Goal: Task Accomplishment & Management: Use online tool/utility

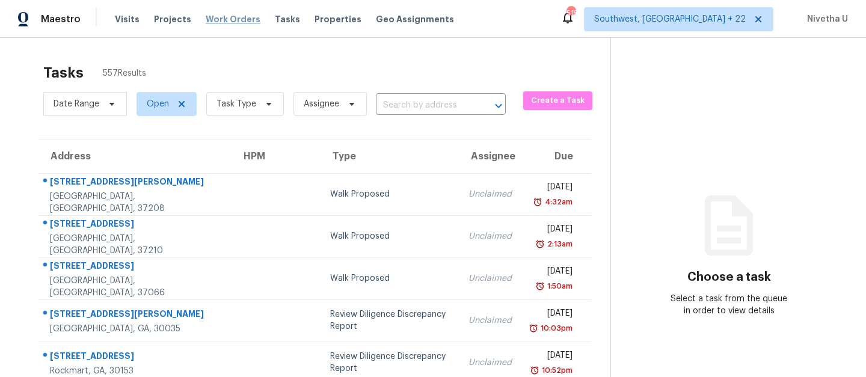
click at [219, 17] on span "Work Orders" at bounding box center [233, 19] width 55 height 12
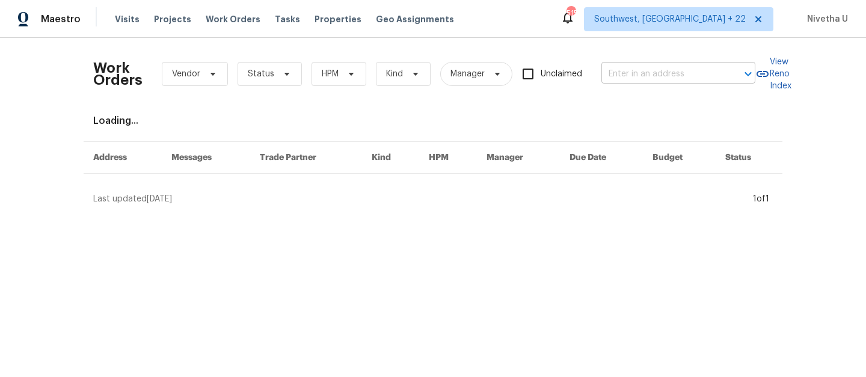
click at [644, 76] on input "text" at bounding box center [661, 74] width 120 height 19
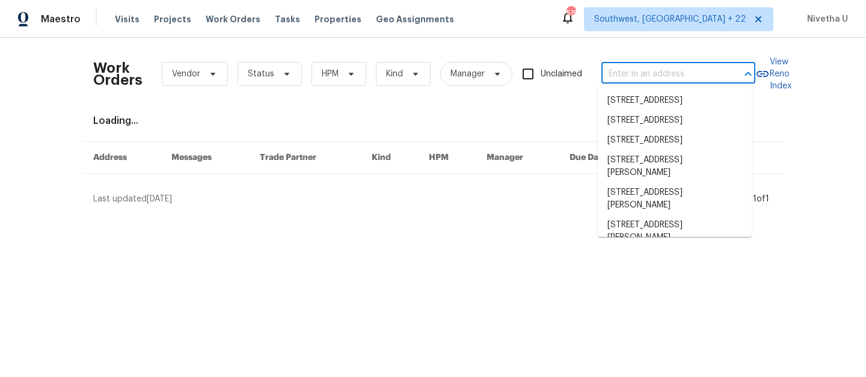
paste input "4670 Quandary Peak St Brighton, CO 80601"
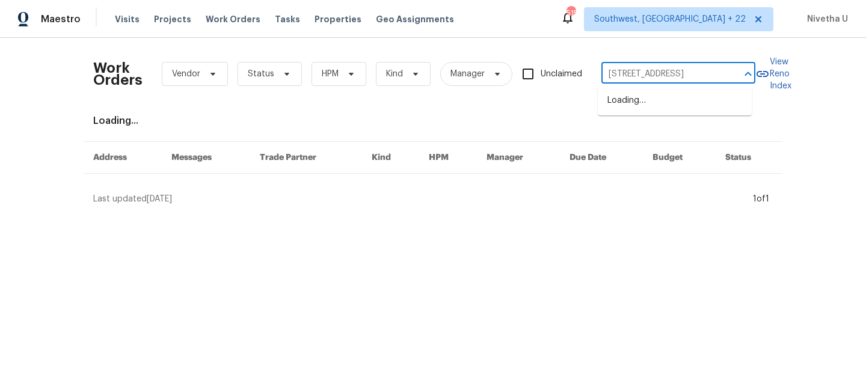
scroll to position [0, 60]
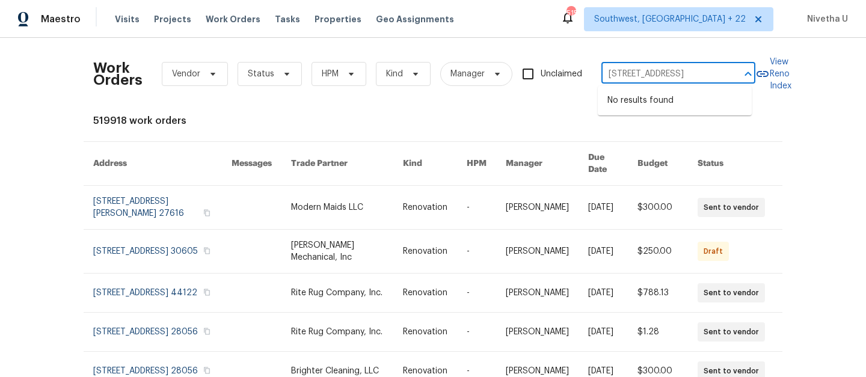
type input "4670 Quandary Peak St Brighton, CO 80601"
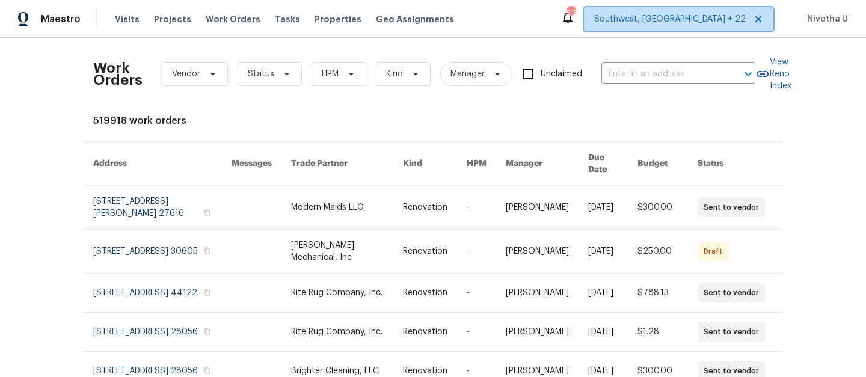
click at [680, 13] on span "Southwest, FL + 22" at bounding box center [670, 19] width 152 height 12
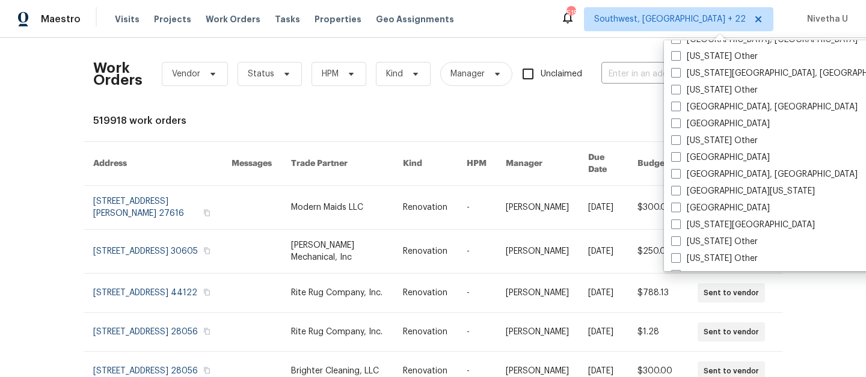
scroll to position [582, 0]
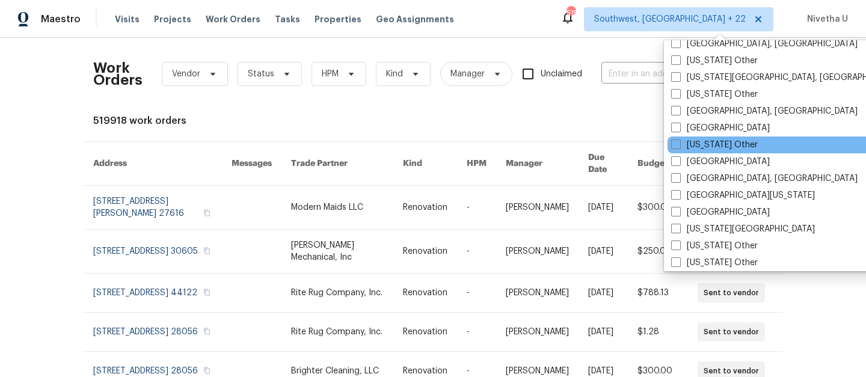
click at [693, 153] on div "Washington, DC Tampa Southwest, FL Raleigh Orlando New York New Jersey Nashvill…" at bounding box center [789, 155] width 250 height 231
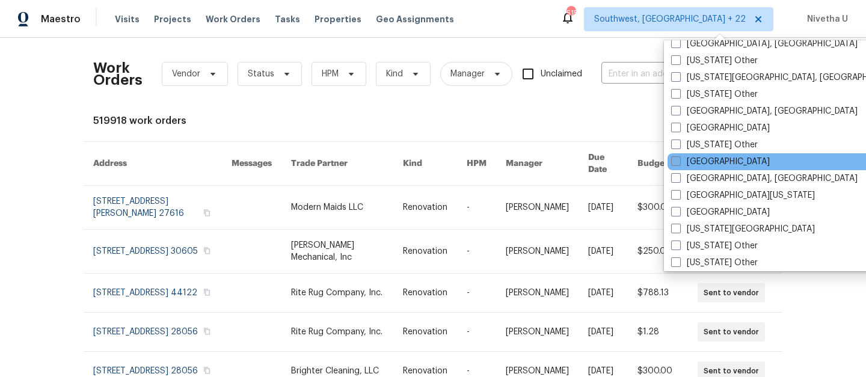
click at [695, 163] on label "Denver" at bounding box center [720, 162] width 99 height 12
click at [679, 163] on input "Denver" at bounding box center [675, 160] width 8 height 8
checkbox input "true"
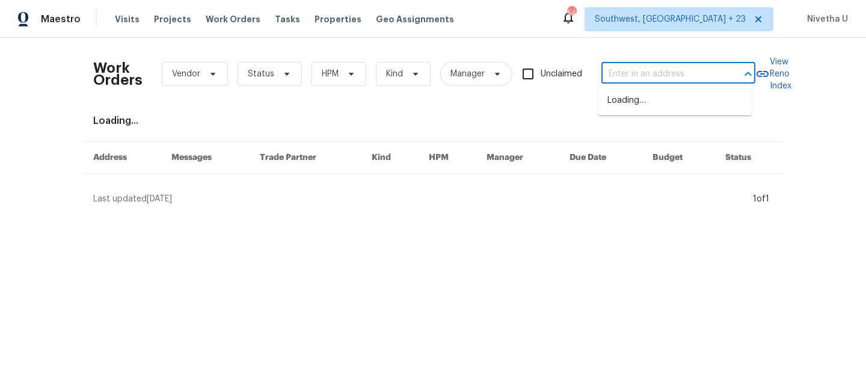
click at [610, 82] on input "text" at bounding box center [661, 74] width 120 height 19
paste input "4670 Quandary Peak St Brighton, CO 80601"
type input "4670 Quandary Peak St Brighton, CO 80601"
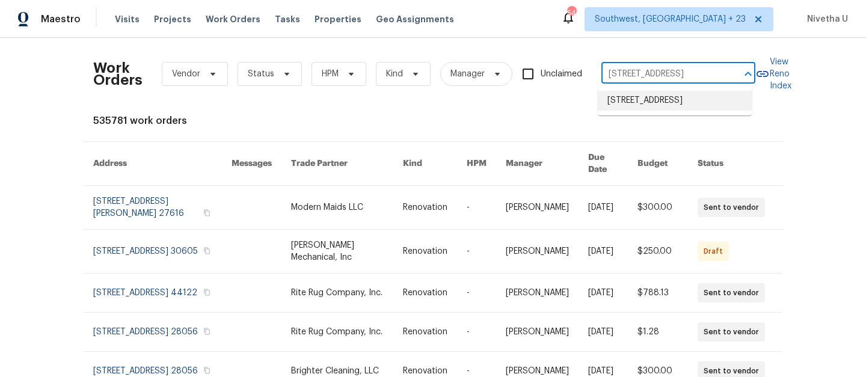
click at [617, 111] on li "4670 Quandary Peak St, Brighton, CO 80601" at bounding box center [675, 101] width 154 height 20
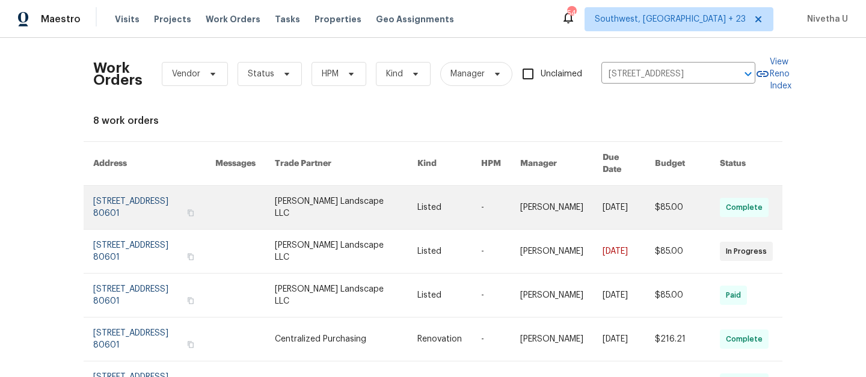
click at [129, 195] on link at bounding box center [154, 207] width 122 height 43
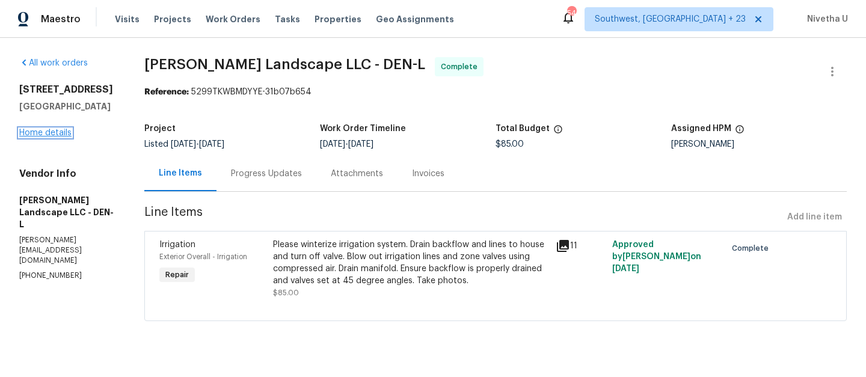
click at [43, 137] on link "Home details" at bounding box center [45, 133] width 52 height 8
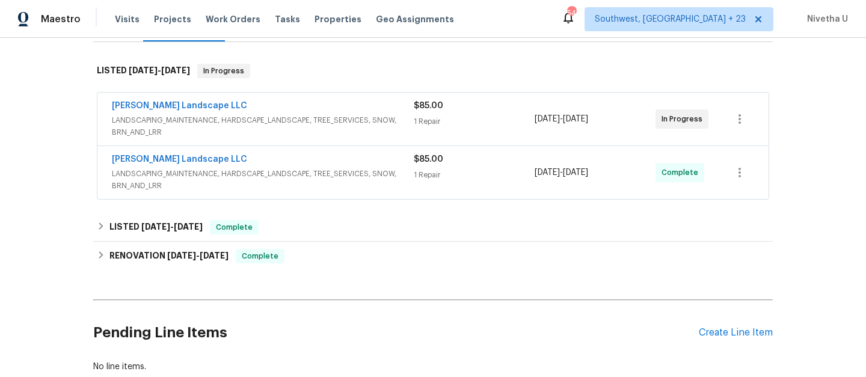
scroll to position [155, 0]
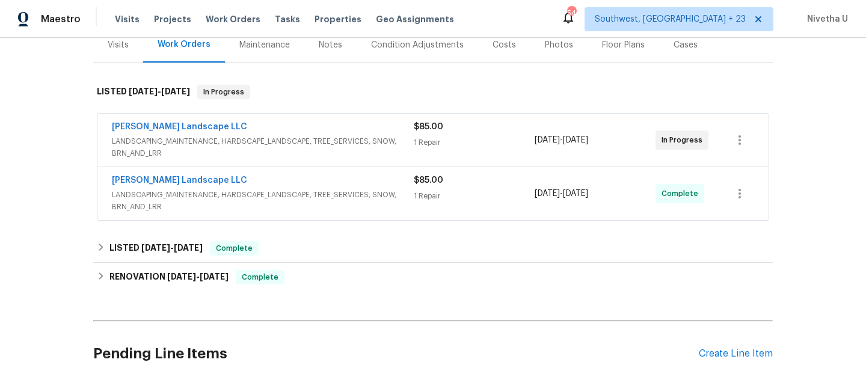
click at [5, 221] on div "Back to all projects 4670 Quandary Peak St, Brighton, CO 80601 4 Beds | 2 1/2 B…" at bounding box center [433, 207] width 866 height 339
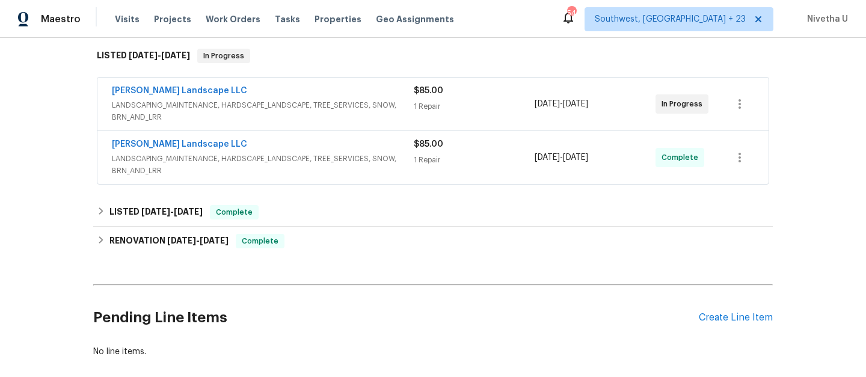
scroll to position [195, 0]
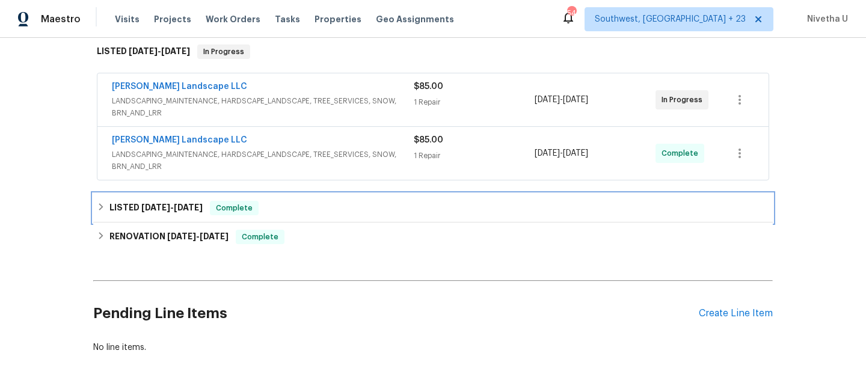
click at [295, 204] on div "LISTED 6/30/25 - 7/4/25 Complete" at bounding box center [433, 208] width 672 height 14
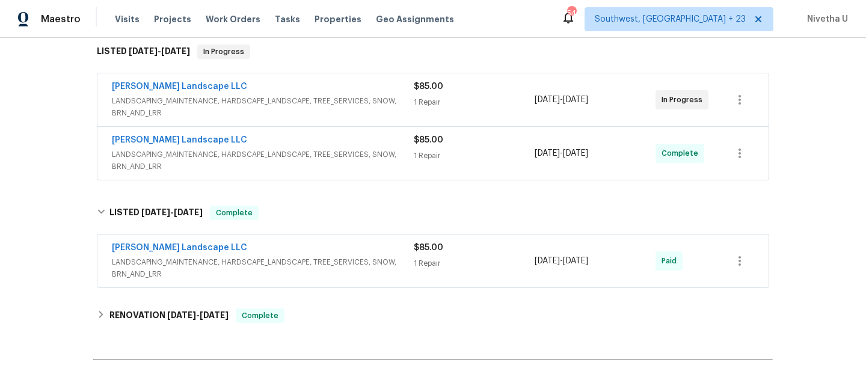
click at [402, 248] on div "Dalia Landscape LLC" at bounding box center [263, 249] width 302 height 14
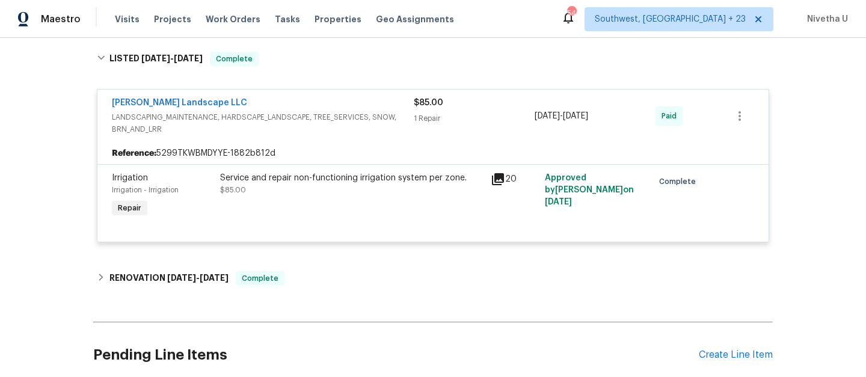
scroll to position [228, 0]
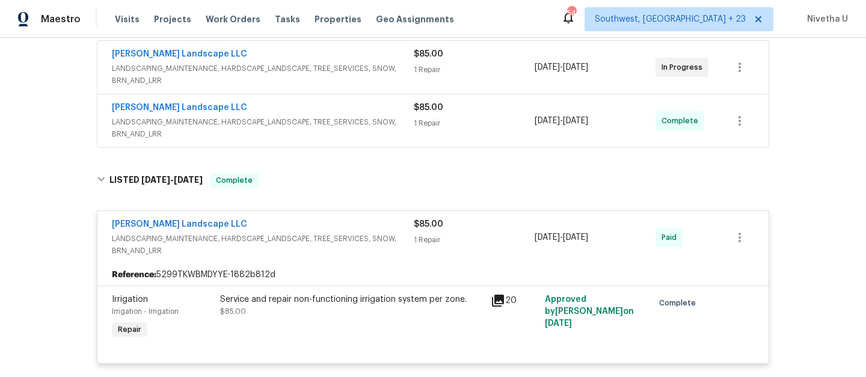
click at [365, 219] on div "Dalia Landscape LLC" at bounding box center [263, 225] width 302 height 14
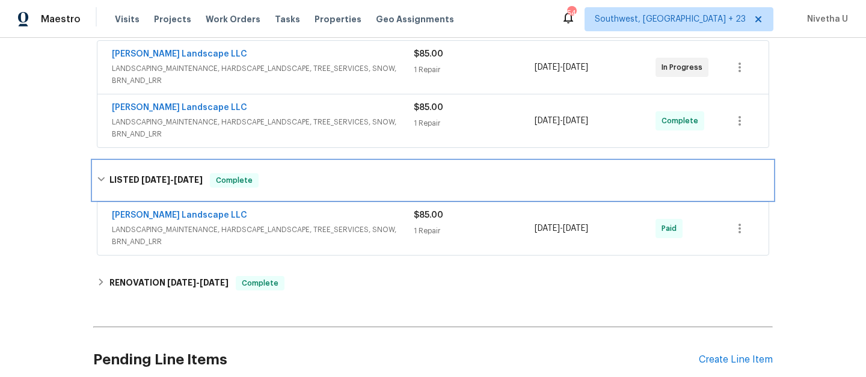
click at [346, 186] on div "LISTED 6/30/25 - 7/4/25 Complete" at bounding box center [433, 180] width 672 height 14
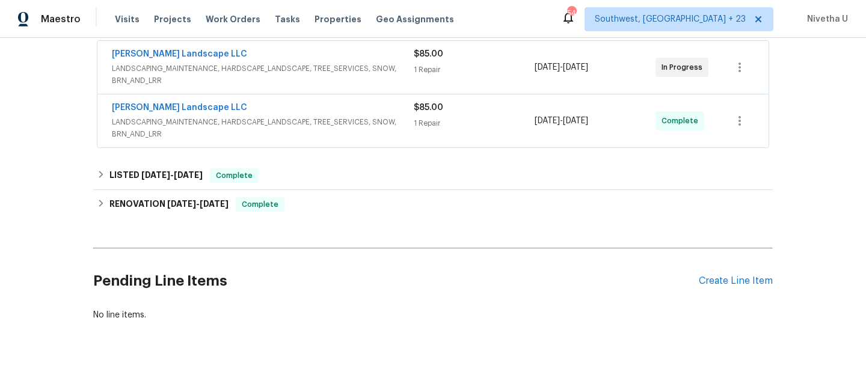
click at [402, 138] on span "LANDSCAPING_MAINTENANCE, HARDSCAPE_LANDSCAPE, TREE_SERVICES, SNOW, BRN_AND_LRR" at bounding box center [263, 128] width 302 height 24
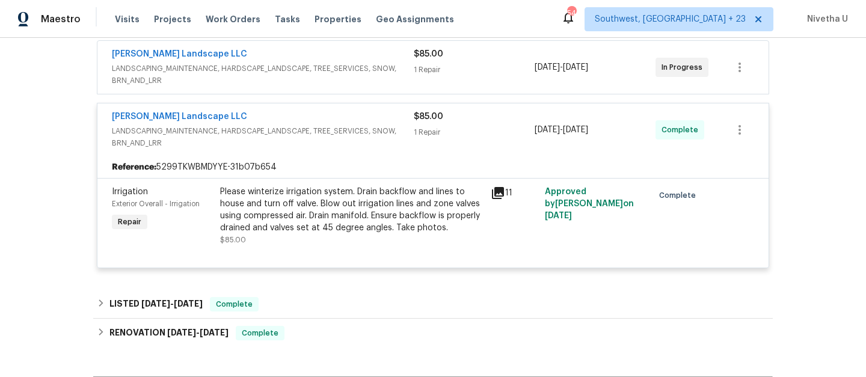
click at [403, 146] on span "LANDSCAPING_MAINTENANCE, HARDSCAPE_LANDSCAPE, TREE_SERVICES, SNOW, BRN_AND_LRR" at bounding box center [263, 137] width 302 height 24
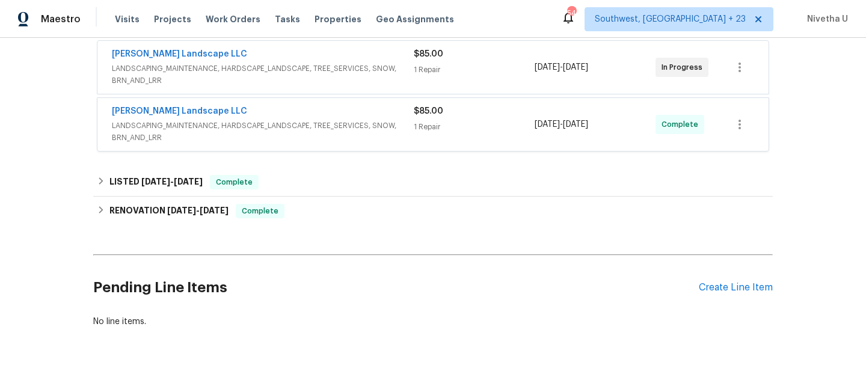
click at [393, 80] on span "LANDSCAPING_MAINTENANCE, HARDSCAPE_LANDSCAPE, TREE_SERVICES, SNOW, BRN_AND_LRR" at bounding box center [263, 75] width 302 height 24
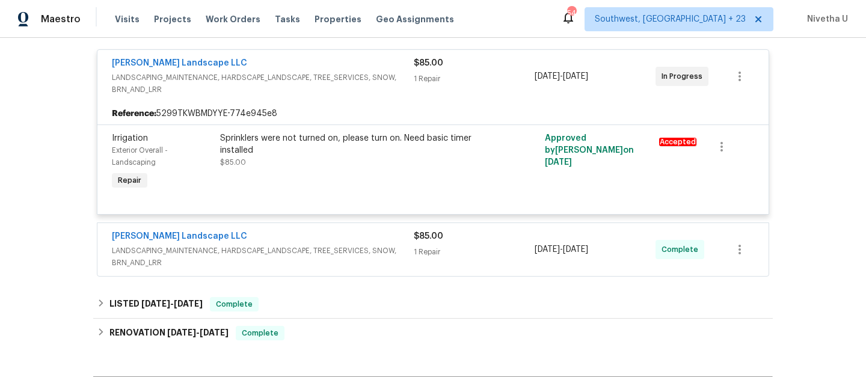
click at [396, 102] on div "Dalia Landscape LLC LANDSCAPING_MAINTENANCE, HARDSCAPE_LANDSCAPE, TREE_SERVICES…" at bounding box center [432, 76] width 671 height 53
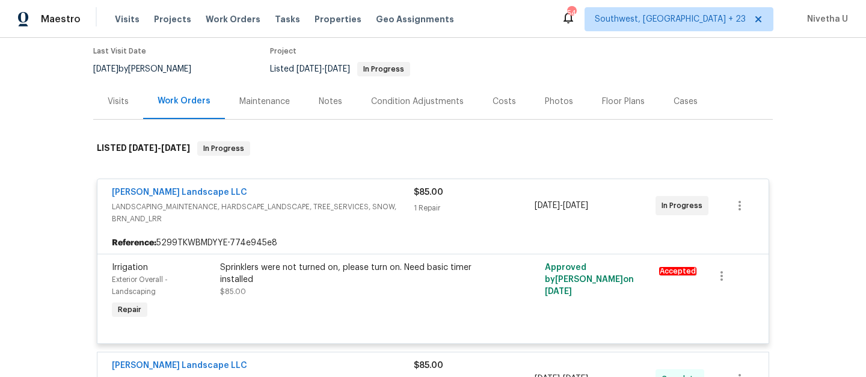
click at [385, 177] on div "Dalia Landscape LLC LANDSCAPING_MAINTENANCE, HARDSCAPE_LANDSCAPE, TREE_SERVICES…" at bounding box center [433, 288] width 672 height 236
click at [390, 198] on div "Dalia Landscape LLC" at bounding box center [263, 193] width 302 height 14
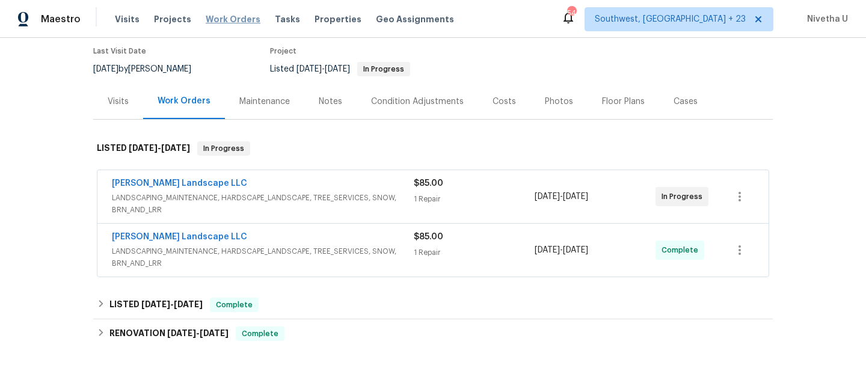
click at [224, 17] on span "Work Orders" at bounding box center [233, 19] width 55 height 12
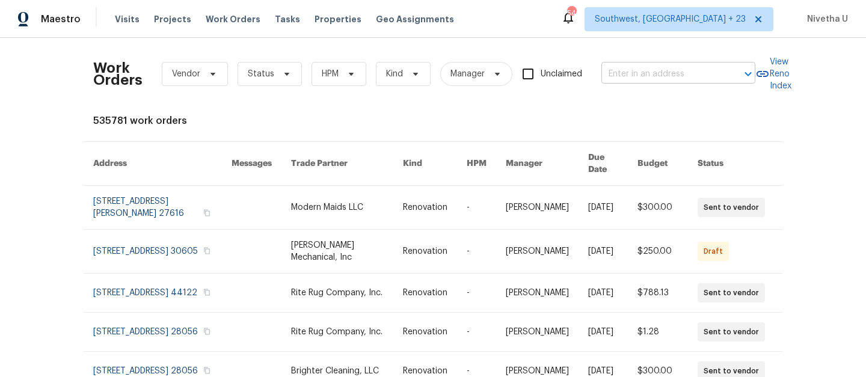
click at [658, 77] on input "text" at bounding box center [661, 74] width 120 height 19
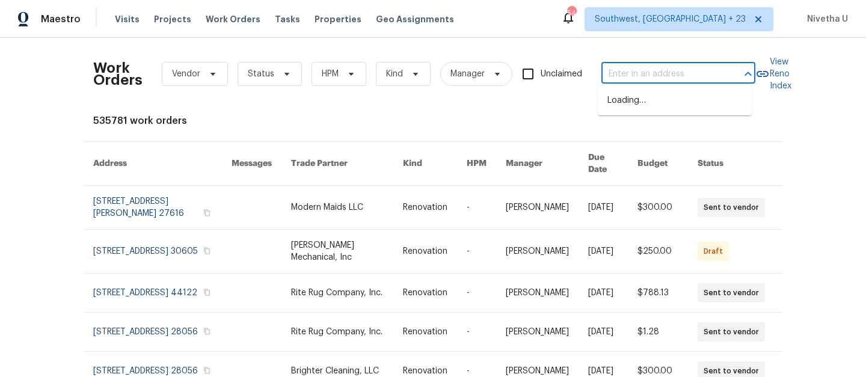
paste input "10674 Cherrington St Highlands Ranch, CO 80126"
type input "10674 Cherrington St Highlands Ranch, CO 80126"
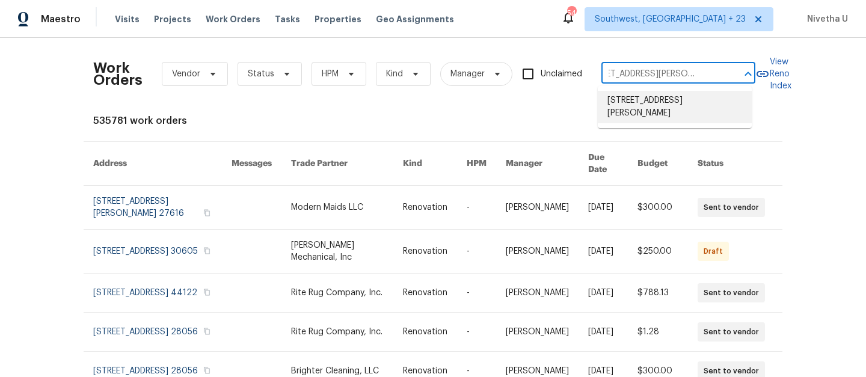
click at [690, 103] on li "10674 Cherrington St, Highlands Ranch, CO 80126" at bounding box center [675, 107] width 154 height 32
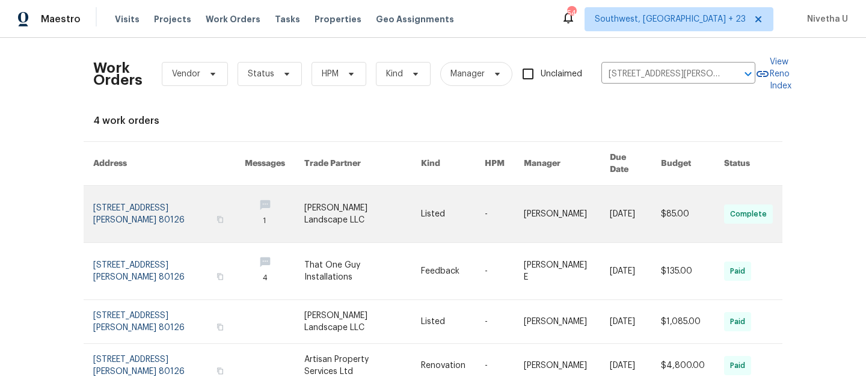
click at [139, 197] on link at bounding box center [169, 214] width 152 height 57
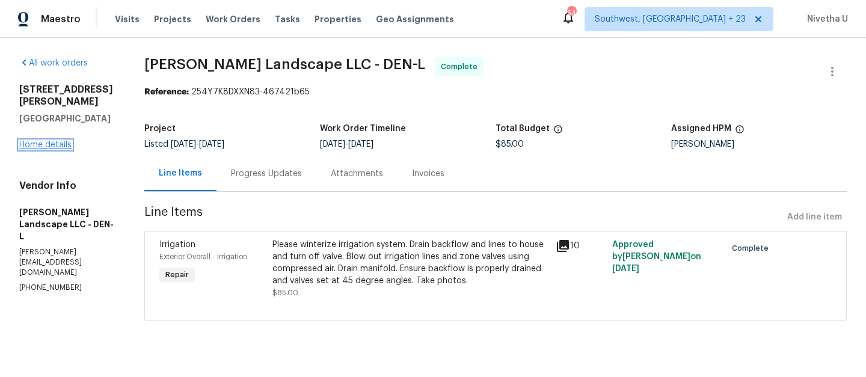
click at [35, 144] on link "Home details" at bounding box center [45, 145] width 52 height 8
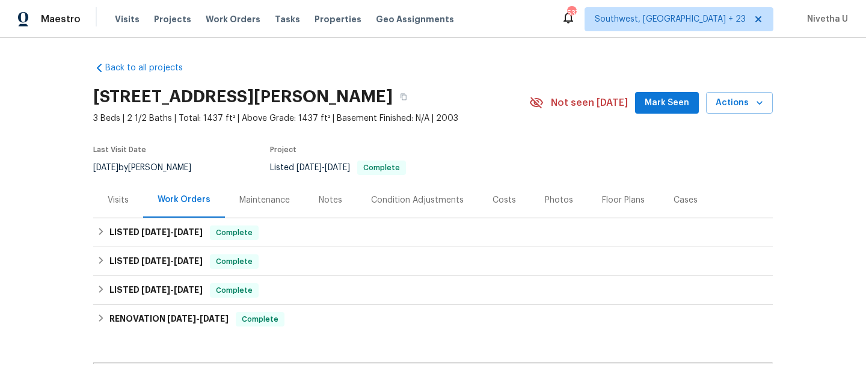
scroll to position [86, 0]
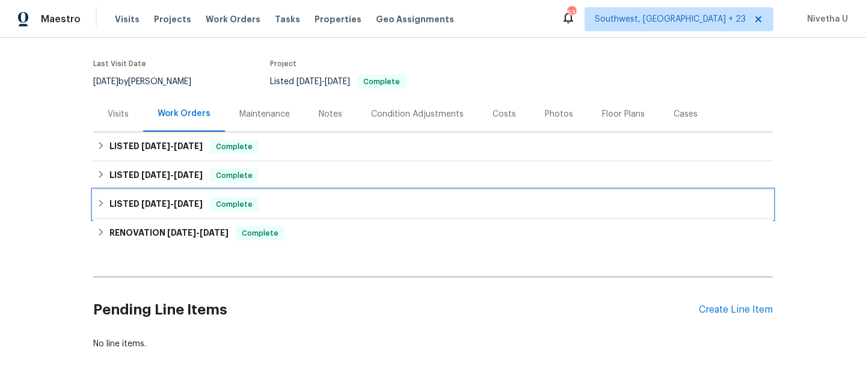
click at [258, 215] on div "LISTED 6/30/25 - 7/4/25 Complete" at bounding box center [432, 204] width 679 height 29
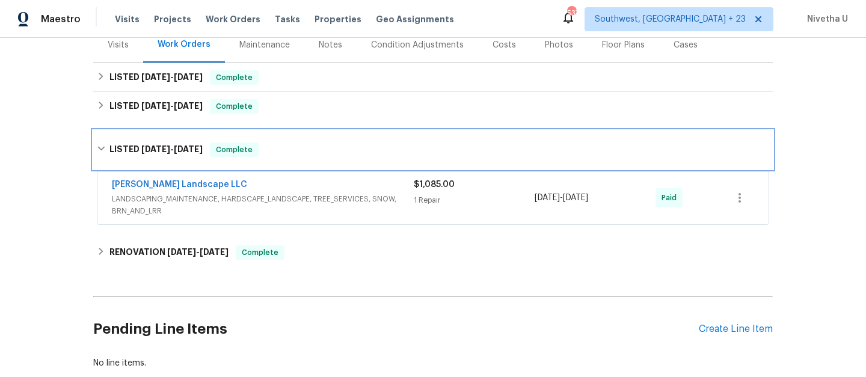
scroll to position [179, 0]
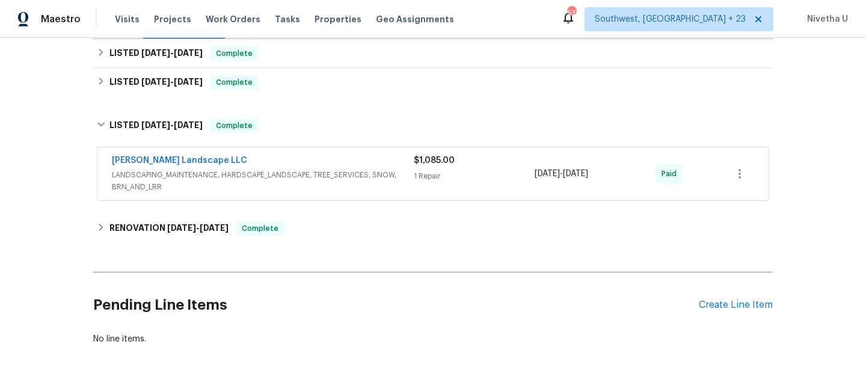
click at [398, 157] on div "Dalia Landscape LLC" at bounding box center [263, 162] width 302 height 14
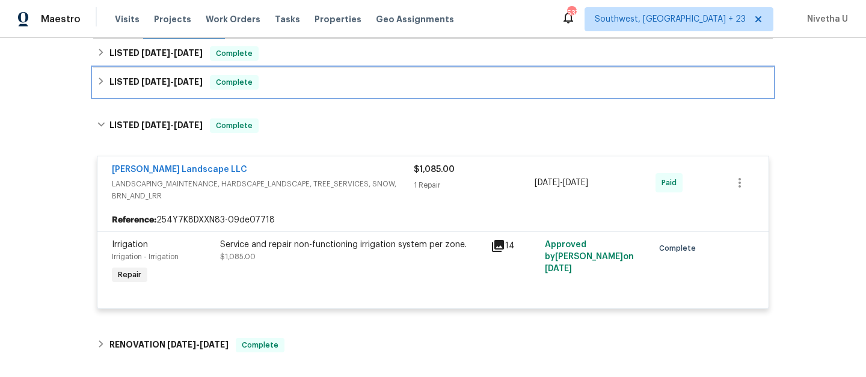
click at [272, 81] on div "LISTED 8/13/25 - 8/21/25 Complete" at bounding box center [433, 82] width 672 height 14
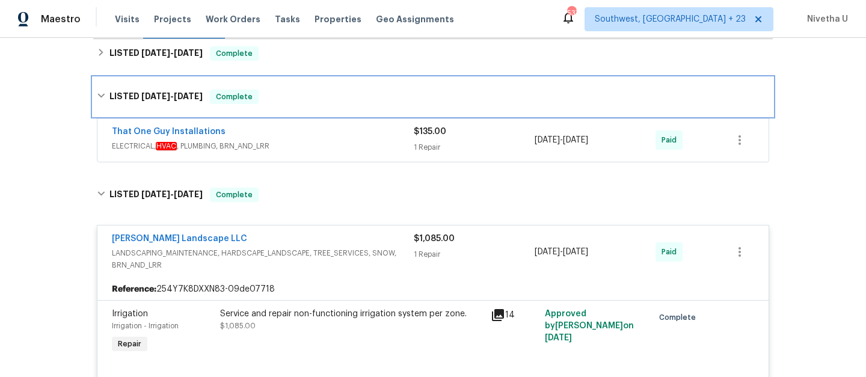
scroll to position [105, 0]
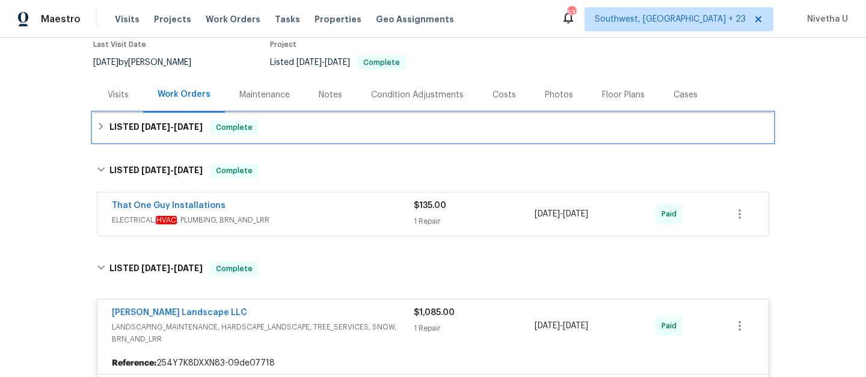
click at [290, 132] on div "LISTED 9/26/25 - 10/3/25 Complete" at bounding box center [433, 127] width 672 height 14
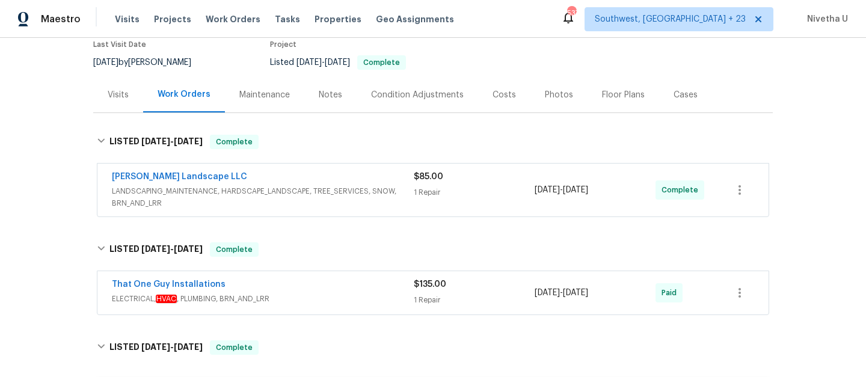
click at [366, 189] on span "LANDSCAPING_MAINTENANCE, HARDSCAPE_LANDSCAPE, TREE_SERVICES, SNOW, BRN_AND_LRR" at bounding box center [263, 197] width 302 height 24
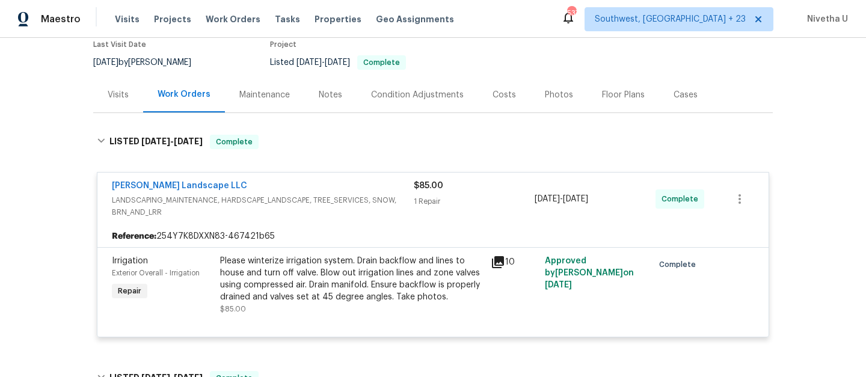
click at [364, 186] on div "Dalia Landscape LLC" at bounding box center [263, 187] width 302 height 14
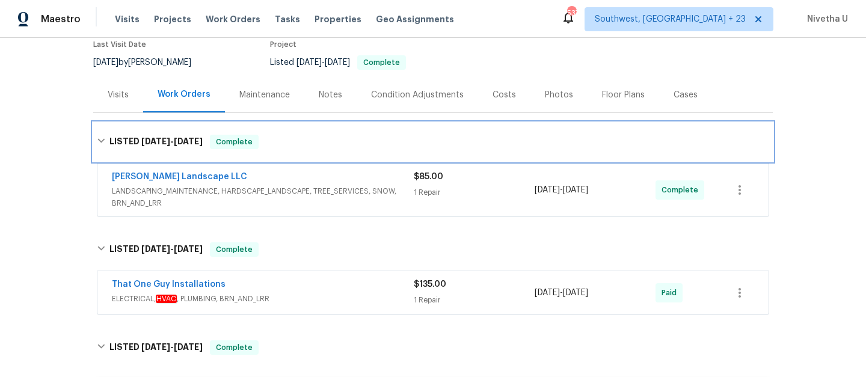
click at [337, 148] on div "LISTED 9/26/25 - 10/3/25 Complete" at bounding box center [433, 142] width 672 height 14
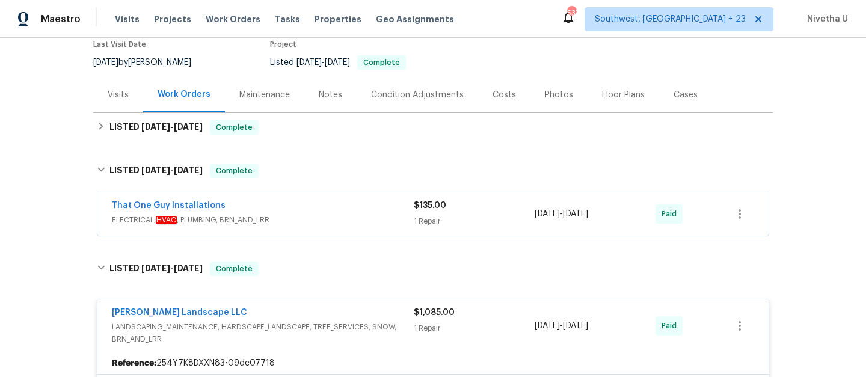
click at [370, 212] on div "That One Guy Installations" at bounding box center [263, 207] width 302 height 14
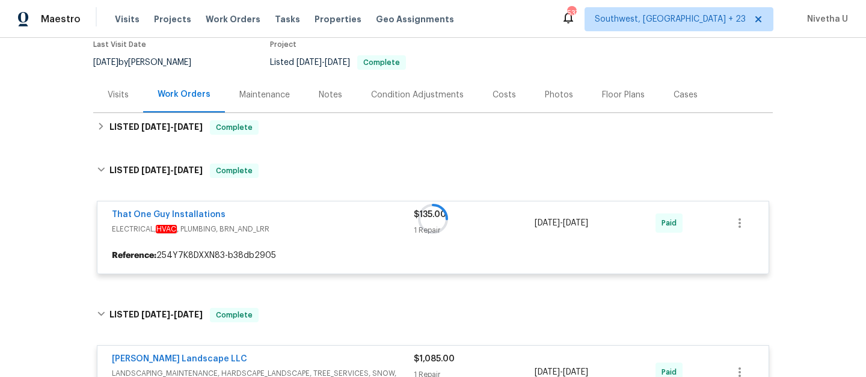
scroll to position [206, 0]
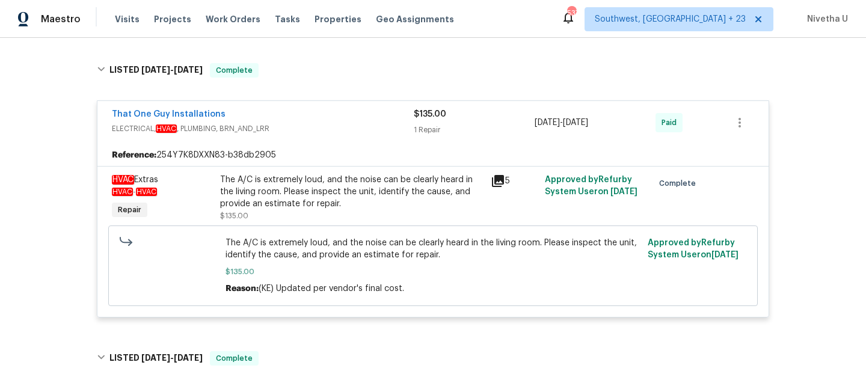
click at [331, 101] on div "That One Guy Installations ELECTRICAL, HVAC , PLUMBING, BRN_AND_LRR $135.00 1 R…" at bounding box center [432, 122] width 671 height 43
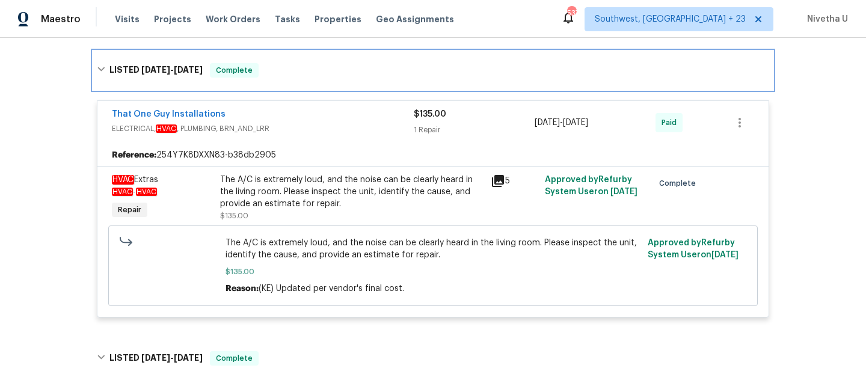
click at [322, 79] on div "LISTED 8/13/25 - 8/21/25 Complete" at bounding box center [432, 70] width 679 height 38
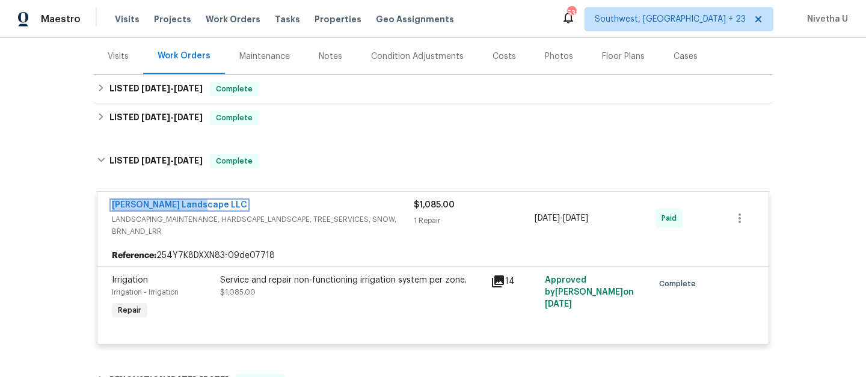
scroll to position [143, 0]
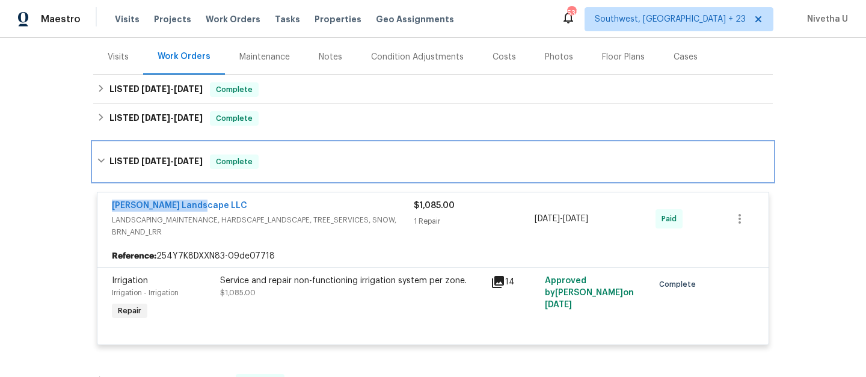
click at [274, 164] on div "LISTED 6/30/25 - 7/4/25 Complete" at bounding box center [433, 162] width 672 height 14
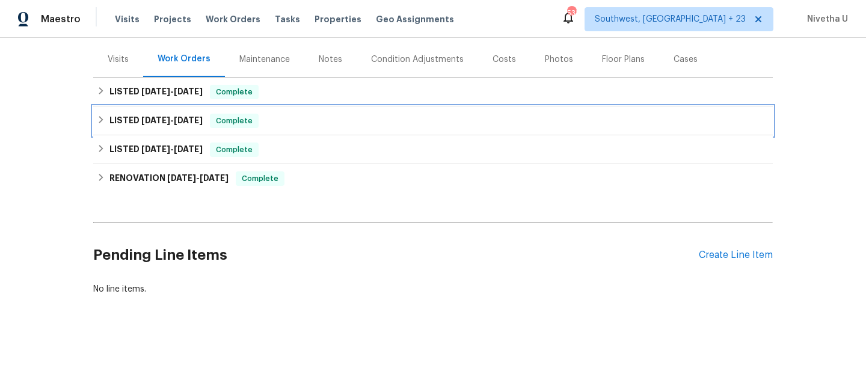
click at [269, 130] on div "LISTED 8/13/25 - 8/21/25 Complete" at bounding box center [432, 120] width 679 height 29
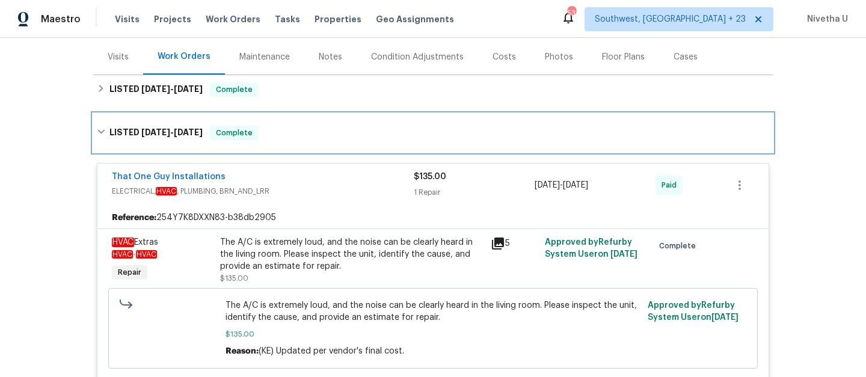
click at [269, 130] on div "LISTED 8/13/25 - 8/21/25 Complete" at bounding box center [433, 133] width 672 height 14
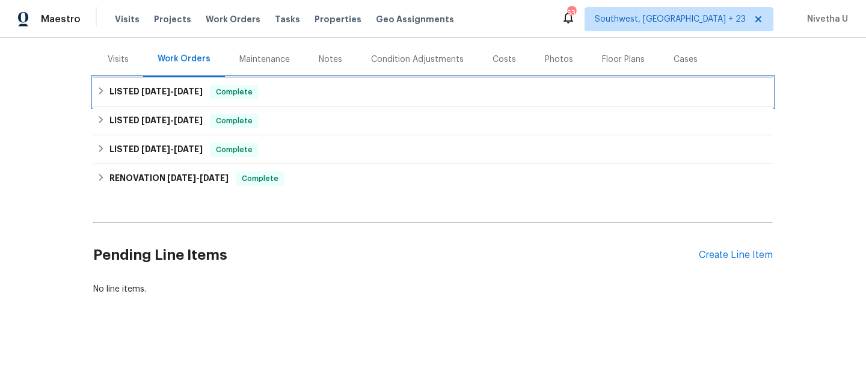
click at [269, 94] on div "LISTED 9/26/25 - 10/3/25 Complete" at bounding box center [433, 92] width 672 height 14
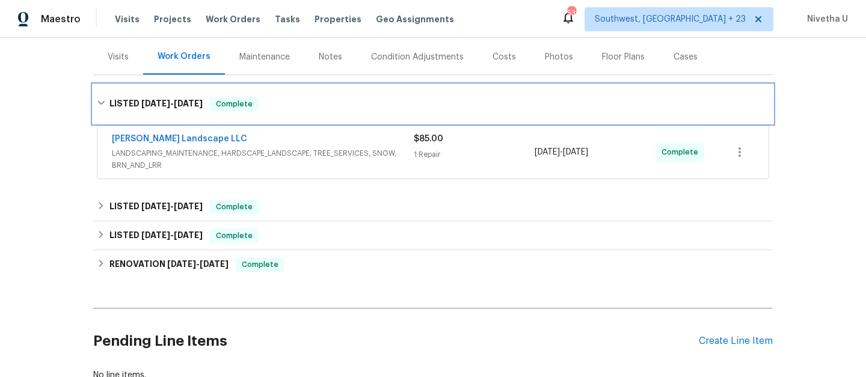
click at [269, 94] on div "LISTED 9/26/25 - 10/3/25 Complete" at bounding box center [432, 104] width 679 height 38
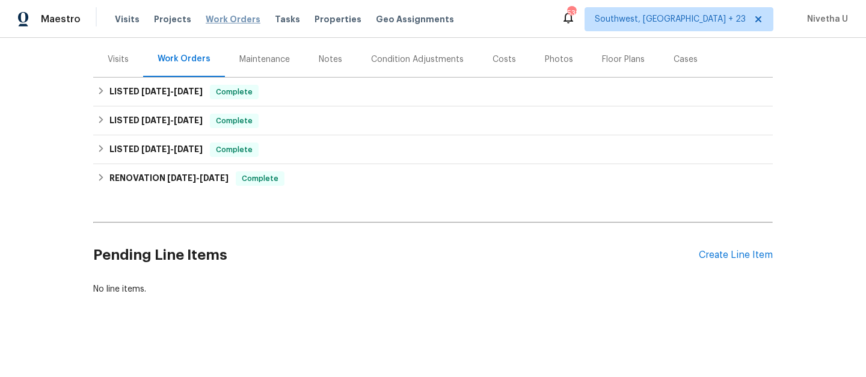
click at [223, 22] on span "Work Orders" at bounding box center [233, 19] width 55 height 12
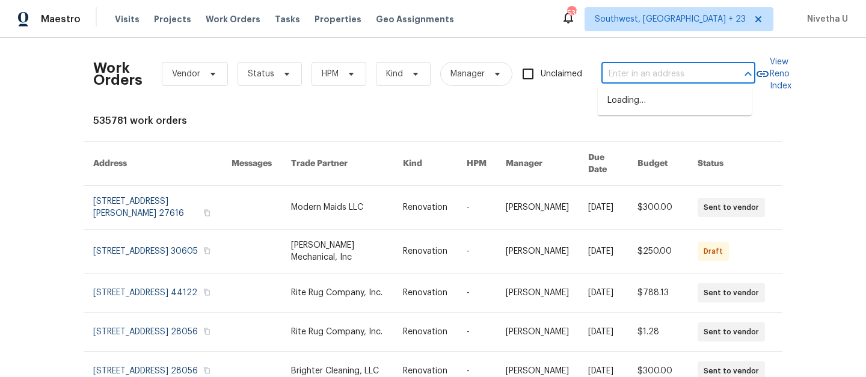
click at [629, 68] on input "text" at bounding box center [661, 74] width 120 height 19
paste input "2900 S Downing St Englewood, CO 80113"
type input "2900 S Downing St Englewood, CO 80113"
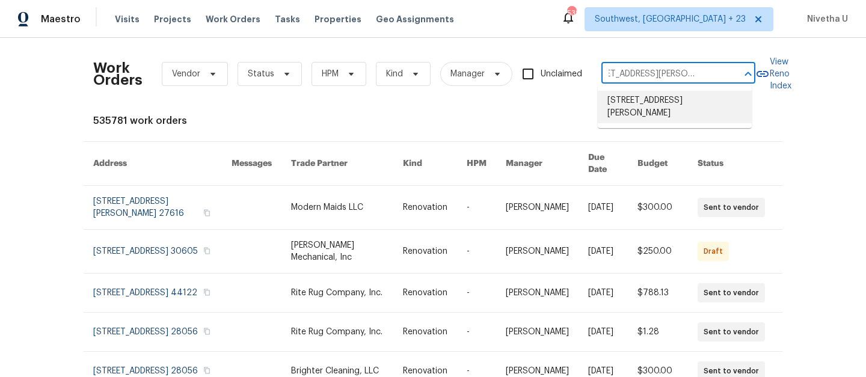
click at [639, 106] on li "2900 S Downing St, Englewood, CO 80113" at bounding box center [675, 107] width 154 height 32
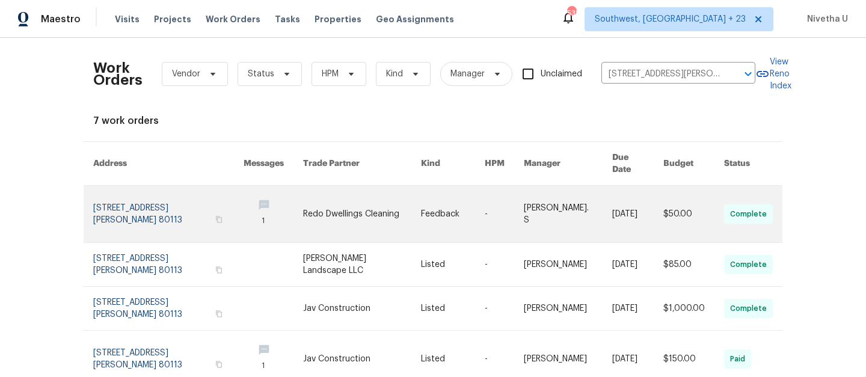
click at [127, 200] on link at bounding box center [168, 214] width 150 height 57
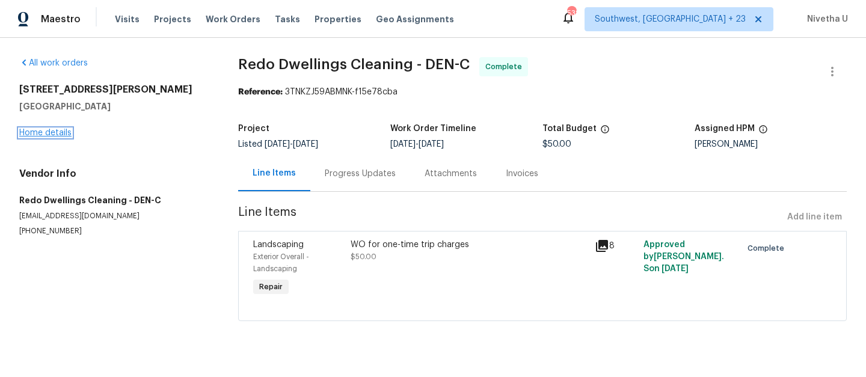
click at [34, 136] on link "Home details" at bounding box center [45, 133] width 52 height 8
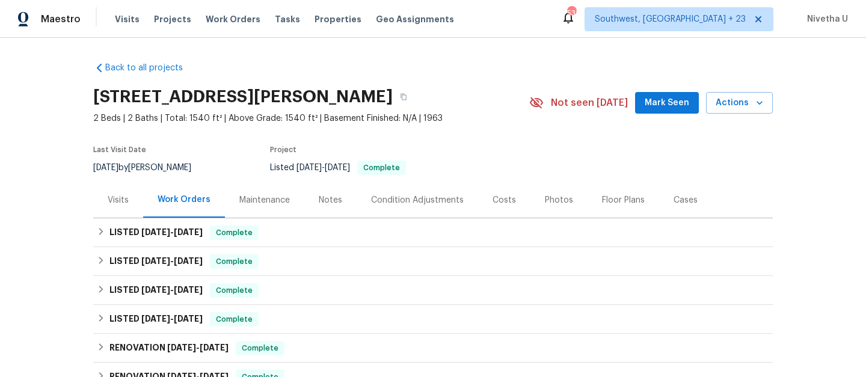
click at [210, 29] on div "Visits Projects Work Orders Tasks Properties Geo Assignments" at bounding box center [292, 19] width 354 height 24
click at [210, 26] on div "Visits Projects Work Orders Tasks Properties Geo Assignments" at bounding box center [292, 19] width 354 height 24
click at [210, 17] on span "Work Orders" at bounding box center [233, 19] width 55 height 12
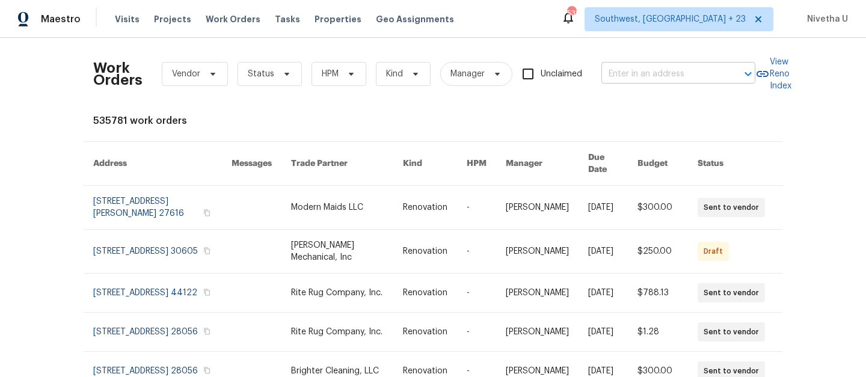
click at [641, 78] on input "text" at bounding box center [661, 74] width 120 height 19
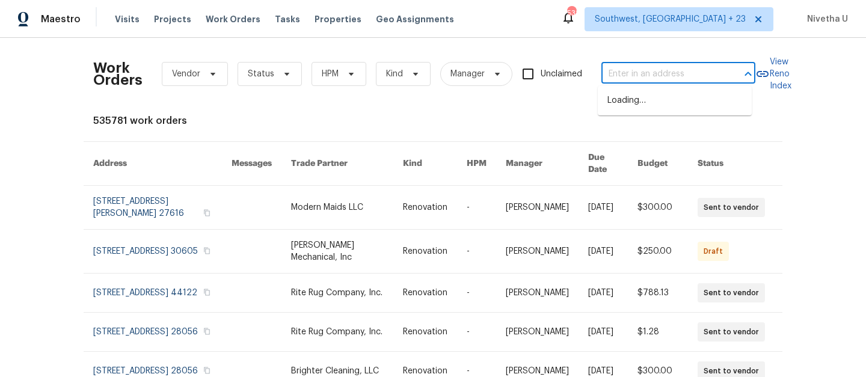
paste input "2900 S Downing St, Englewood, CO 80113"
type input "2900 S Downing St, Englewood, CO 80113"
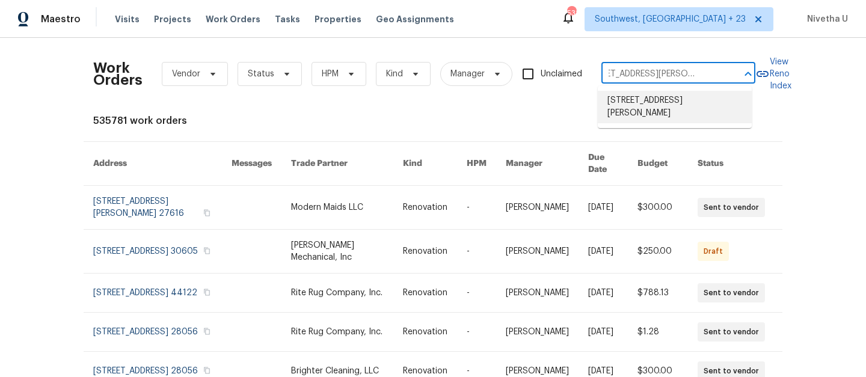
click at [645, 110] on li "2900 S Downing St, Englewood, CO 80113" at bounding box center [675, 107] width 154 height 32
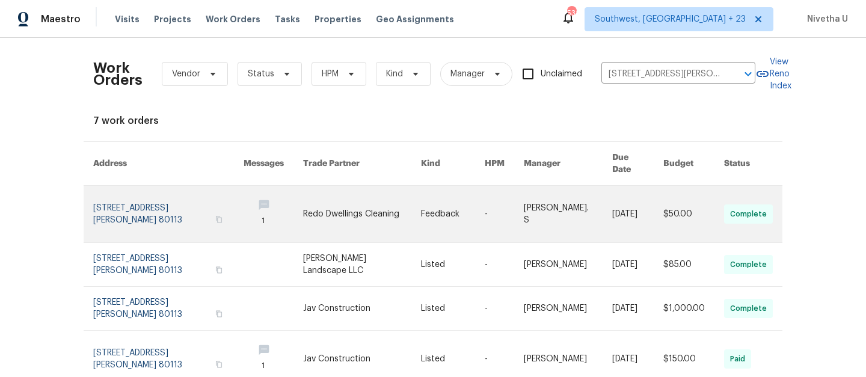
click at [133, 197] on link at bounding box center [168, 214] width 150 height 57
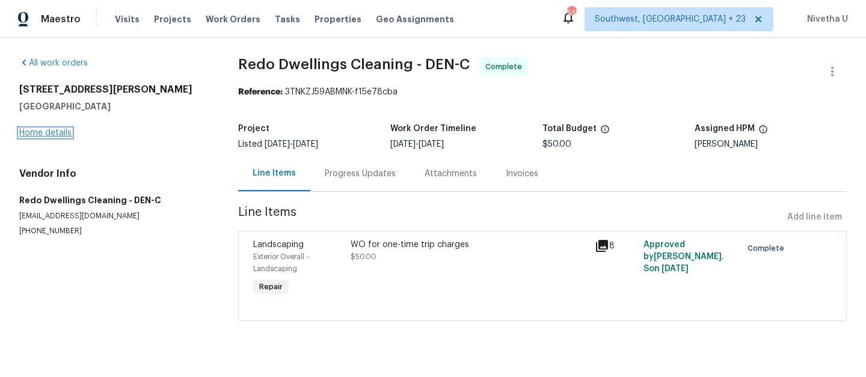
click at [36, 135] on link "Home details" at bounding box center [45, 133] width 52 height 8
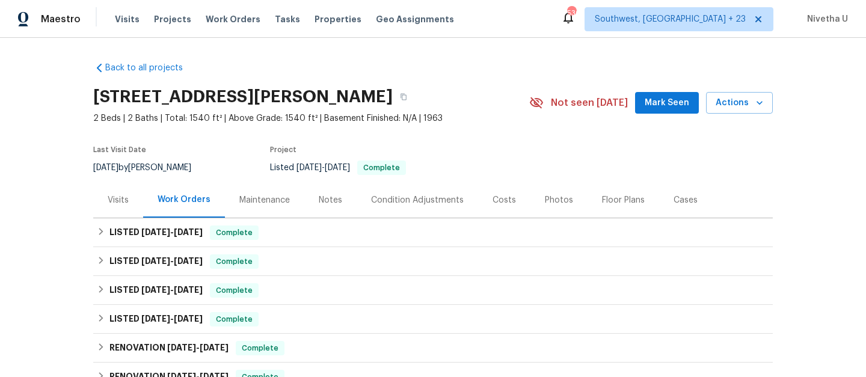
scroll to position [109, 0]
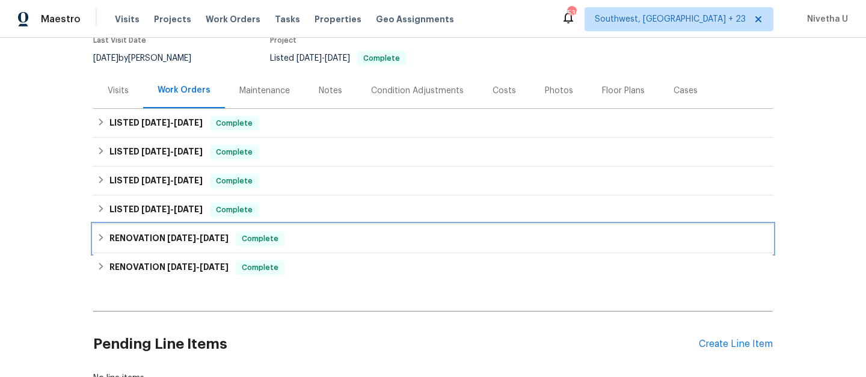
click at [280, 234] on div "RENOVATION 4/4/25 - 4/4/25 Complete" at bounding box center [433, 238] width 672 height 14
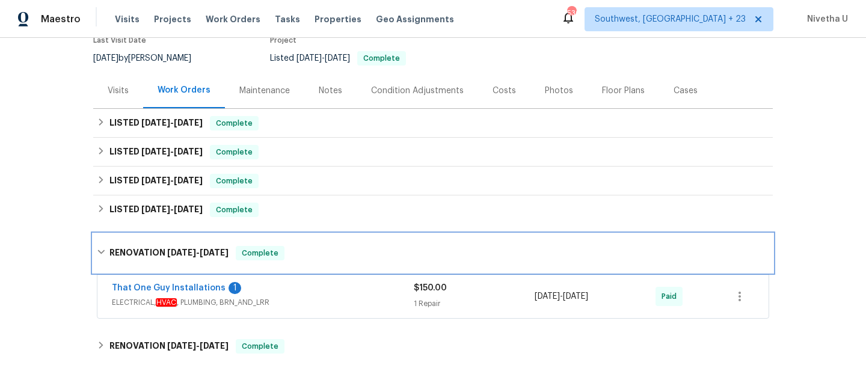
scroll to position [207, 0]
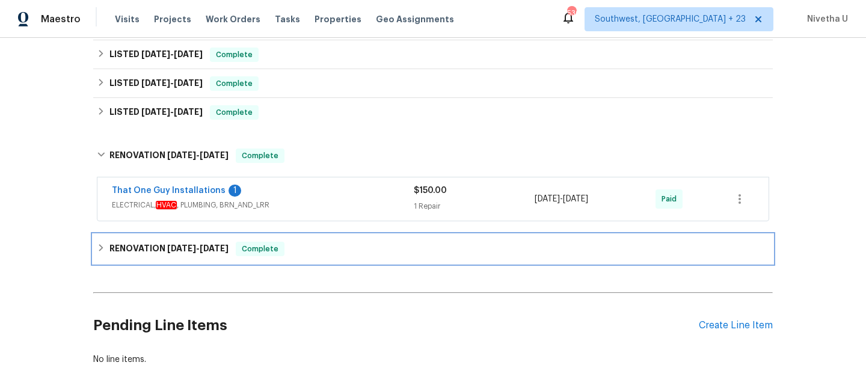
click at [283, 253] on div "RENOVATION 4/2/25 - 4/4/25 Complete" at bounding box center [433, 249] width 672 height 14
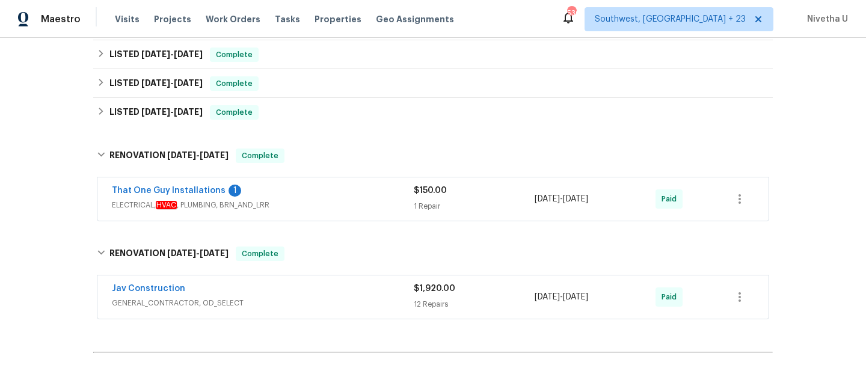
click at [340, 291] on div "Jav Construction" at bounding box center [263, 290] width 302 height 14
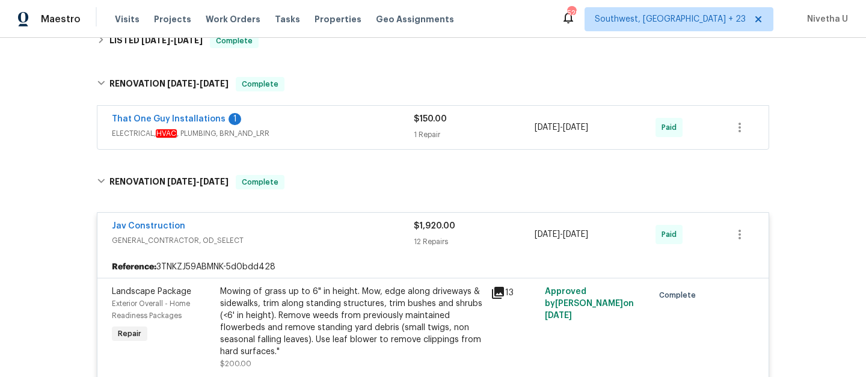
scroll to position [257, 0]
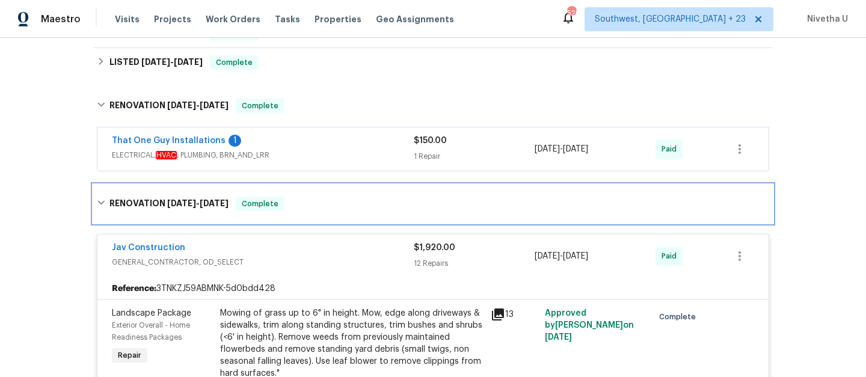
click at [301, 203] on div "RENOVATION 4/2/25 - 4/4/25 Complete" at bounding box center [433, 204] width 672 height 14
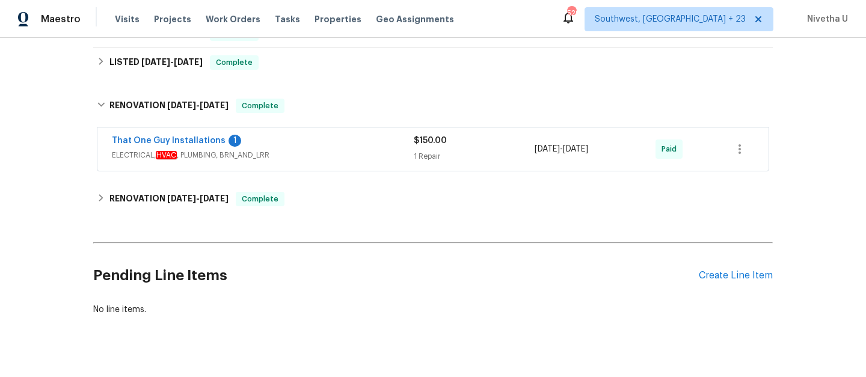
click at [299, 152] on span "ELECTRICAL, HVAC , PLUMBING, BRN_AND_LRR" at bounding box center [263, 155] width 302 height 12
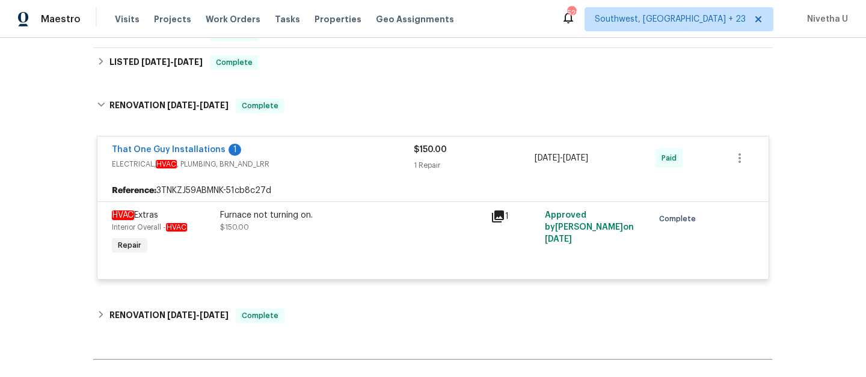
click at [301, 166] on span "ELECTRICAL, HVAC , PLUMBING, BRN_AND_LRR" at bounding box center [263, 164] width 302 height 12
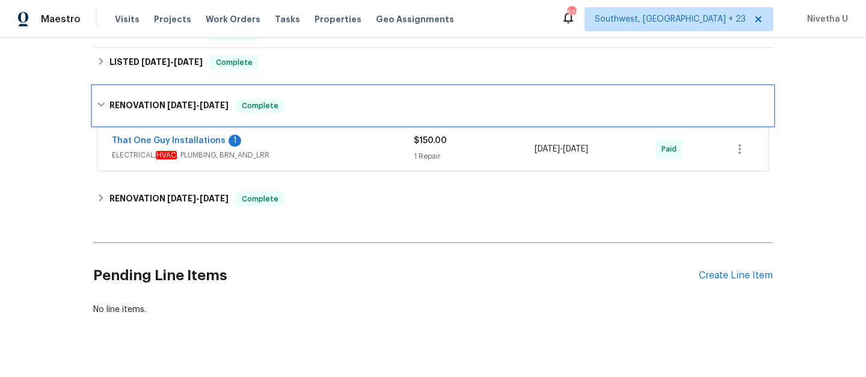
click at [281, 108] on div "RENOVATION 4/4/25 - 4/4/25 Complete" at bounding box center [433, 106] width 672 height 14
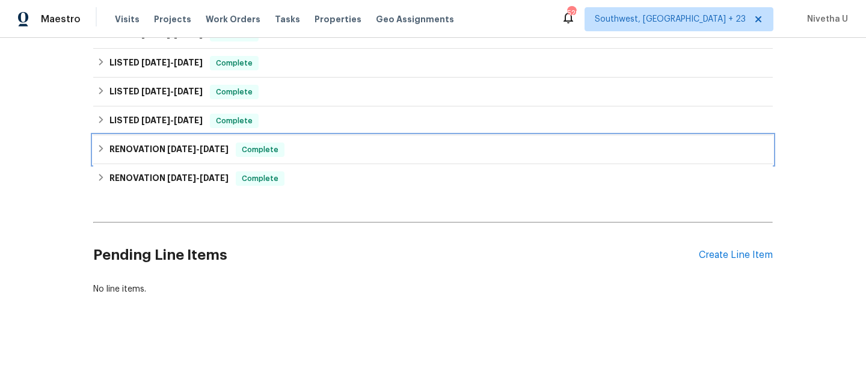
scroll to position [207, 0]
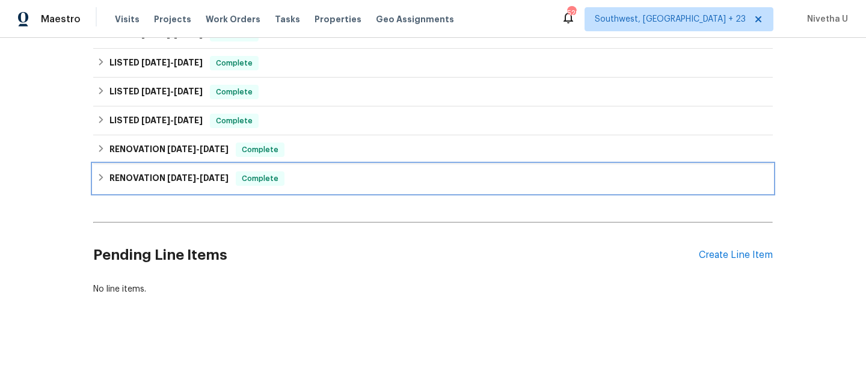
click at [293, 177] on div "RENOVATION 4/2/25 - 4/4/25 Complete" at bounding box center [432, 178] width 679 height 29
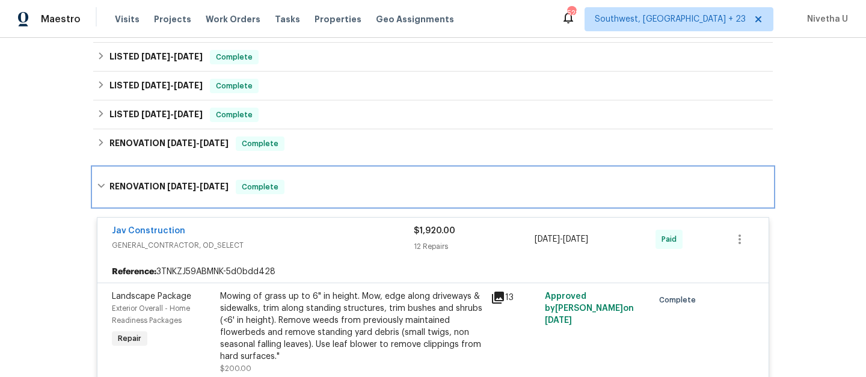
scroll to position [183, 0]
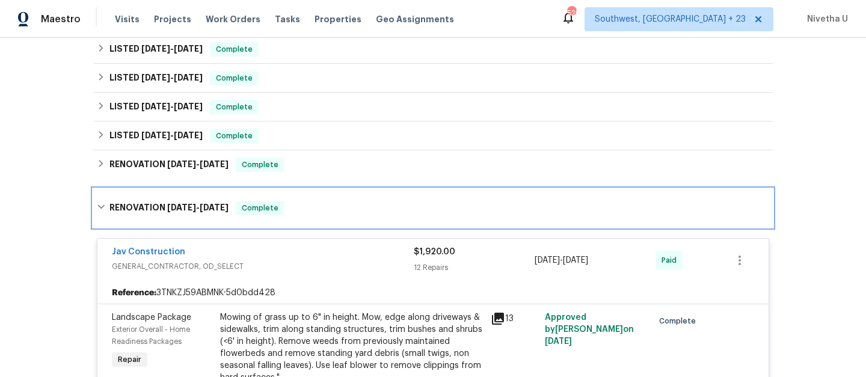
click at [292, 201] on div "RENOVATION 4/2/25 - 4/4/25 Complete" at bounding box center [433, 208] width 672 height 14
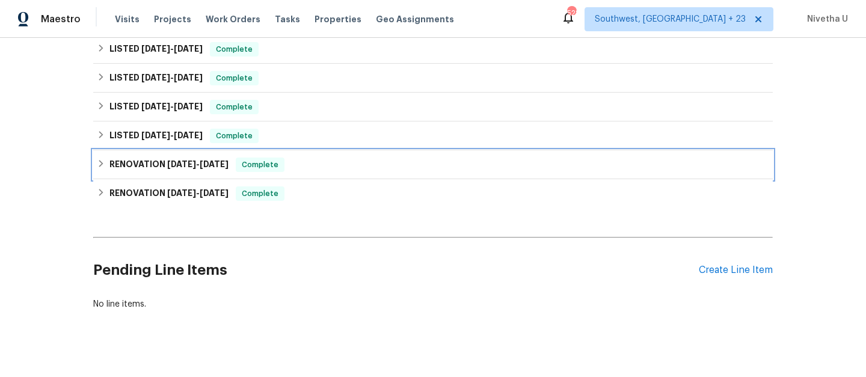
click at [286, 158] on div "RENOVATION 4/4/25 - 4/4/25 Complete" at bounding box center [433, 165] width 672 height 14
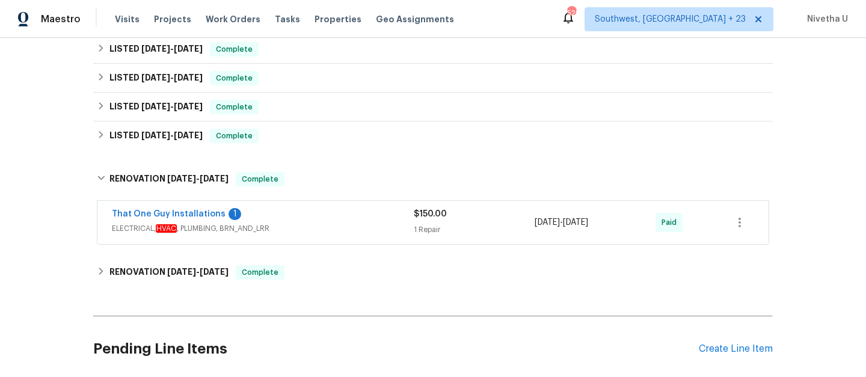
click at [317, 228] on span "ELECTRICAL, HVAC , PLUMBING, BRN_AND_LRR" at bounding box center [263, 228] width 302 height 12
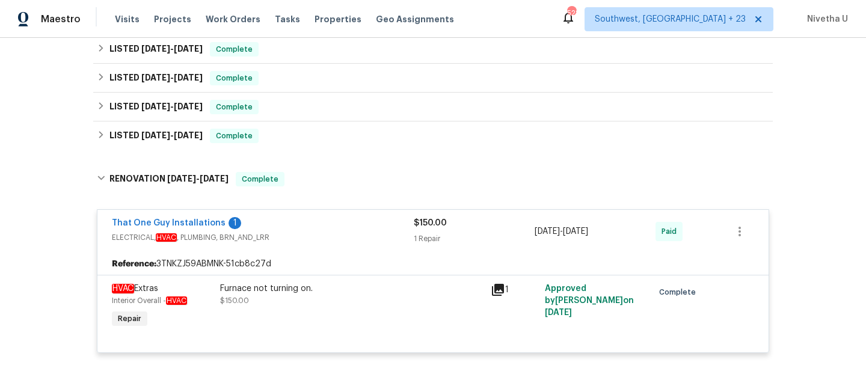
click at [317, 228] on div "That One Guy Installations 1" at bounding box center [263, 224] width 302 height 14
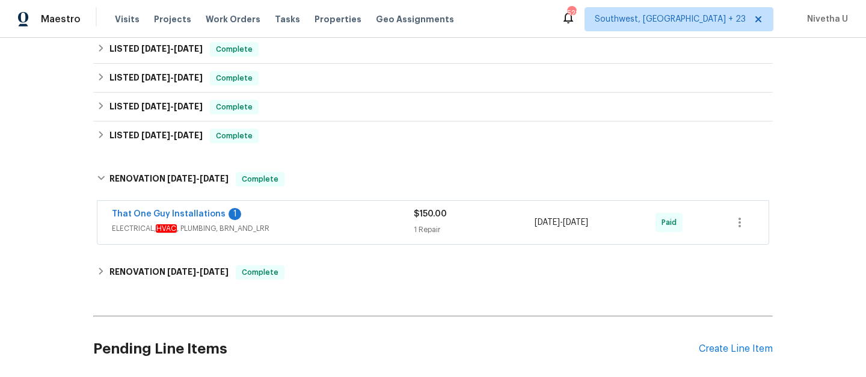
click at [317, 228] on span "ELECTRICAL, HVAC , PLUMBING, BRN_AND_LRR" at bounding box center [263, 228] width 302 height 12
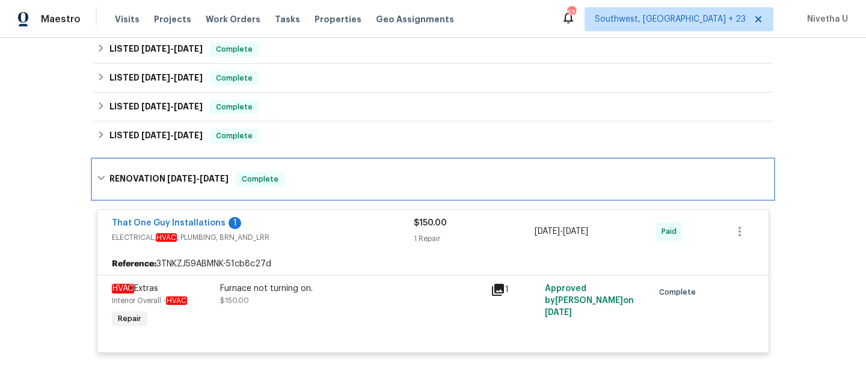
click at [304, 180] on div "RENOVATION 4/4/25 - 4/4/25 Complete" at bounding box center [433, 179] width 672 height 14
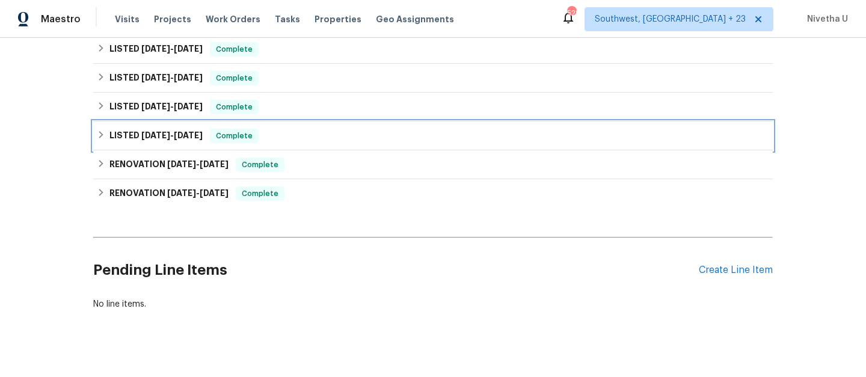
click at [292, 141] on div "LISTED 6/24/25 - 6/27/25 Complete" at bounding box center [433, 136] width 672 height 14
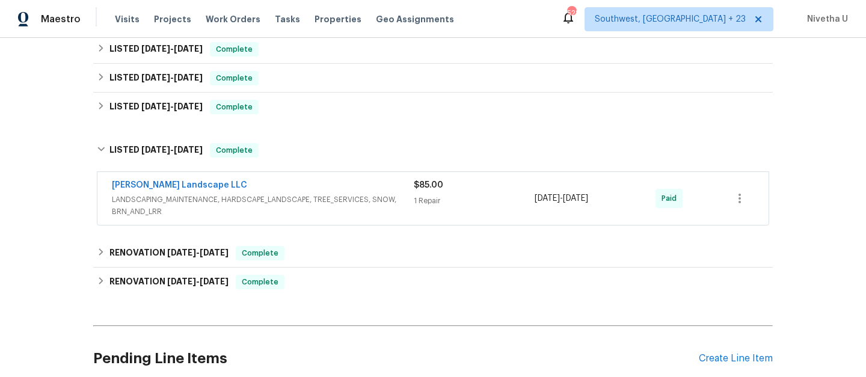
click at [375, 194] on span "LANDSCAPING_MAINTENANCE, HARDSCAPE_LANDSCAPE, TREE_SERVICES, SNOW, BRN_AND_LRR" at bounding box center [263, 206] width 302 height 24
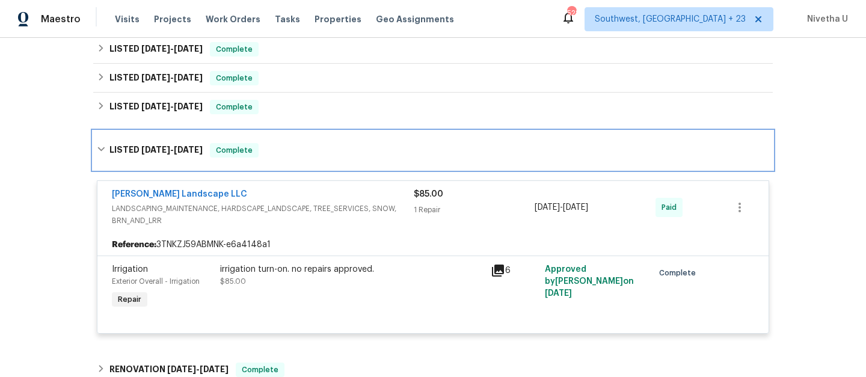
click at [307, 151] on div "LISTED 6/24/25 - 6/27/25 Complete" at bounding box center [433, 150] width 672 height 14
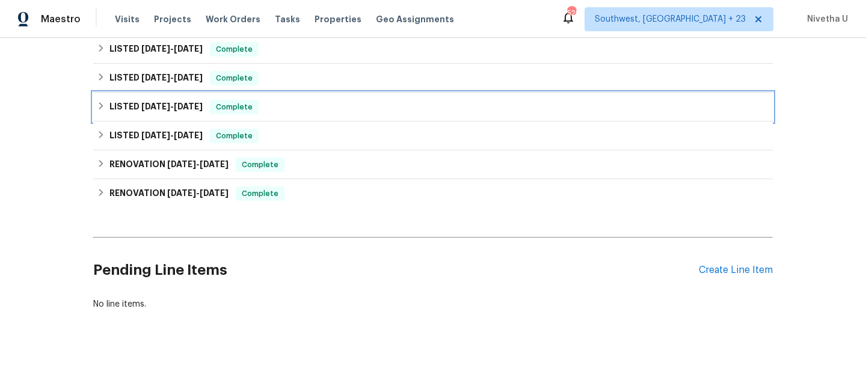
click at [291, 106] on div "LISTED 9/2/25 - 9/9/25 Complete" at bounding box center [433, 107] width 672 height 14
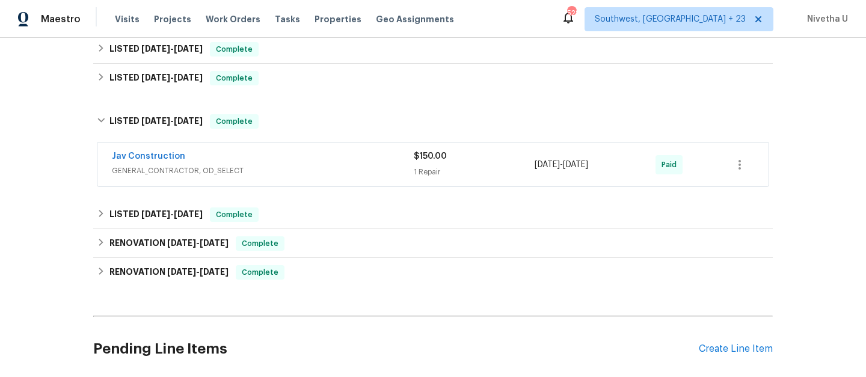
click at [327, 170] on span "GENERAL_CONTRACTOR, OD_SELECT" at bounding box center [263, 171] width 302 height 12
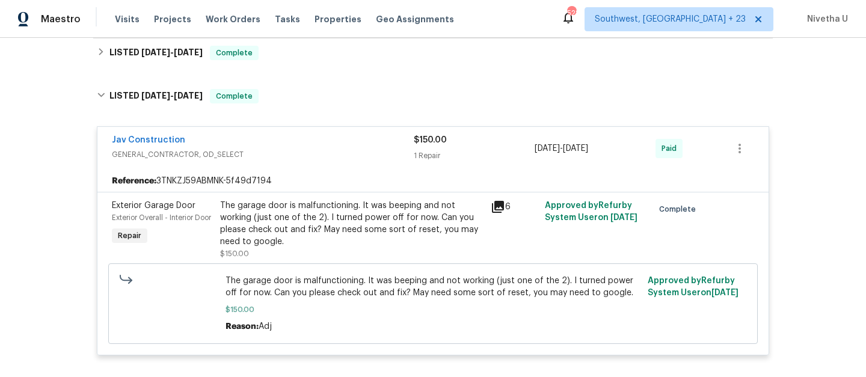
scroll to position [206, 0]
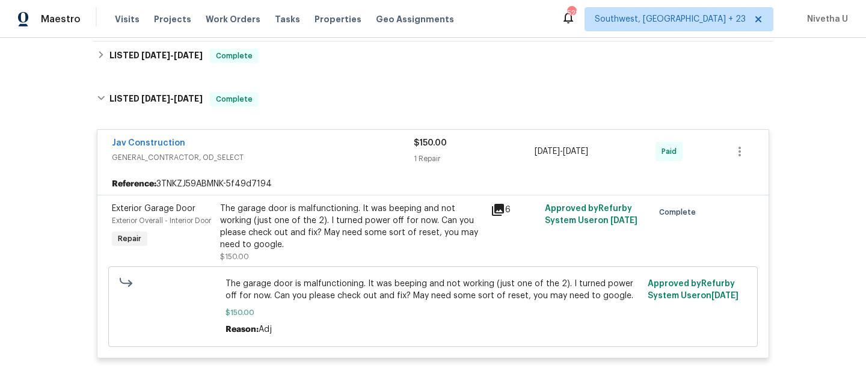
click at [297, 118] on div "Jav Construction GENERAL_CONTRACTOR, OD_SELECT $150.00 1 Repair 9/2/2025 - 9/9/…" at bounding box center [432, 244] width 679 height 252
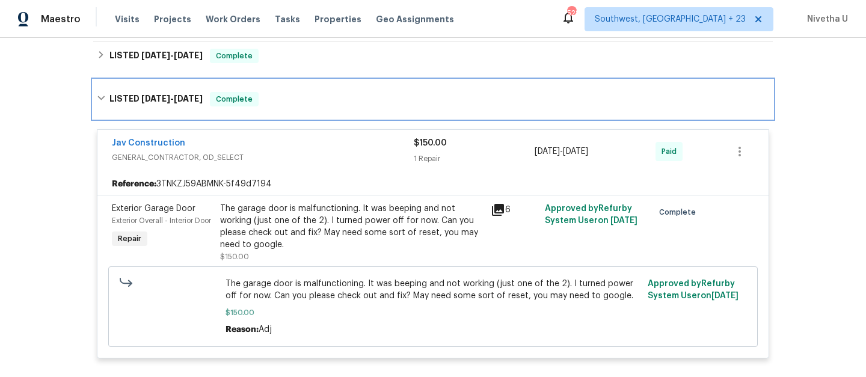
click at [288, 100] on div "LISTED 9/2/25 - 9/9/25 Complete" at bounding box center [433, 99] width 672 height 14
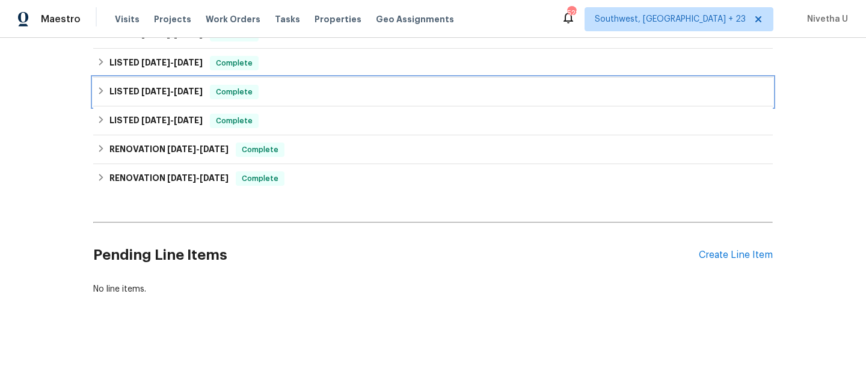
scroll to position [144, 0]
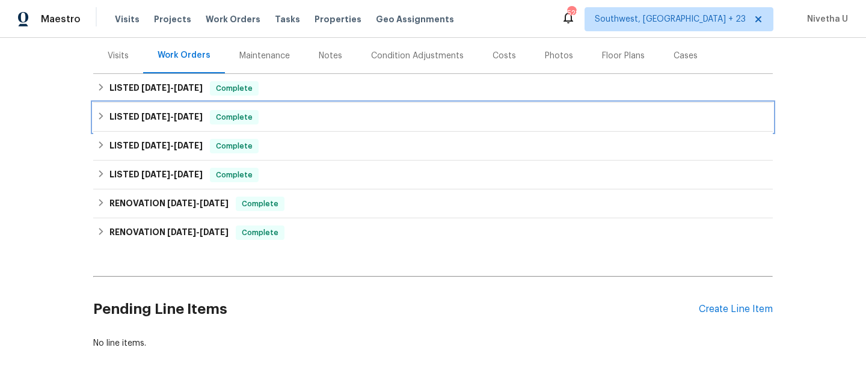
click at [290, 121] on div "LISTED 9/16/25 - 9/30/25 Complete" at bounding box center [433, 117] width 672 height 14
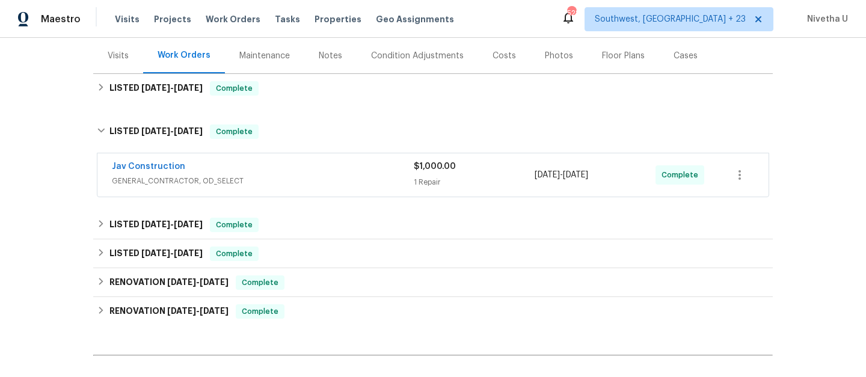
click at [312, 175] on span "GENERAL_CONTRACTOR, OD_SELECT" at bounding box center [263, 181] width 302 height 12
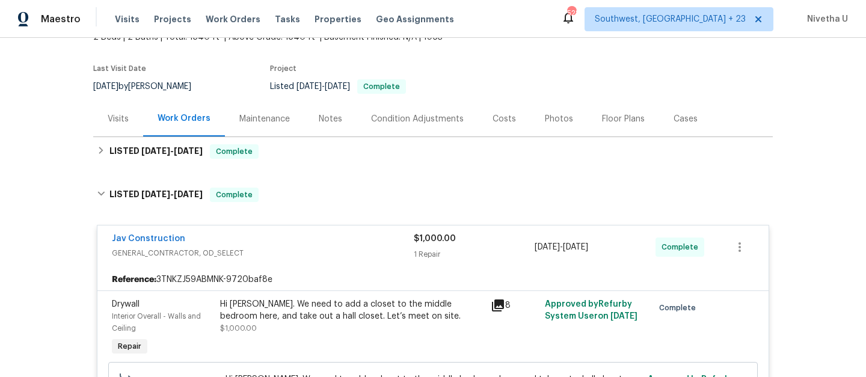
scroll to position [80, 0]
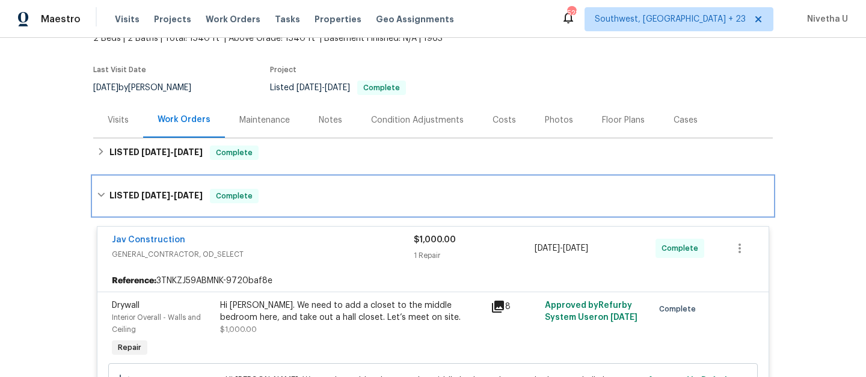
click at [270, 200] on div "LISTED 9/16/25 - 9/30/25 Complete" at bounding box center [433, 196] width 672 height 14
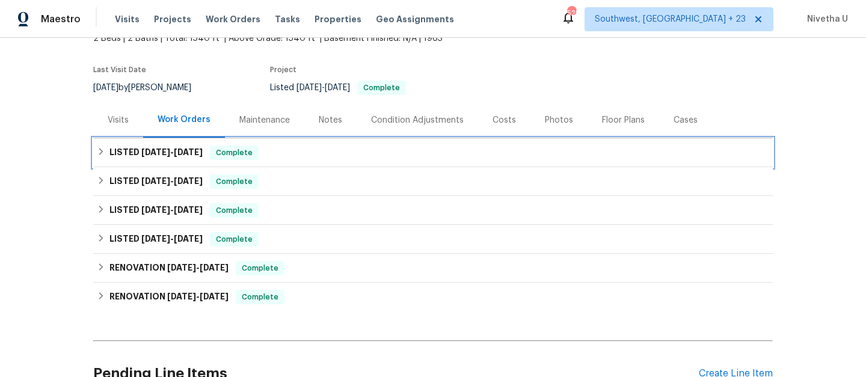
click at [259, 152] on div "LISTED 9/26/25 - 10/3/25 Complete" at bounding box center [433, 152] width 672 height 14
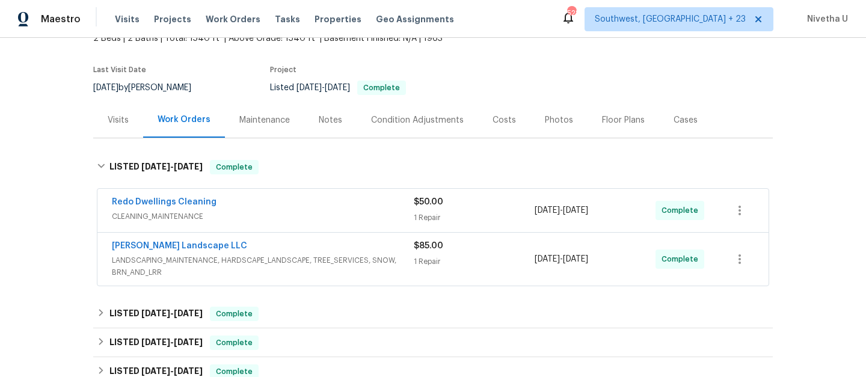
click at [342, 209] on div "Redo Dwellings Cleaning" at bounding box center [263, 203] width 302 height 14
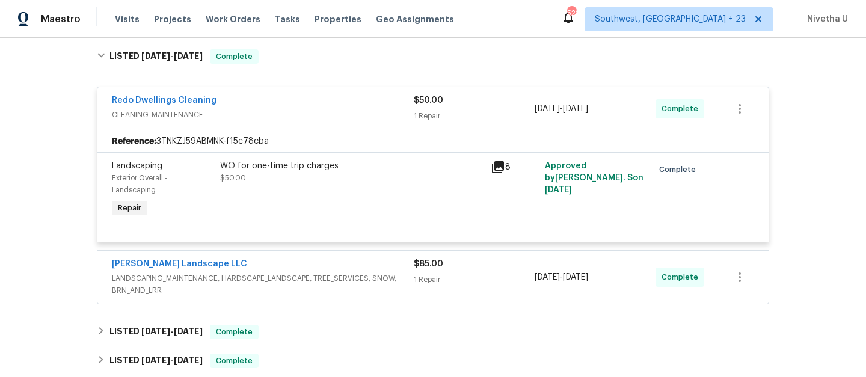
scroll to position [191, 0]
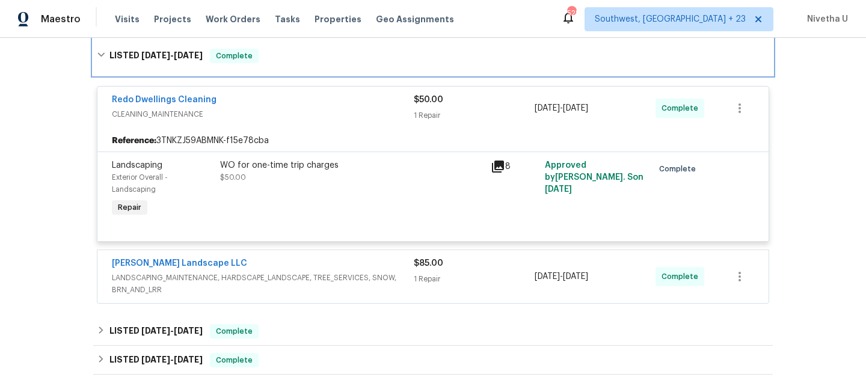
click at [336, 62] on div "LISTED 9/26/25 - 10/3/25 Complete" at bounding box center [433, 56] width 672 height 14
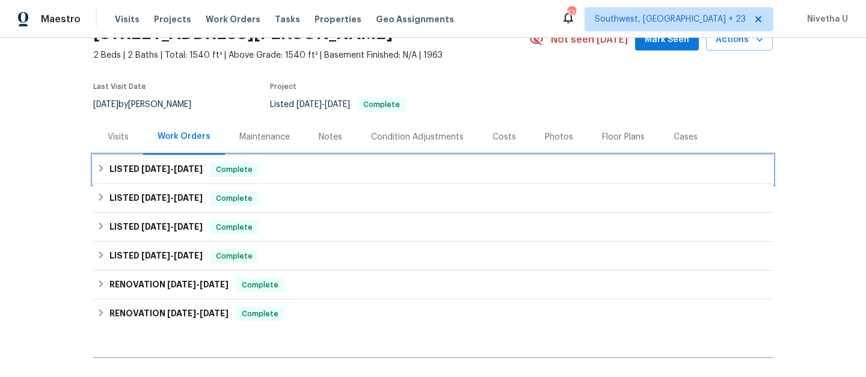
scroll to position [63, 0]
click at [305, 170] on div "LISTED 9/26/25 - 10/3/25 Complete" at bounding box center [433, 170] width 672 height 14
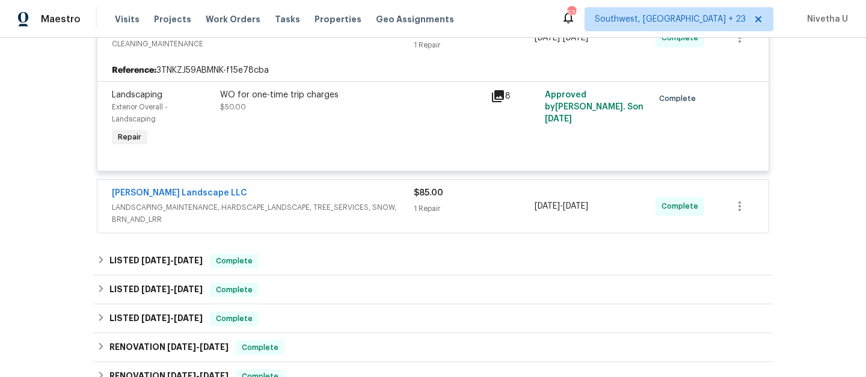
scroll to position [263, 0]
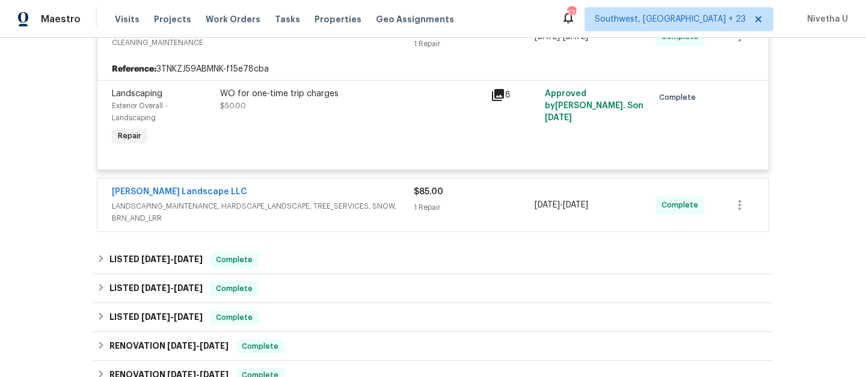
click at [378, 193] on div "Dalia Landscape LLC" at bounding box center [263, 193] width 302 height 14
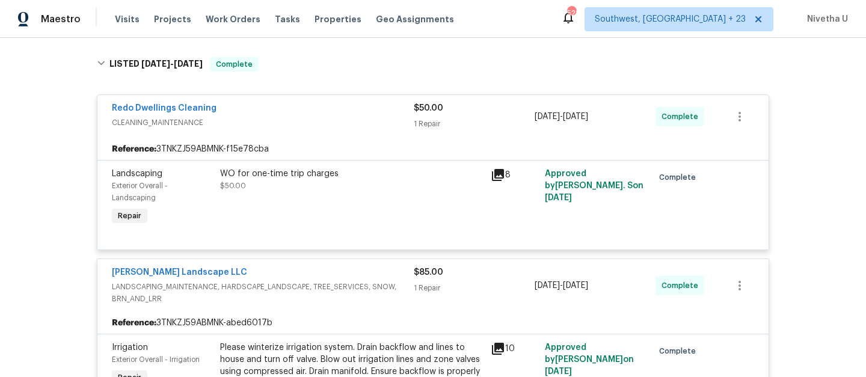
scroll to position [155, 0]
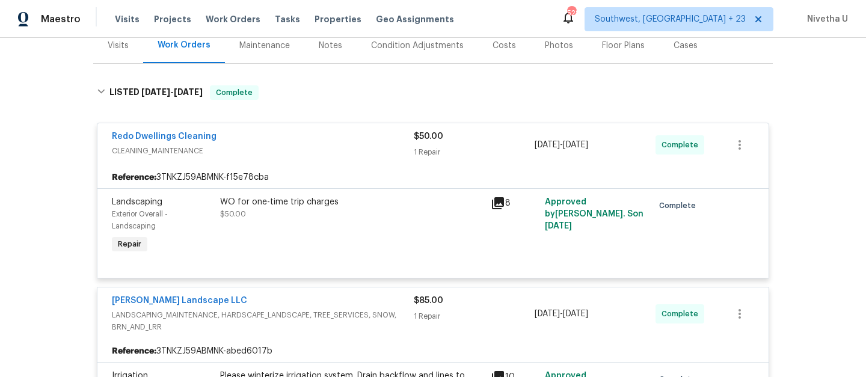
click at [308, 143] on div "Redo Dwellings Cleaning" at bounding box center [263, 137] width 302 height 14
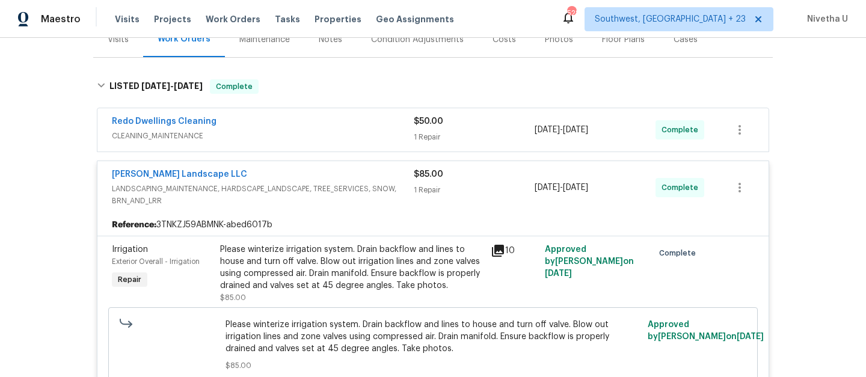
click at [306, 175] on div "Dalia Landscape LLC" at bounding box center [263, 175] width 302 height 14
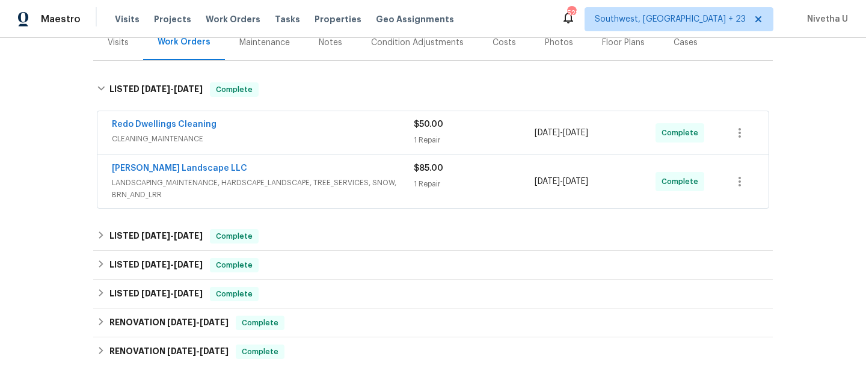
scroll to position [157, 0]
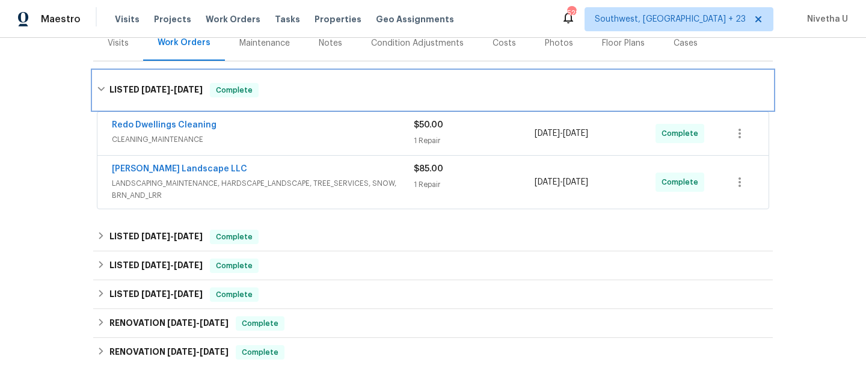
click at [259, 84] on div "LISTED 9/26/25 - 10/3/25 Complete" at bounding box center [433, 90] width 672 height 14
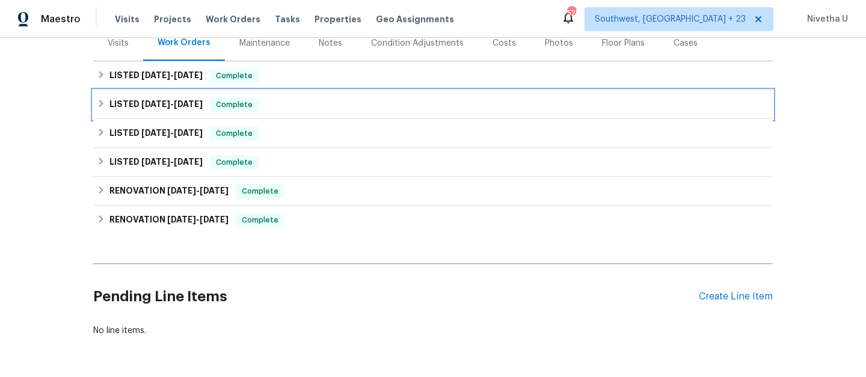
click at [261, 102] on div "LISTED 9/16/25 - 9/30/25 Complete" at bounding box center [433, 104] width 672 height 14
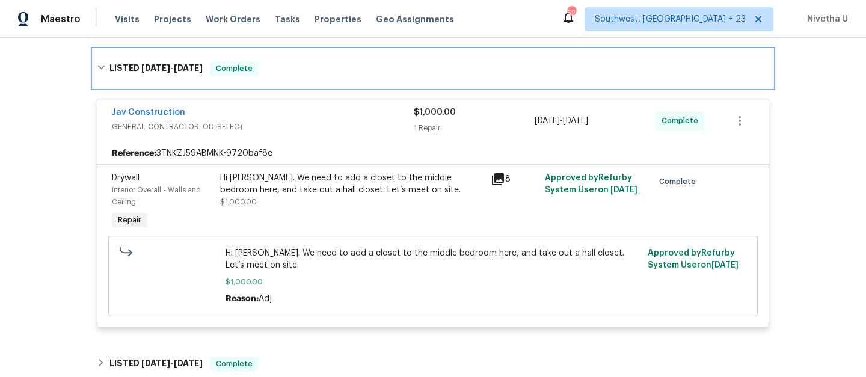
scroll to position [206, 0]
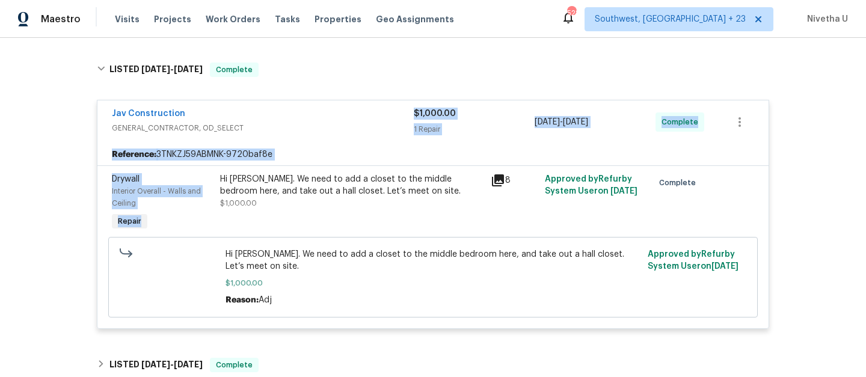
drag, startPoint x: 311, startPoint y: 124, endPoint x: 308, endPoint y: 170, distance: 46.4
click at [308, 170] on div "Jav Construction GENERAL_CONTRACTOR, OD_SELECT $1,000.00 1 Repair 9/16/2025 - 9…" at bounding box center [433, 214] width 672 height 229
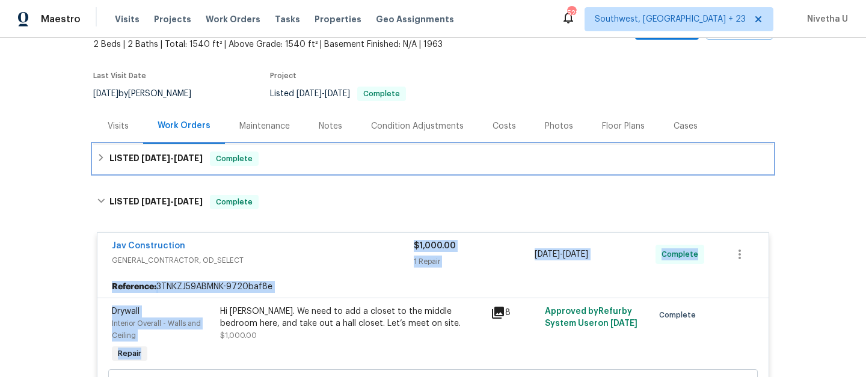
click at [299, 150] on div "LISTED 9/26/25 - 10/3/25 Complete" at bounding box center [432, 158] width 679 height 29
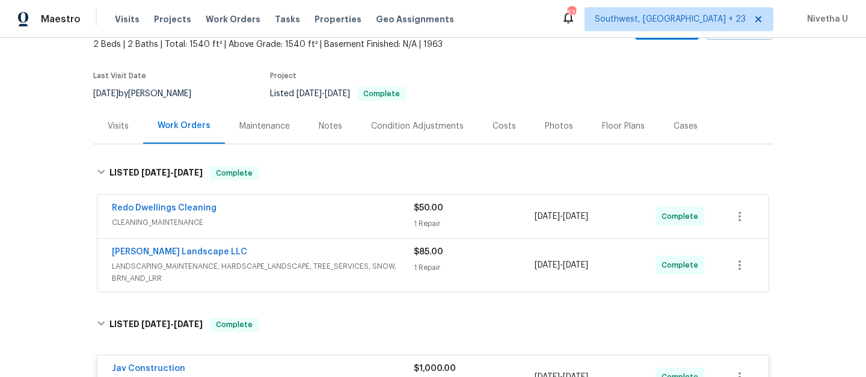
click at [316, 218] on span "CLEANING_MAINTENANCE" at bounding box center [263, 222] width 302 height 12
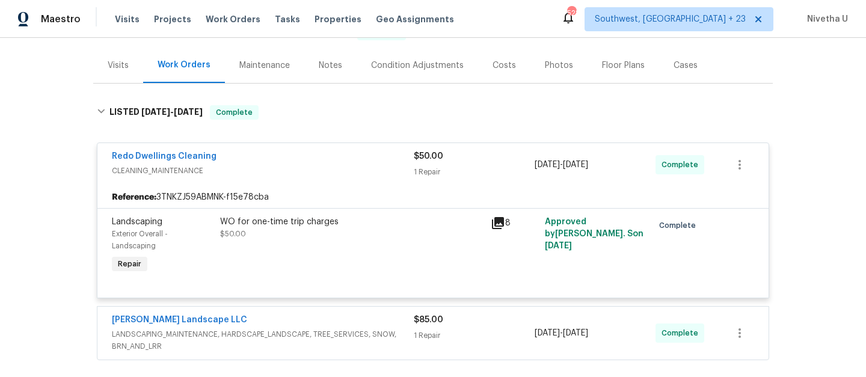
scroll to position [136, 0]
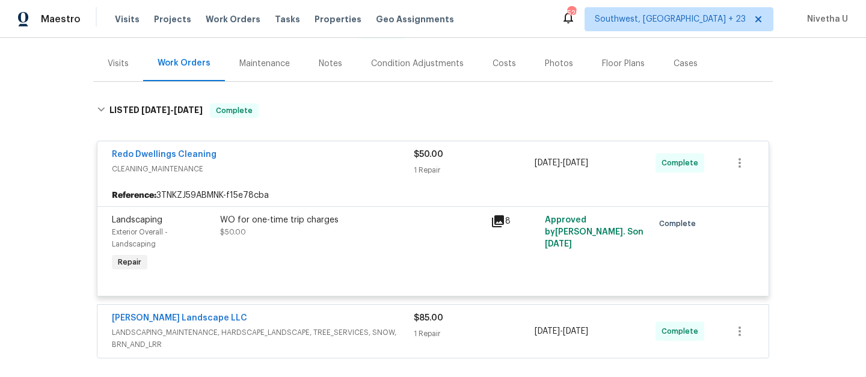
click at [305, 158] on div "Redo Dwellings Cleaning" at bounding box center [263, 156] width 302 height 14
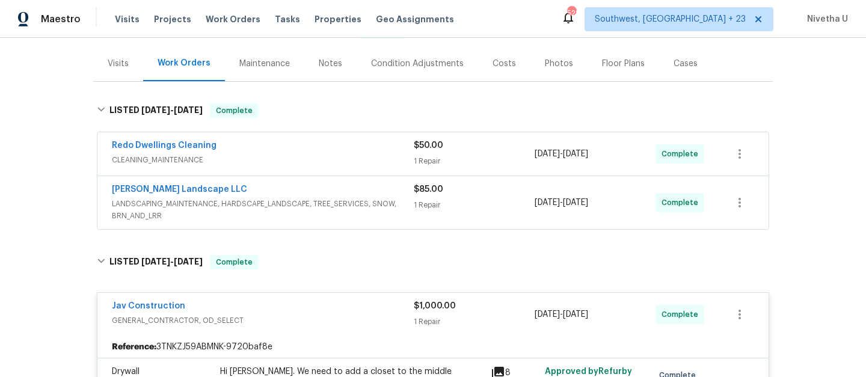
click at [387, 203] on span "LANDSCAPING_MAINTENANCE, HARDSCAPE_LANDSCAPE, TREE_SERVICES, SNOW, BRN_AND_LRR" at bounding box center [263, 210] width 302 height 24
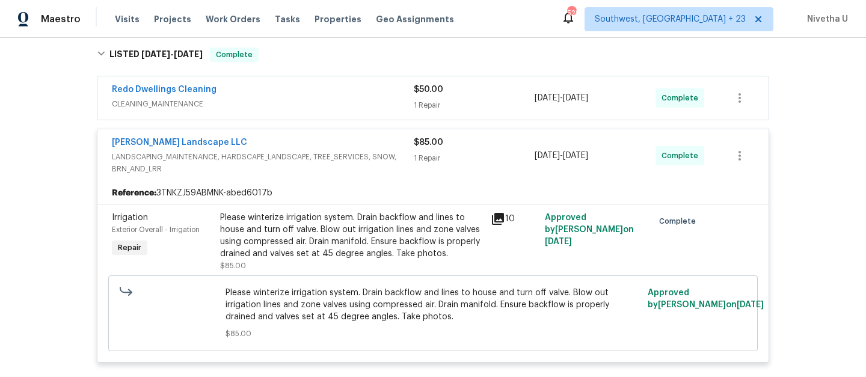
scroll to position [176, 0]
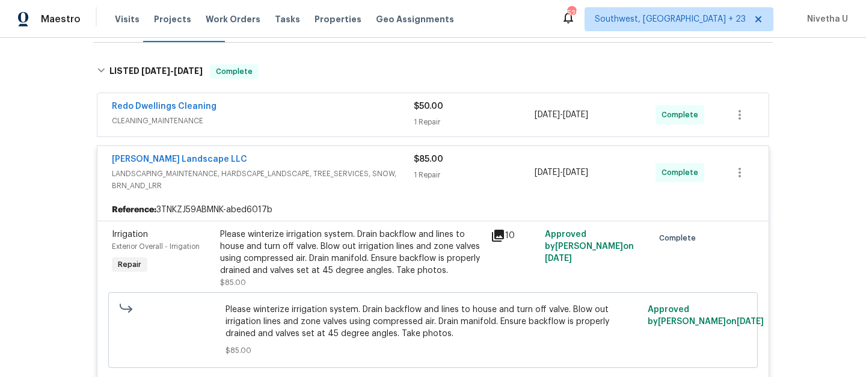
click at [401, 161] on div "Dalia Landscape LLC" at bounding box center [263, 160] width 302 height 14
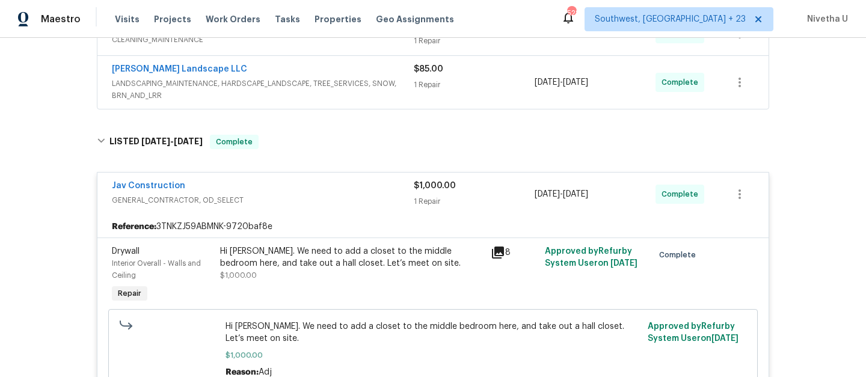
scroll to position [112, 0]
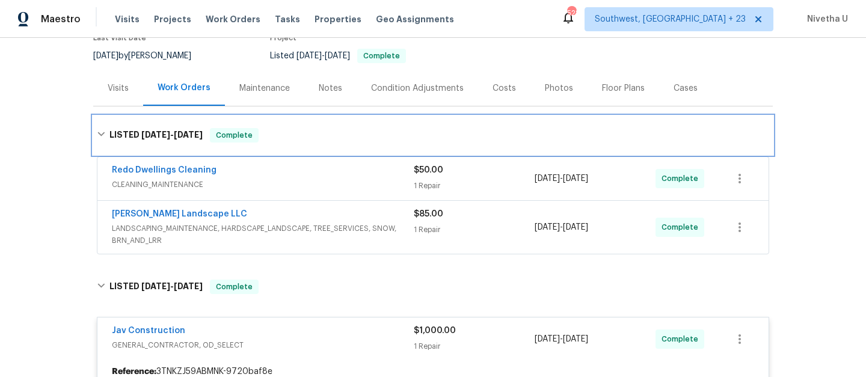
click at [371, 150] on div "LISTED 9/26/25 - 10/3/25 Complete" at bounding box center [432, 135] width 679 height 38
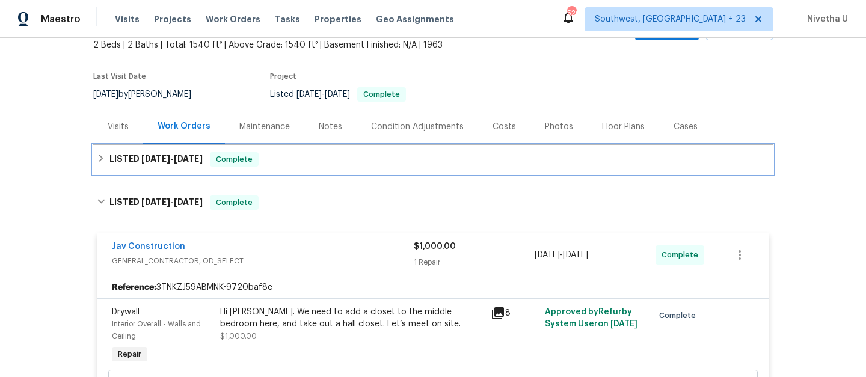
scroll to position [73, 0]
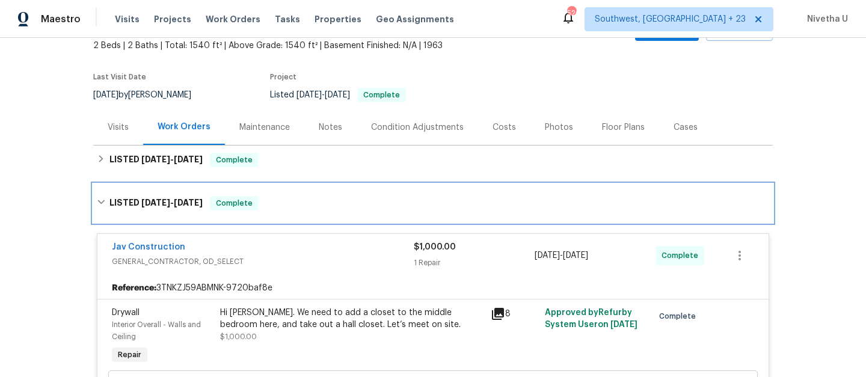
click at [297, 211] on div "LISTED 9/16/25 - 9/30/25 Complete" at bounding box center [432, 203] width 679 height 38
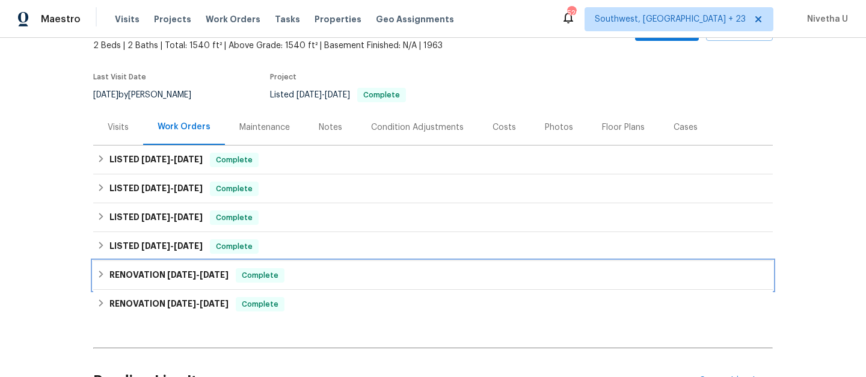
click at [292, 274] on div "RENOVATION 4/4/25 - 4/4/25 Complete" at bounding box center [433, 275] width 672 height 14
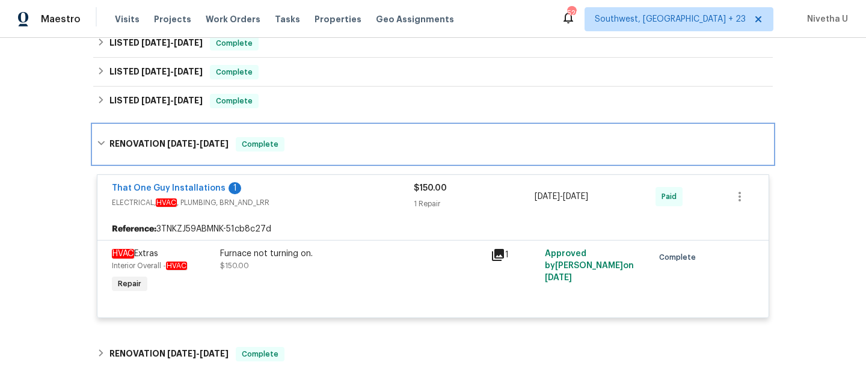
scroll to position [320, 0]
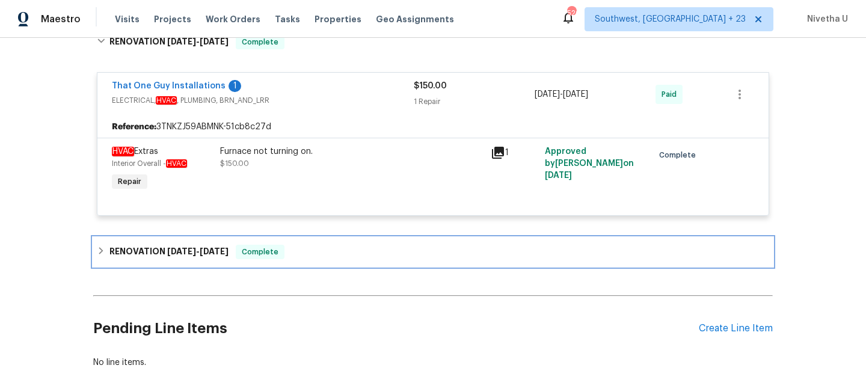
click at [287, 256] on div "RENOVATION 4/2/25 - 4/4/25 Complete" at bounding box center [433, 252] width 672 height 14
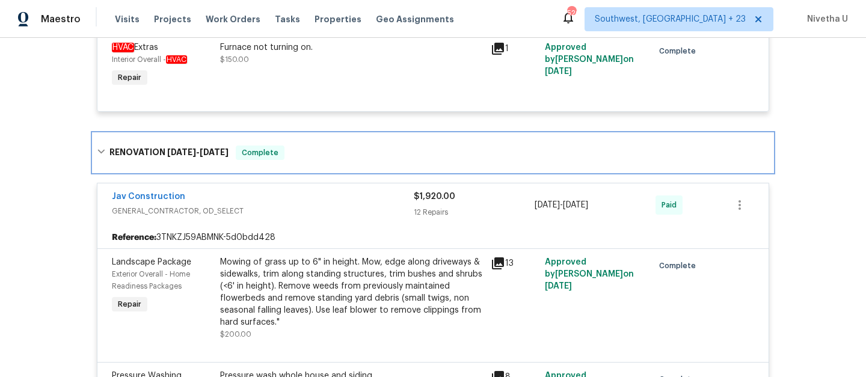
click at [291, 158] on div "RENOVATION 4/2/25 - 4/4/25 Complete" at bounding box center [433, 152] width 672 height 14
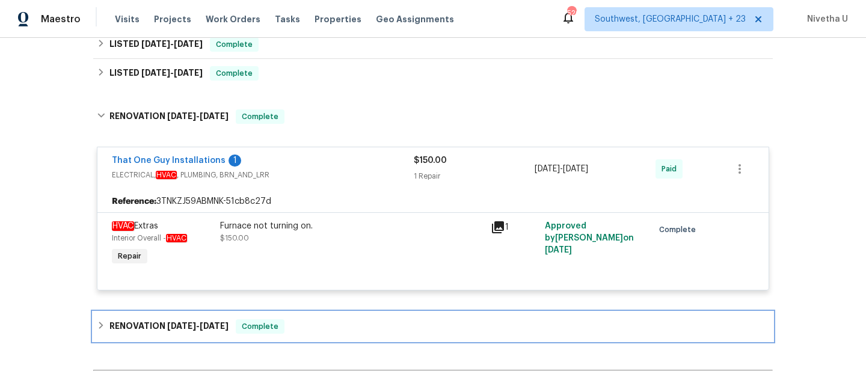
scroll to position [241, 0]
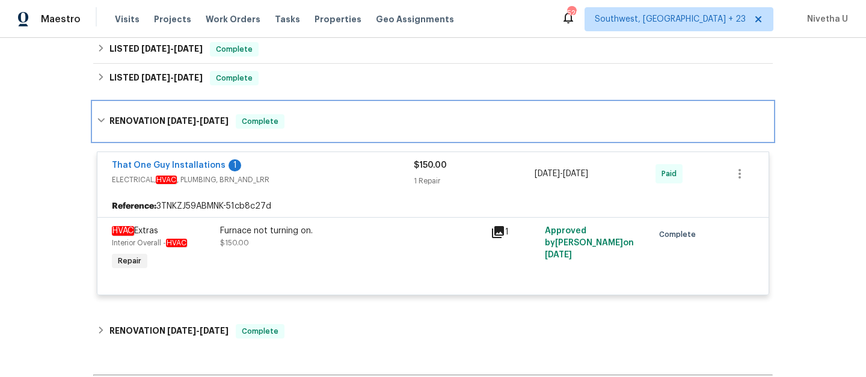
click at [290, 127] on div "RENOVATION 4/4/25 - 4/4/25 Complete" at bounding box center [433, 121] width 672 height 14
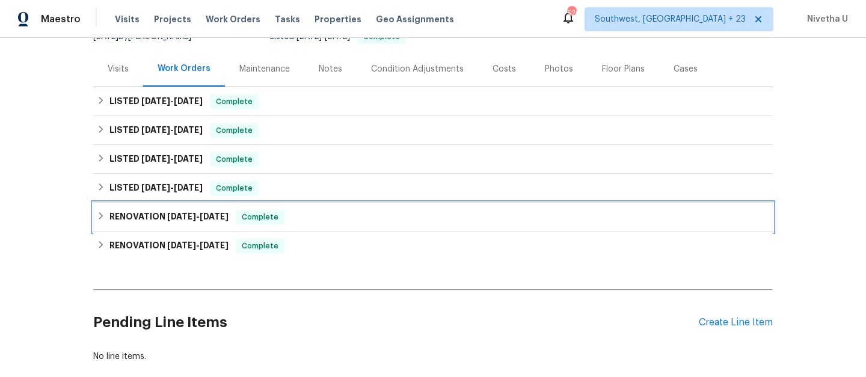
scroll to position [132, 0]
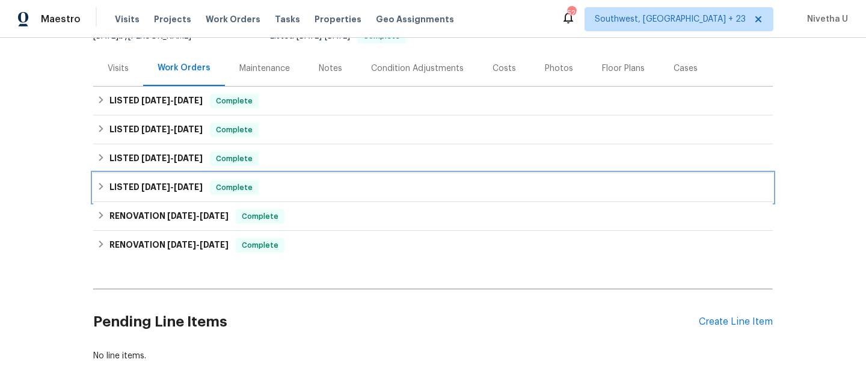
click at [280, 185] on div "LISTED 6/24/25 - 6/27/25 Complete" at bounding box center [433, 187] width 672 height 14
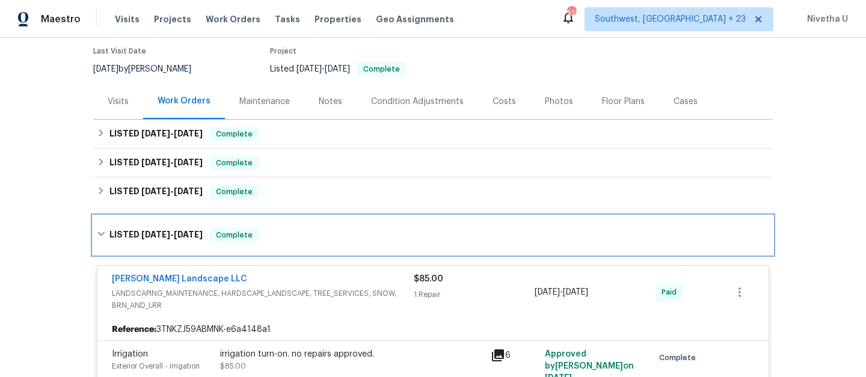
scroll to position [99, 0]
click at [303, 244] on div "LISTED 6/24/25 - 6/27/25 Complete" at bounding box center [432, 235] width 679 height 38
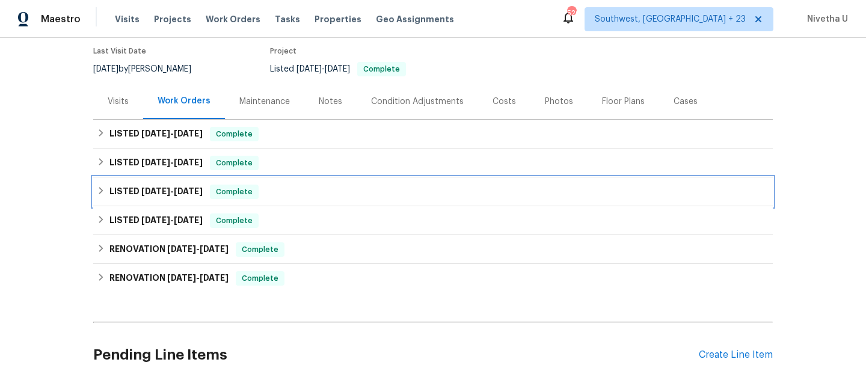
click at [285, 204] on div "LISTED 9/2/25 - 9/9/25 Complete" at bounding box center [432, 191] width 679 height 29
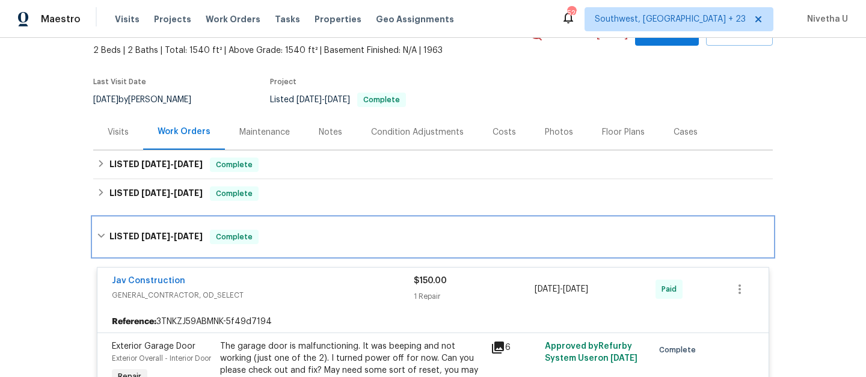
scroll to position [60, 0]
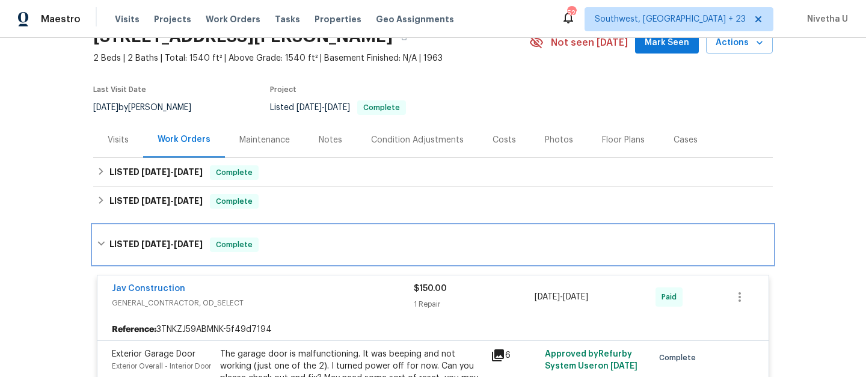
click at [296, 251] on div "LISTED 9/2/25 - 9/9/25 Complete" at bounding box center [433, 244] width 672 height 14
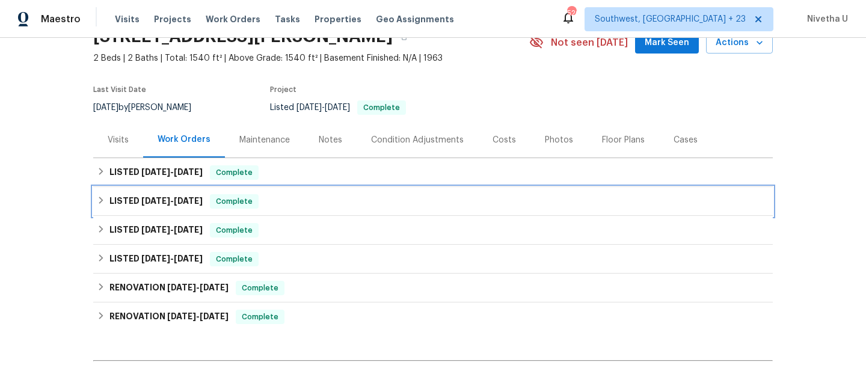
click at [290, 206] on div "LISTED 9/16/25 - 9/30/25 Complete" at bounding box center [433, 201] width 672 height 14
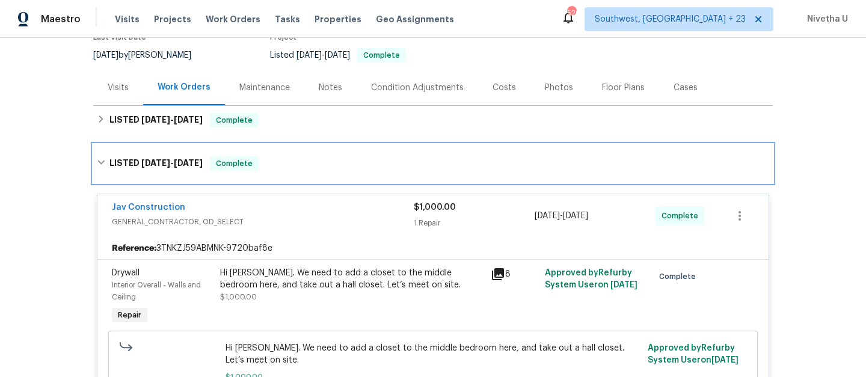
scroll to position [98, 0]
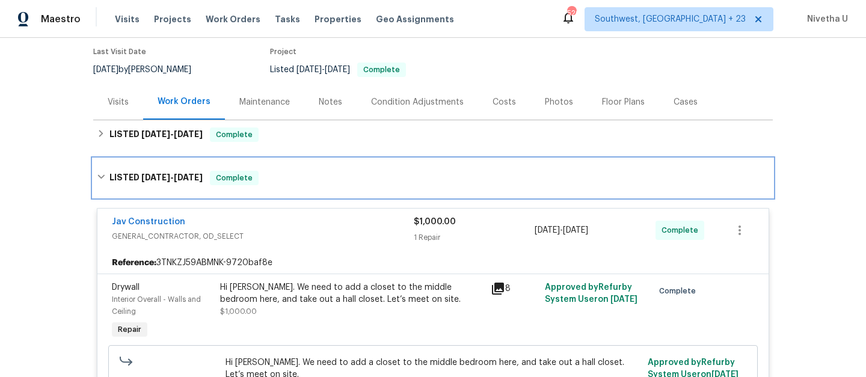
click at [271, 176] on div "LISTED 9/16/25 - 9/30/25 Complete" at bounding box center [433, 178] width 672 height 14
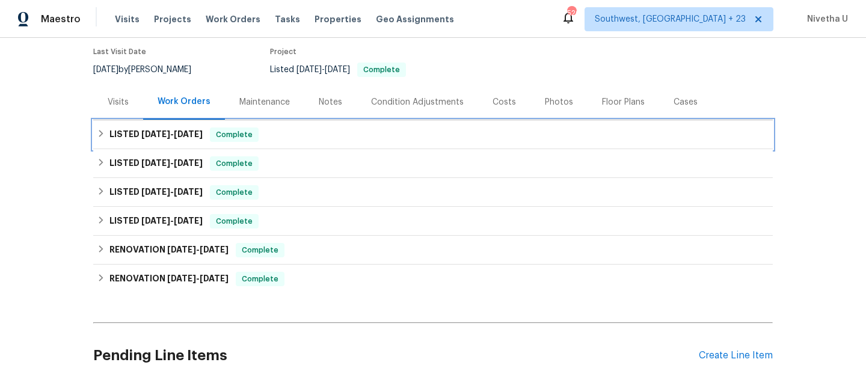
click at [271, 138] on div "LISTED 9/26/25 - 10/3/25 Complete" at bounding box center [433, 134] width 672 height 14
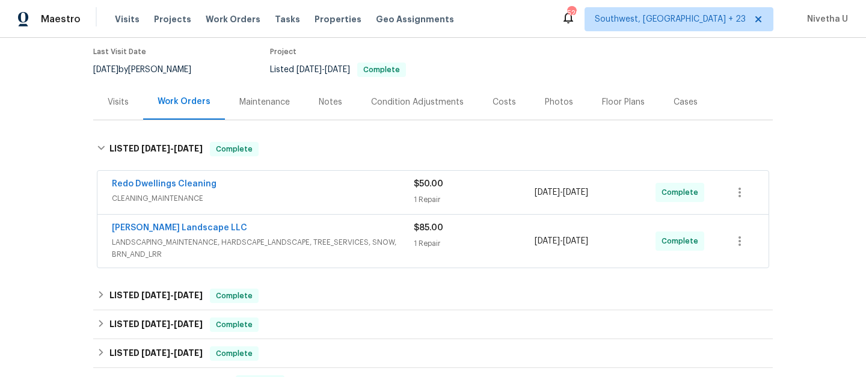
click at [337, 239] on span "LANDSCAPING_MAINTENANCE, HARDSCAPE_LANDSCAPE, TREE_SERVICES, SNOW, BRN_AND_LRR" at bounding box center [263, 248] width 302 height 24
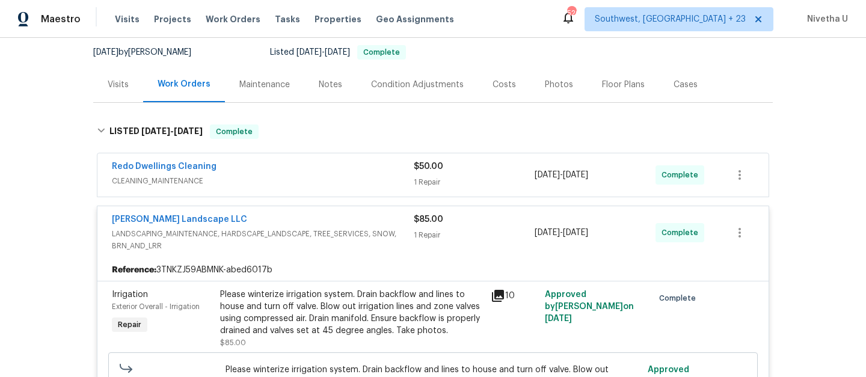
scroll to position [115, 0]
click at [337, 239] on span "LANDSCAPING_MAINTENANCE, HARDSCAPE_LANDSCAPE, TREE_SERVICES, SNOW, BRN_AND_LRR" at bounding box center [263, 240] width 302 height 24
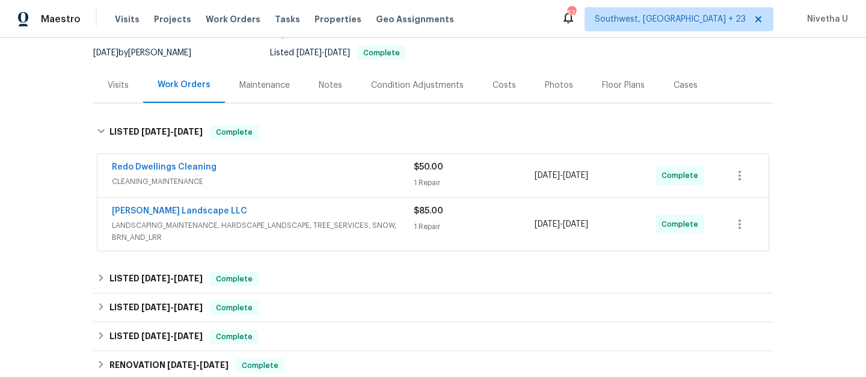
click at [319, 182] on span "CLEANING_MAINTENANCE" at bounding box center [263, 182] width 302 height 12
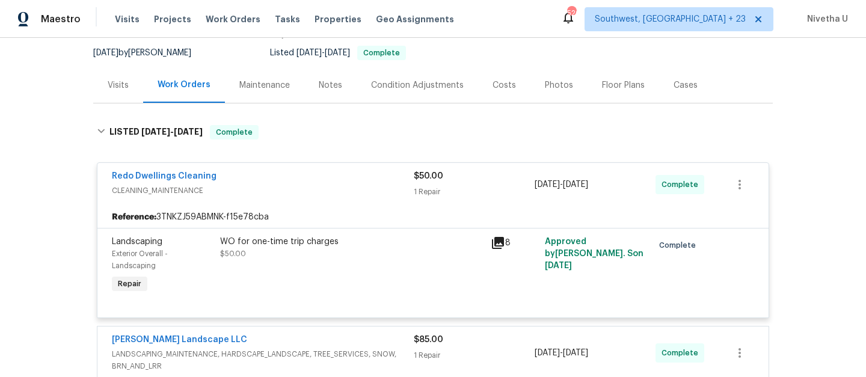
click at [319, 182] on div "Redo Dwellings Cleaning" at bounding box center [263, 177] width 302 height 14
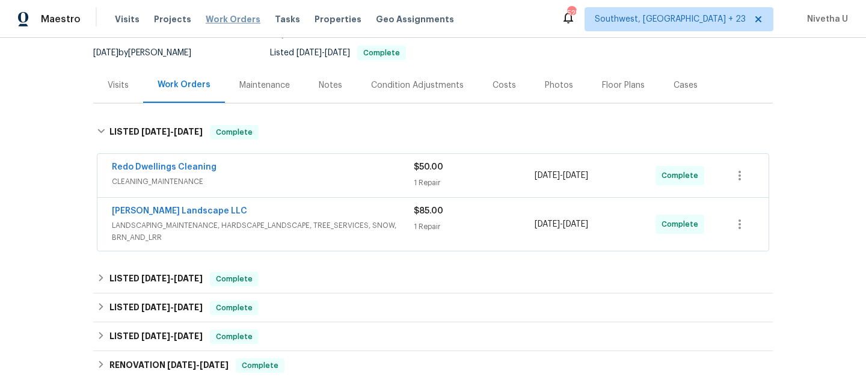
click at [234, 21] on span "Work Orders" at bounding box center [233, 19] width 55 height 12
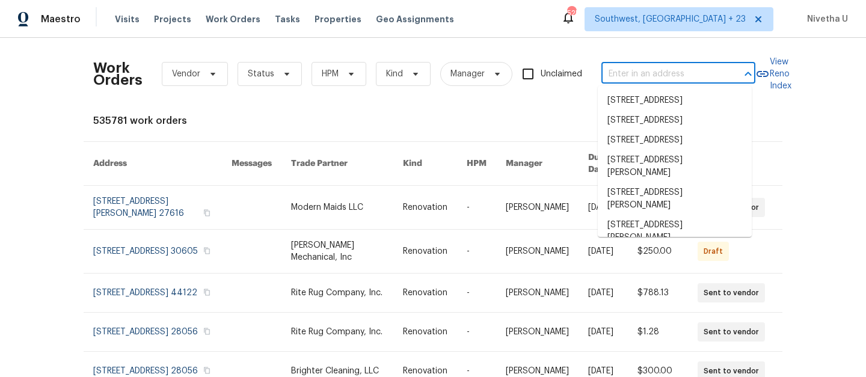
click at [668, 80] on input "text" at bounding box center [661, 74] width 120 height 19
paste input "6616 Zang Cir Arvada, CO 80004"
type input "6616 Zang Cir Arvada, CO 80004"
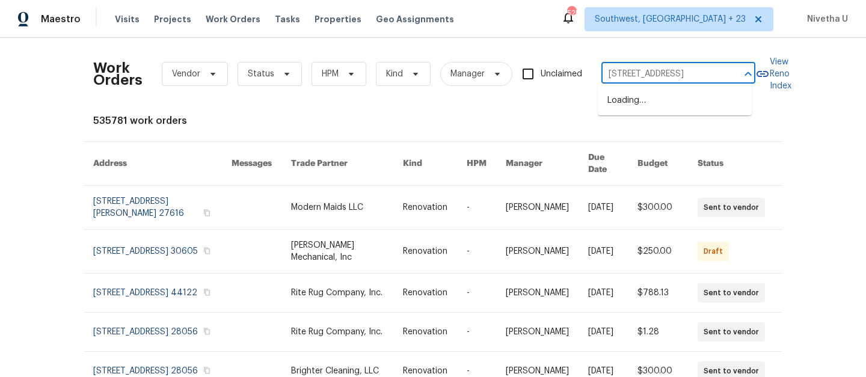
scroll to position [0, 18]
click at [674, 108] on li "6616 Zang Cir, Arvada, CO 80004" at bounding box center [675, 101] width 154 height 20
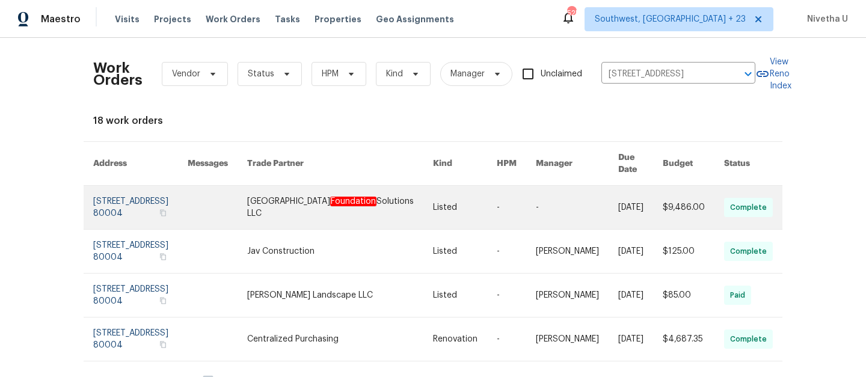
click at [118, 200] on link at bounding box center [140, 207] width 94 height 43
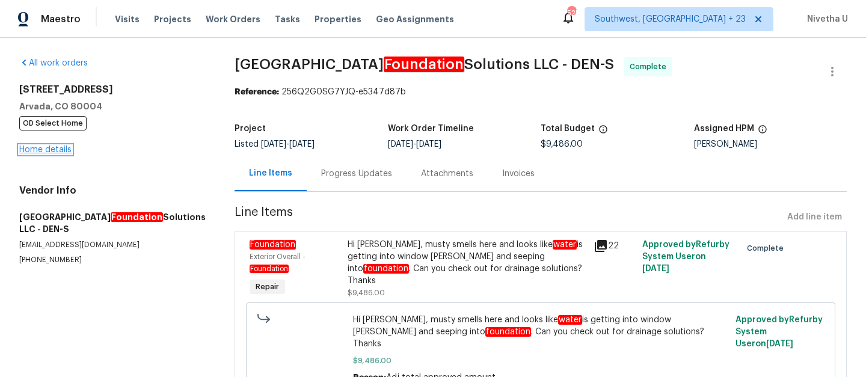
click at [46, 149] on link "Home details" at bounding box center [45, 149] width 52 height 8
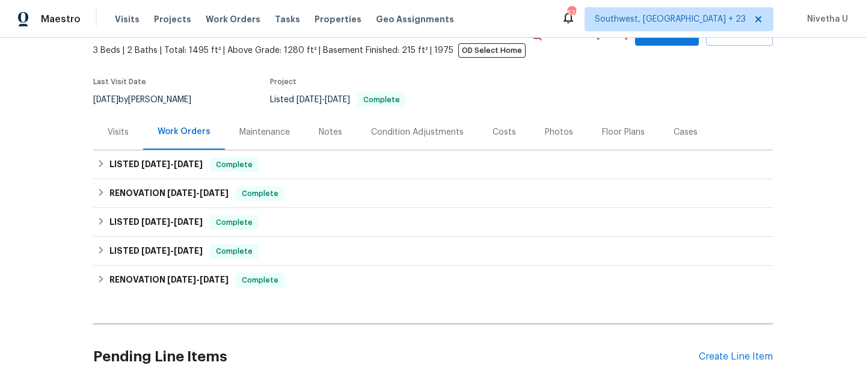
scroll to position [90, 0]
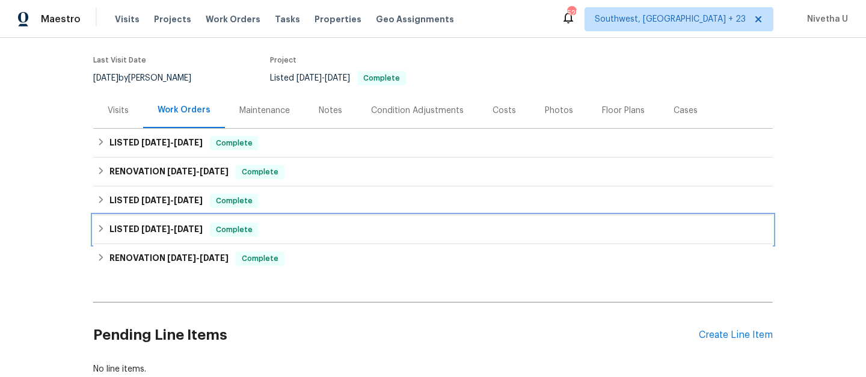
click at [278, 231] on div "LISTED 4/25/25 - 4/26/25 Complete" at bounding box center [433, 229] width 672 height 14
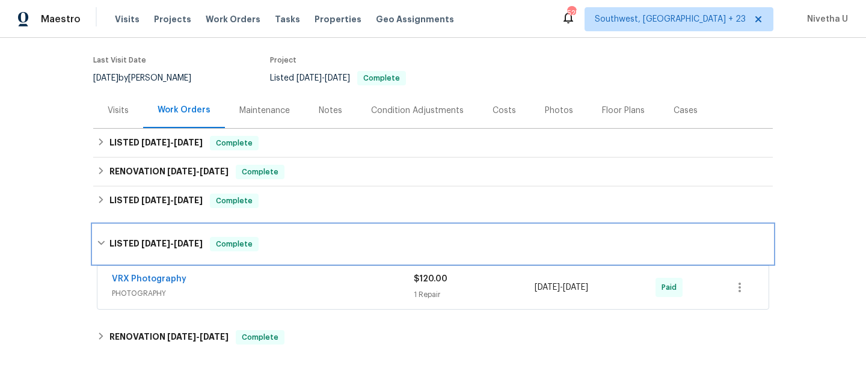
click at [278, 231] on div "LISTED 4/25/25 - 4/26/25 Complete" at bounding box center [432, 244] width 679 height 38
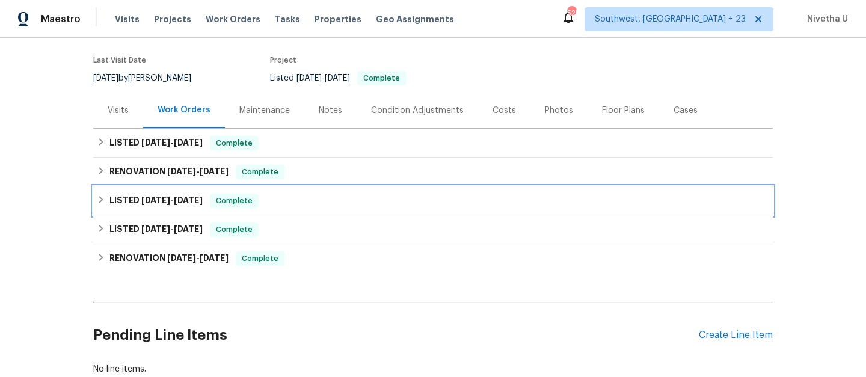
click at [268, 193] on div "LISTED 5/5/25 - 7/4/25 Complete" at bounding box center [432, 200] width 679 height 29
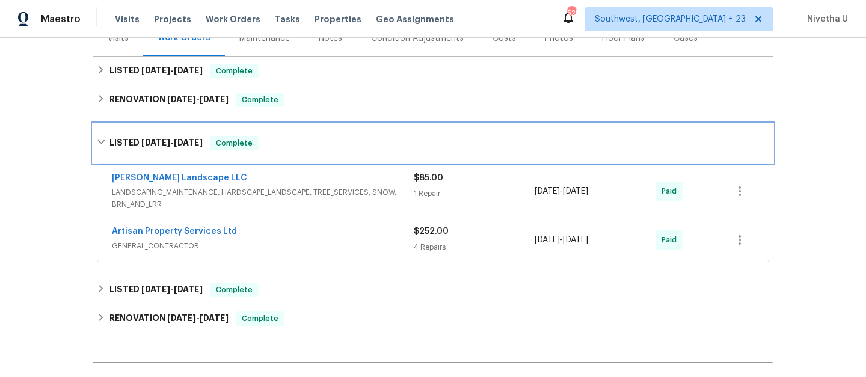
scroll to position [162, 0]
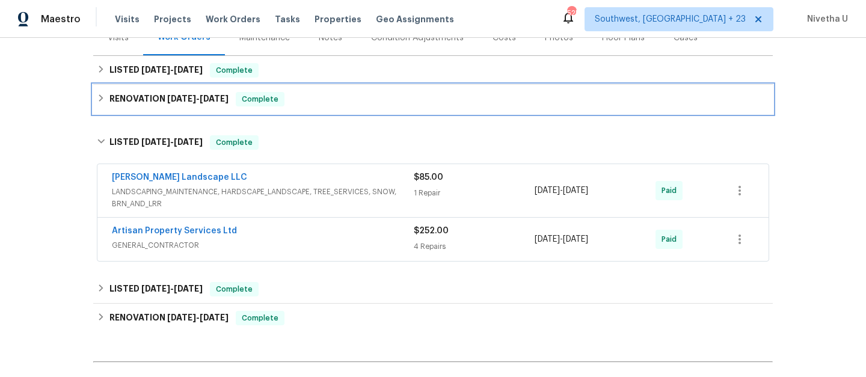
click at [295, 103] on div "RENOVATION 6/9/25 - 6/9/25 Complete" at bounding box center [433, 99] width 672 height 14
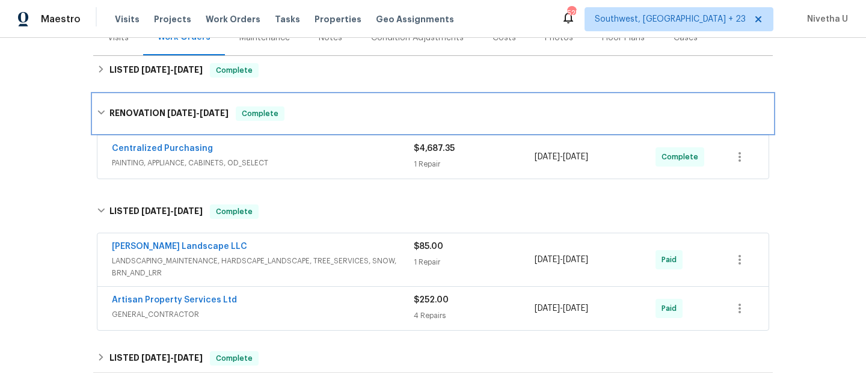
scroll to position [85, 0]
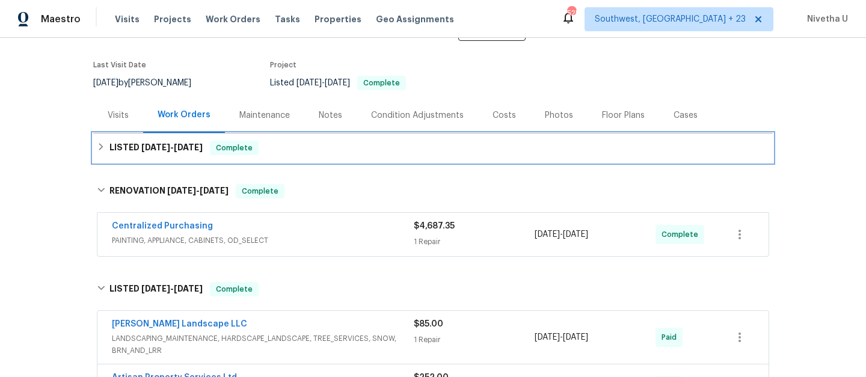
click at [270, 155] on div "LISTED 9/17/25 - 10/10/25 Complete" at bounding box center [433, 148] width 672 height 14
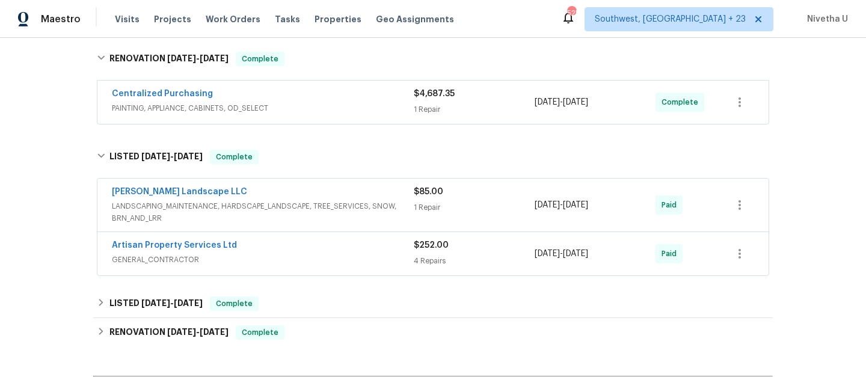
scroll to position [441, 0]
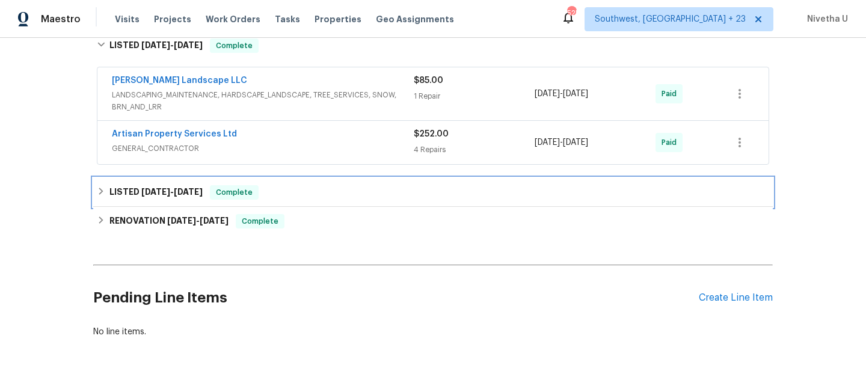
click at [316, 191] on div "LISTED 4/25/25 - 4/26/25 Complete" at bounding box center [433, 192] width 672 height 14
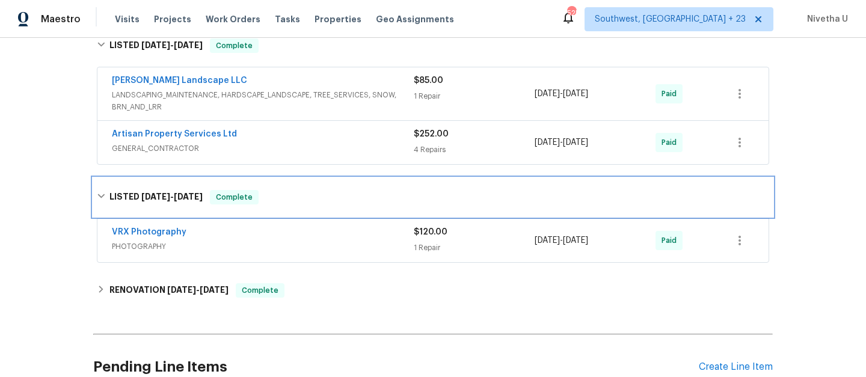
click at [316, 197] on div "LISTED 4/25/25 - 4/26/25 Complete" at bounding box center [433, 197] width 672 height 14
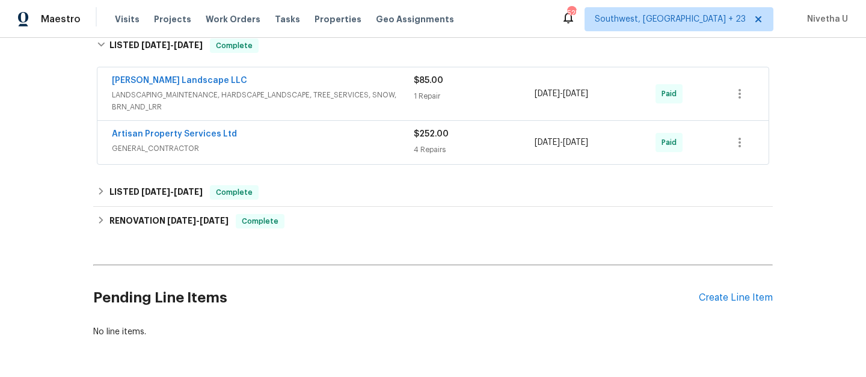
click at [341, 142] on span "GENERAL_CONTRACTOR" at bounding box center [263, 148] width 302 height 12
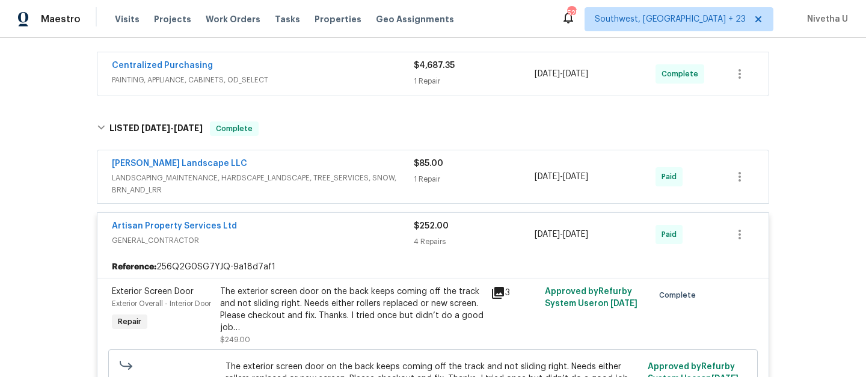
scroll to position [353, 0]
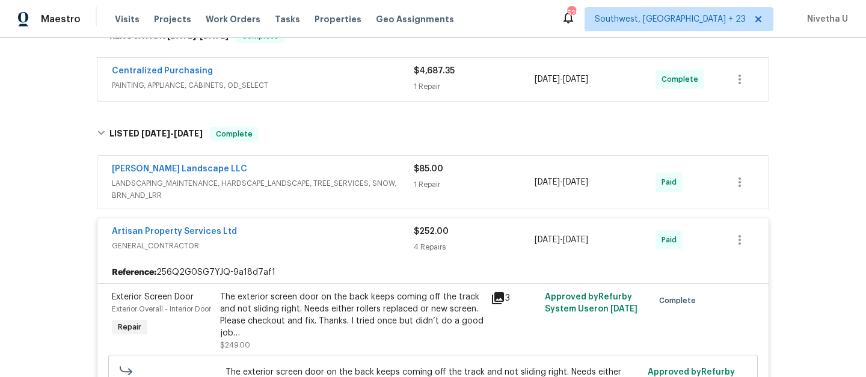
click at [348, 243] on span "GENERAL_CONTRACTOR" at bounding box center [263, 246] width 302 height 12
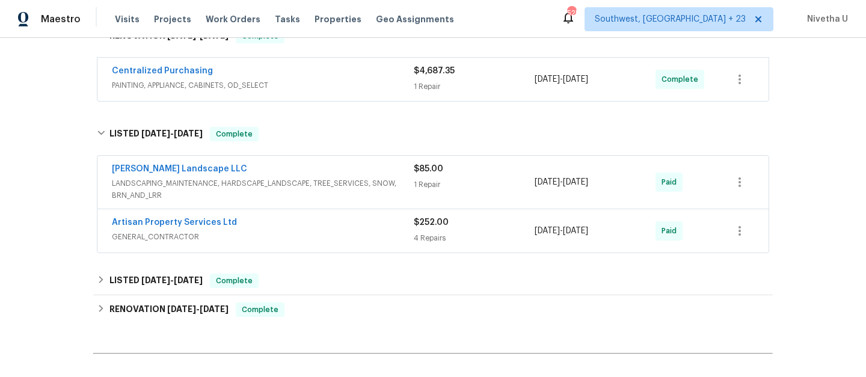
click at [379, 171] on div "Dalia Landscape LLC" at bounding box center [263, 170] width 302 height 14
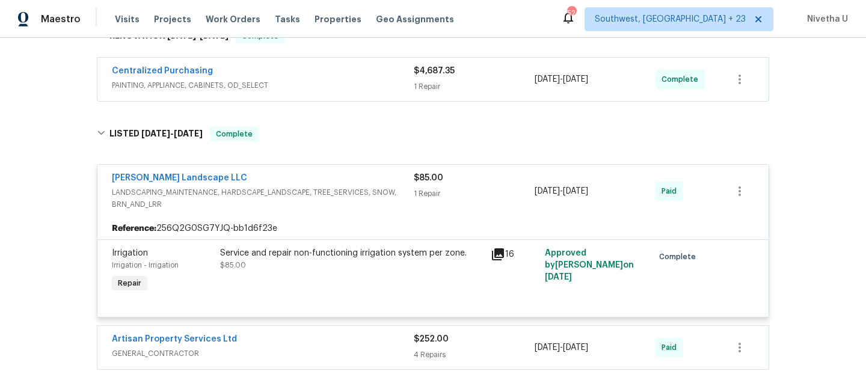
click at [394, 185] on div "Dalia Landscape LLC" at bounding box center [263, 179] width 302 height 14
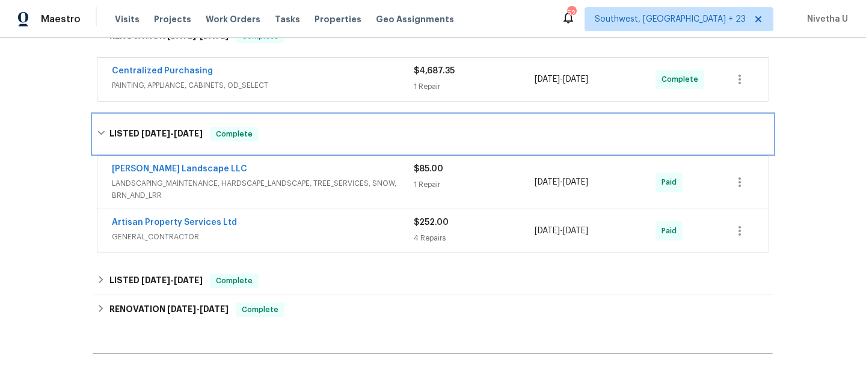
drag, startPoint x: 363, startPoint y: 140, endPoint x: 374, endPoint y: 255, distance: 115.4
click at [363, 140] on div "LISTED 5/5/25 - 7/4/25 Complete" at bounding box center [433, 134] width 672 height 14
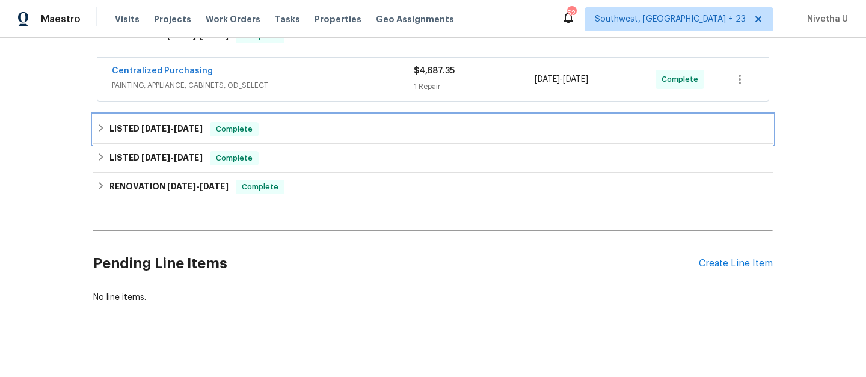
scroll to position [230, 0]
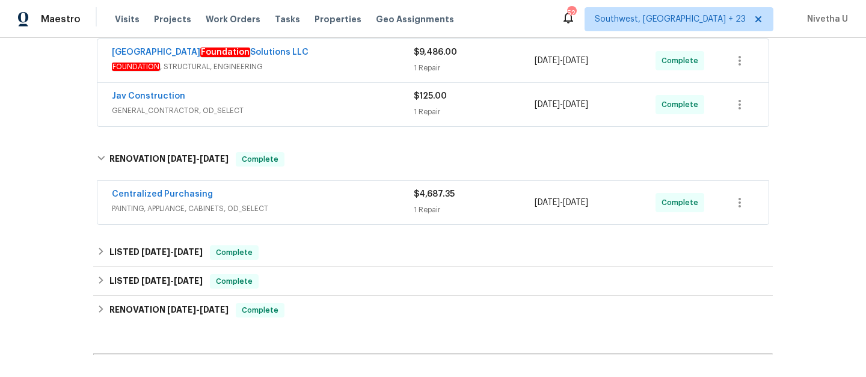
click at [354, 205] on span "PAINTING, APPLIANCE, CABINETS, OD_SELECT" at bounding box center [263, 209] width 302 height 12
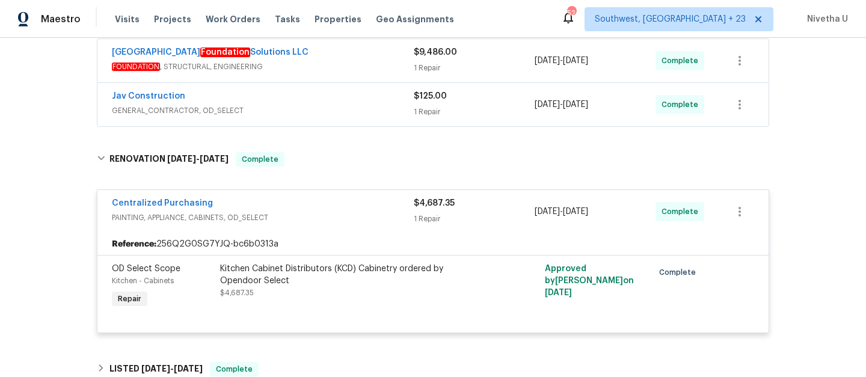
click at [337, 208] on div "Centralized Purchasing" at bounding box center [263, 204] width 302 height 14
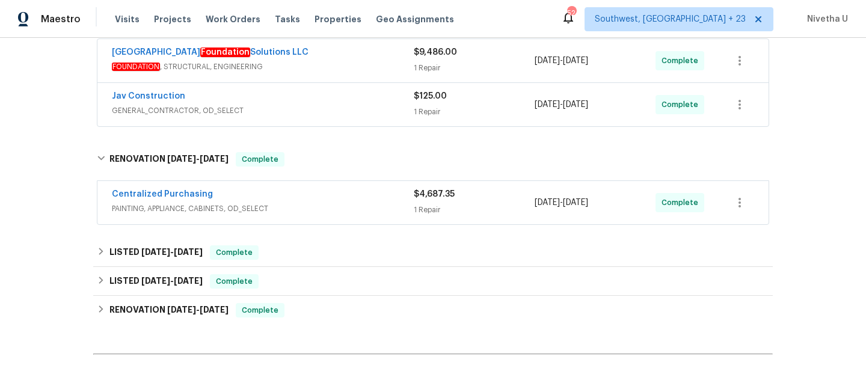
click at [331, 194] on div "Centralized Purchasing" at bounding box center [263, 195] width 302 height 14
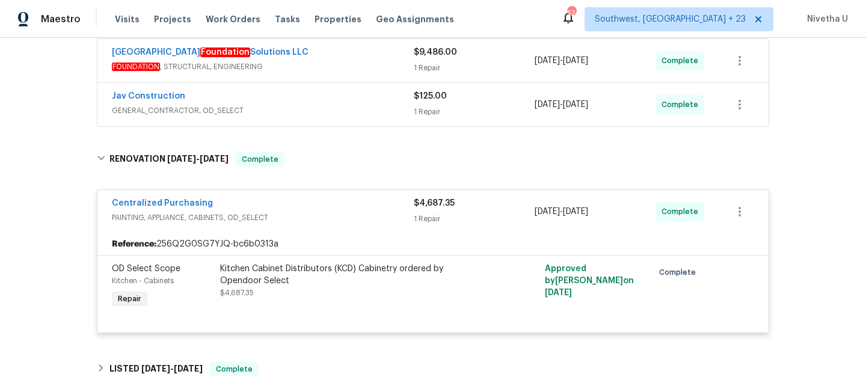
click at [336, 207] on div "Centralized Purchasing" at bounding box center [263, 204] width 302 height 14
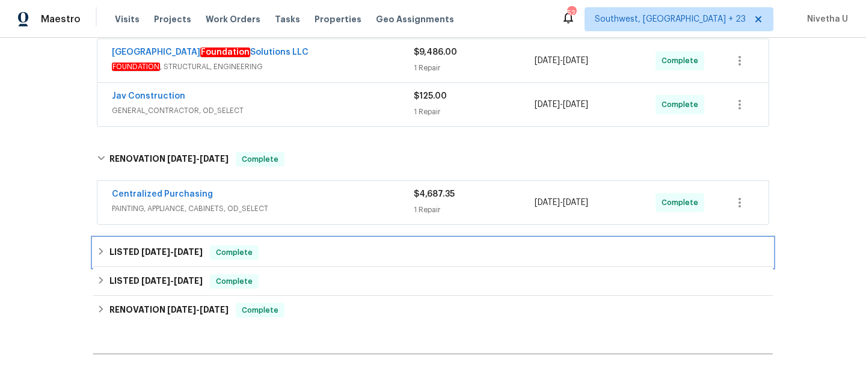
click at [324, 251] on div "LISTED 5/5/25 - 7/4/25 Complete" at bounding box center [433, 252] width 672 height 14
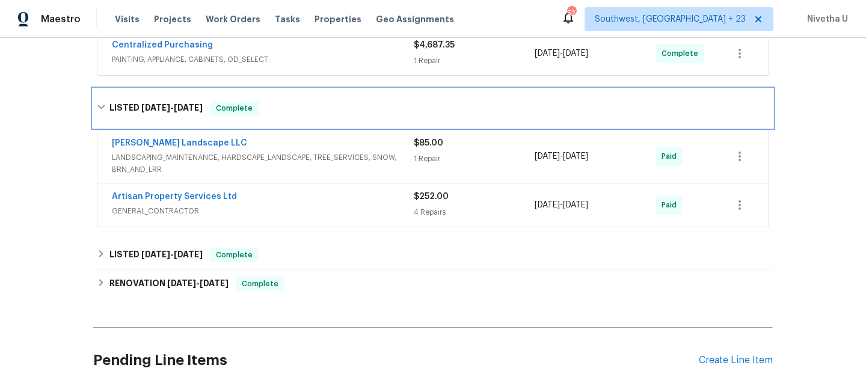
scroll to position [386, 0]
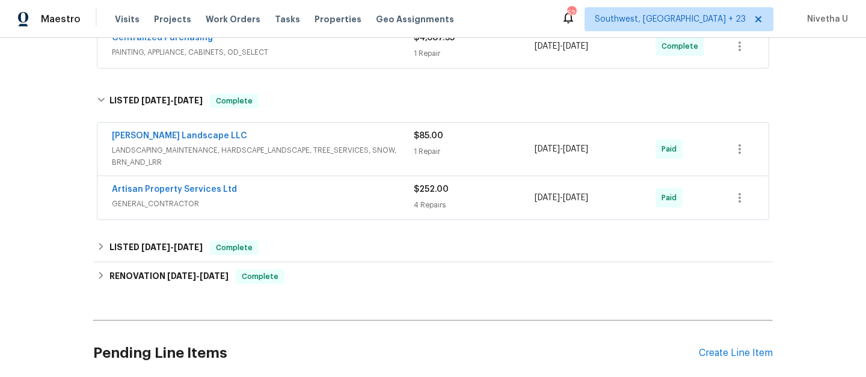
click at [316, 203] on span "GENERAL_CONTRACTOR" at bounding box center [263, 204] width 302 height 12
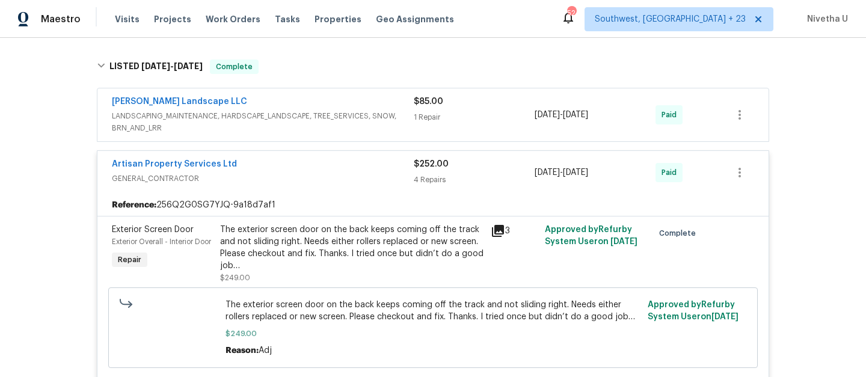
scroll to position [410, 0]
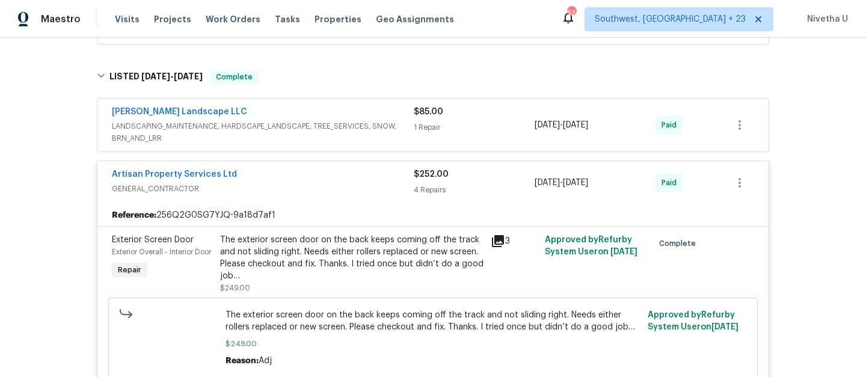
click at [349, 191] on span "GENERAL_CONTRACTOR" at bounding box center [263, 189] width 302 height 12
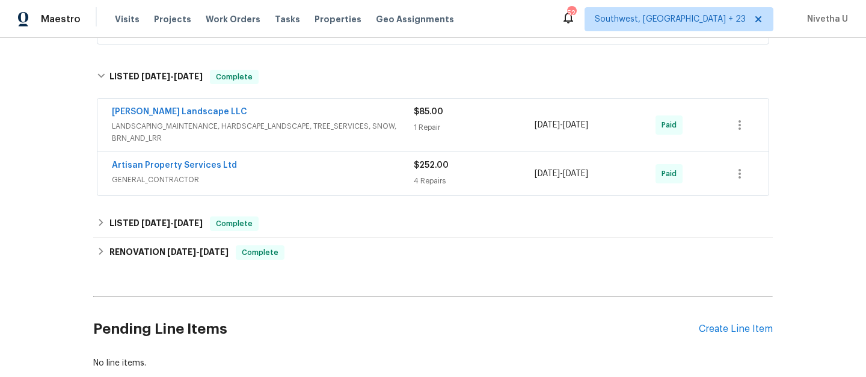
click at [369, 114] on div "Dalia Landscape LLC" at bounding box center [263, 113] width 302 height 14
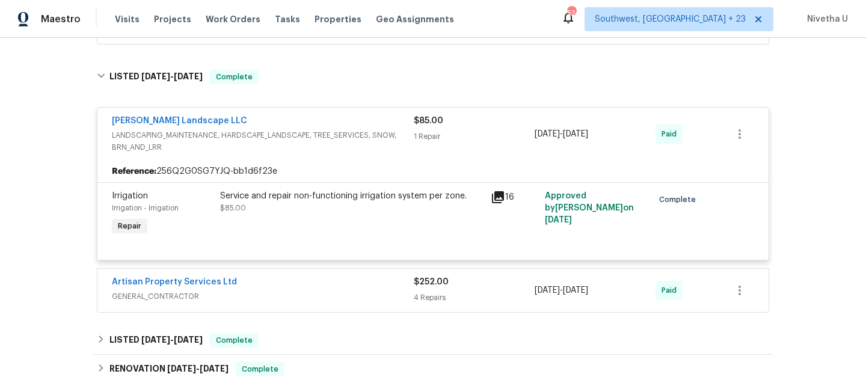
click at [369, 124] on div "Dalia Landscape LLC" at bounding box center [263, 122] width 302 height 14
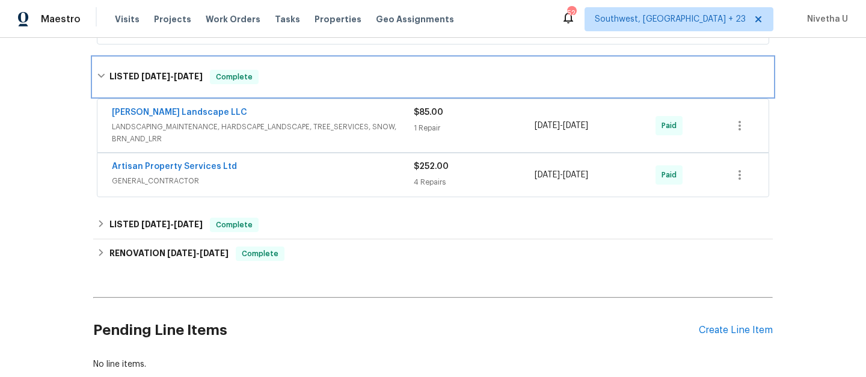
click at [340, 75] on div "LISTED 5/5/25 - 7/4/25 Complete" at bounding box center [433, 77] width 672 height 14
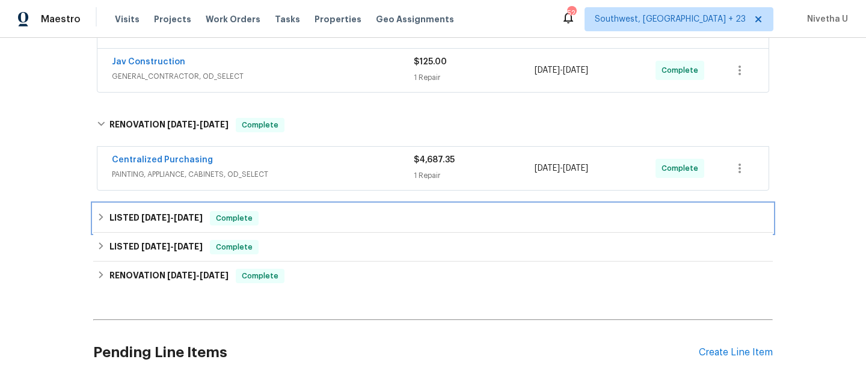
scroll to position [260, 0]
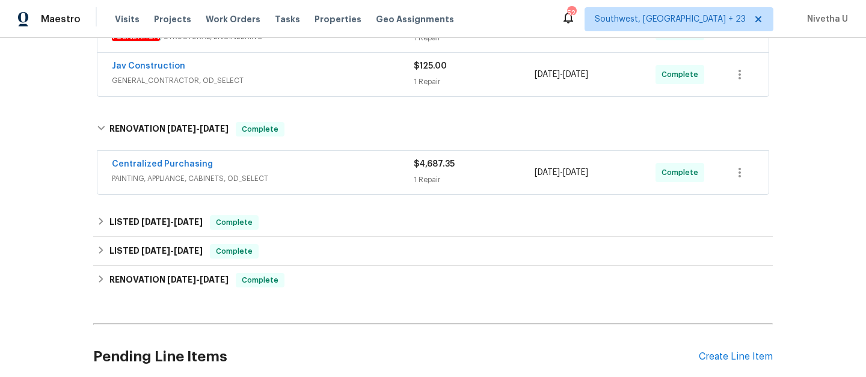
click at [334, 185] on div "Centralized Purchasing PAINTING, APPLIANCE, CABINETS, OD_SELECT" at bounding box center [263, 172] width 302 height 29
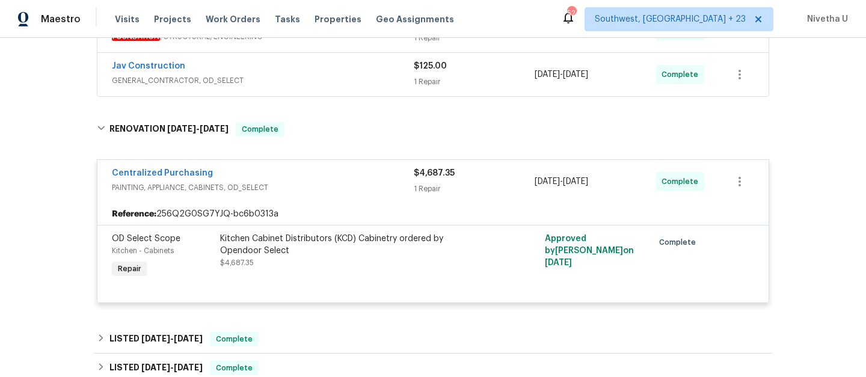
click at [329, 174] on div "Centralized Purchasing" at bounding box center [263, 174] width 302 height 14
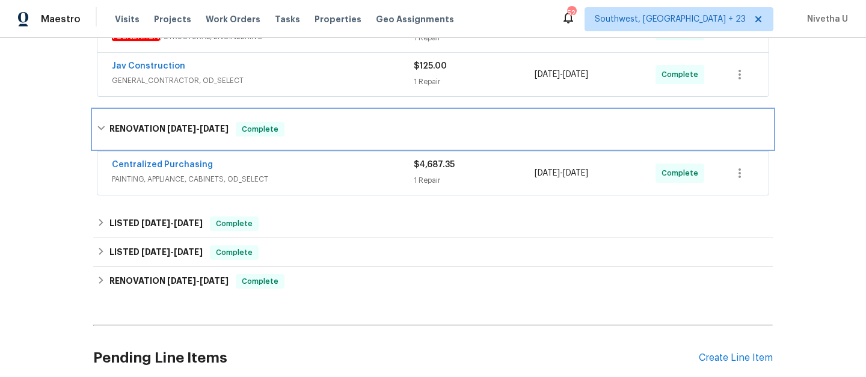
drag, startPoint x: 323, startPoint y: 117, endPoint x: 345, endPoint y: 237, distance: 122.7
click at [323, 118] on div "RENOVATION 6/9/25 - 6/9/25 Complete" at bounding box center [432, 129] width 679 height 38
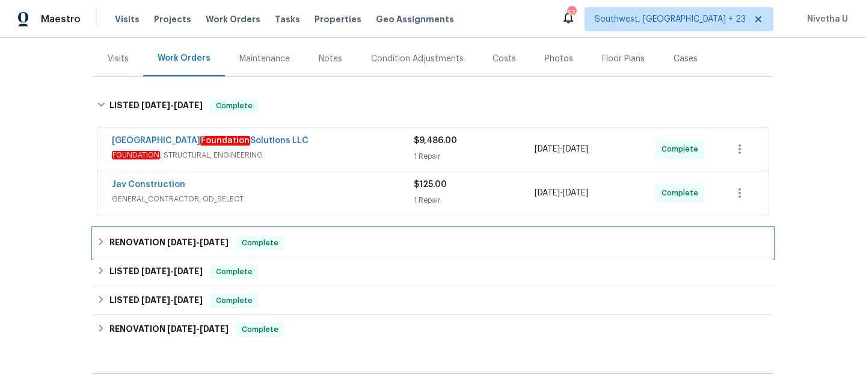
scroll to position [124, 0]
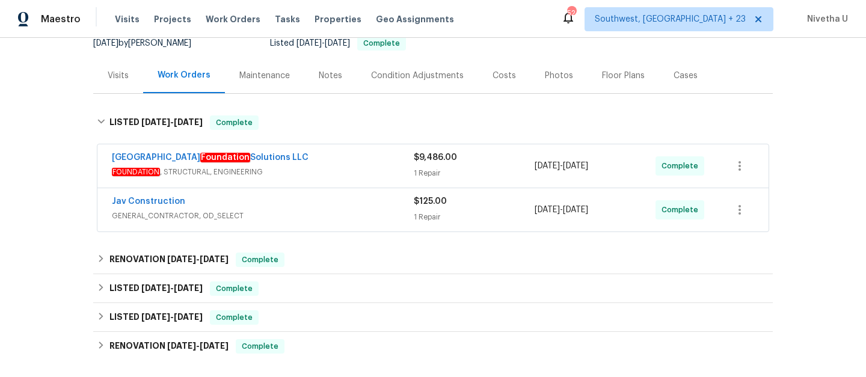
click at [330, 197] on div "Jav Construction" at bounding box center [263, 202] width 302 height 14
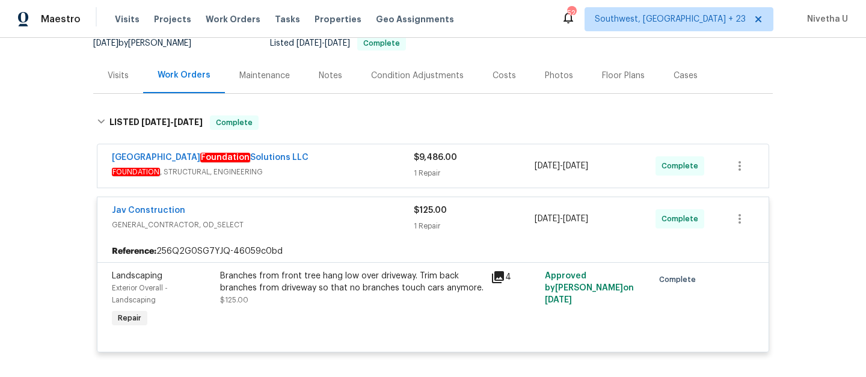
click at [318, 221] on span "GENERAL_CONTRACTOR, OD_SELECT" at bounding box center [263, 225] width 302 height 12
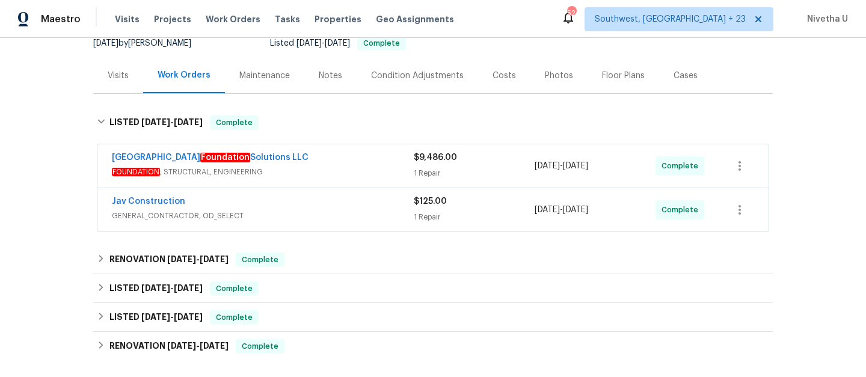
click at [319, 161] on div "Denver Foundation Solutions LLC" at bounding box center [263, 159] width 302 height 14
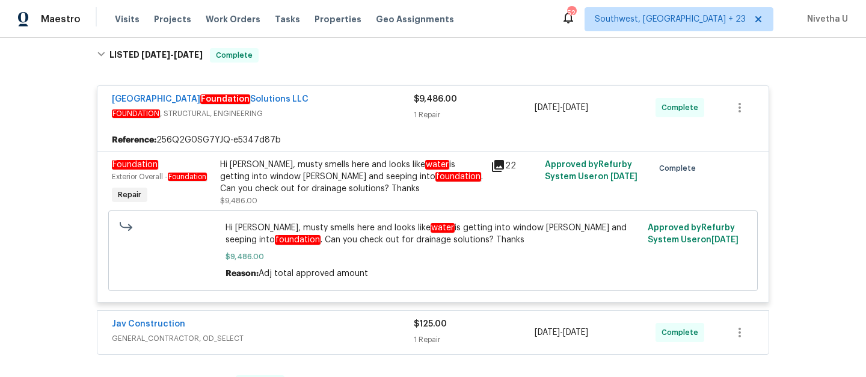
scroll to position [197, 0]
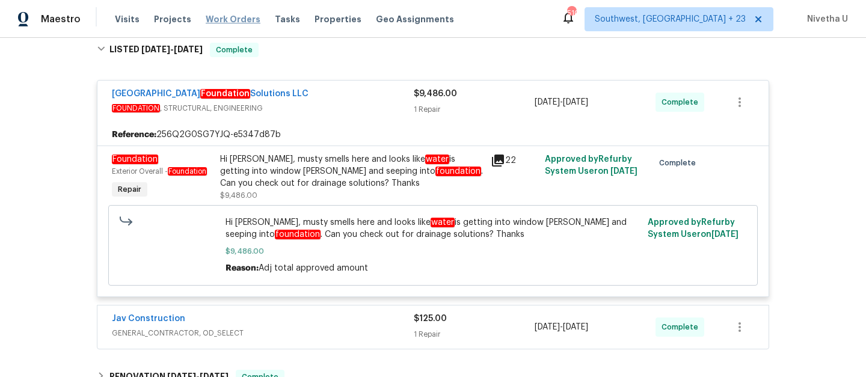
click at [209, 20] on span "Work Orders" at bounding box center [233, 19] width 55 height 12
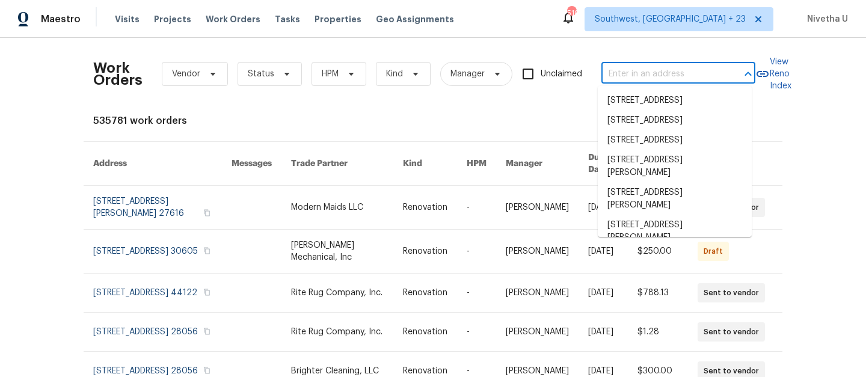
click at [631, 74] on input "text" at bounding box center [661, 74] width 120 height 19
paste input "309 Quail Run Roswell, GA 30076"
type input "309 Quail Run Roswell, GA 30076"
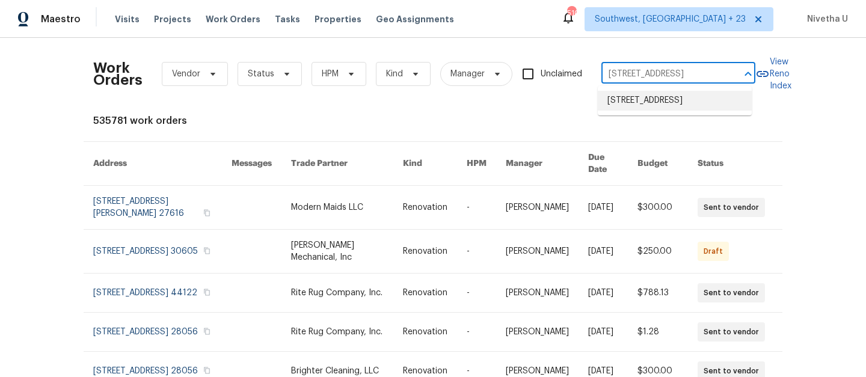
click at [641, 111] on li "309 Quail Run, Roswell, GA 30076" at bounding box center [675, 101] width 154 height 20
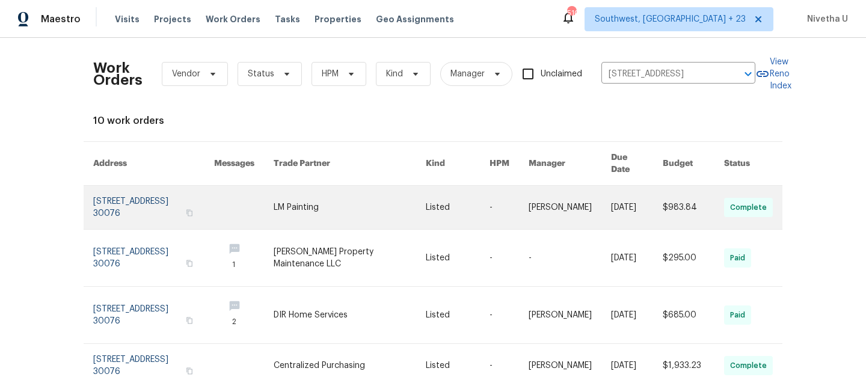
click at [126, 198] on link at bounding box center [153, 207] width 121 height 43
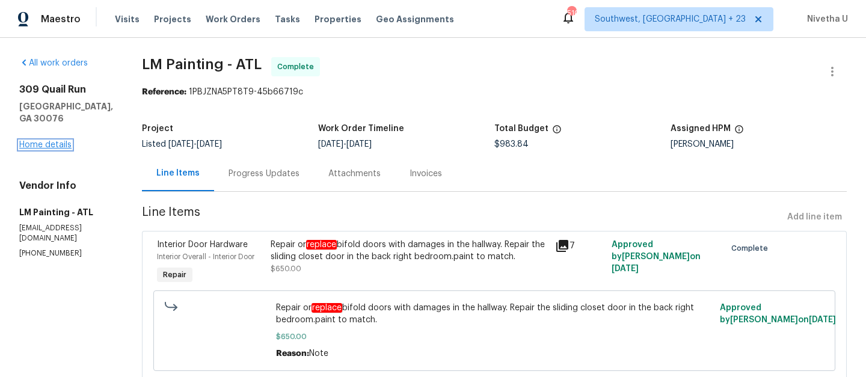
click at [42, 141] on link "Home details" at bounding box center [45, 145] width 52 height 8
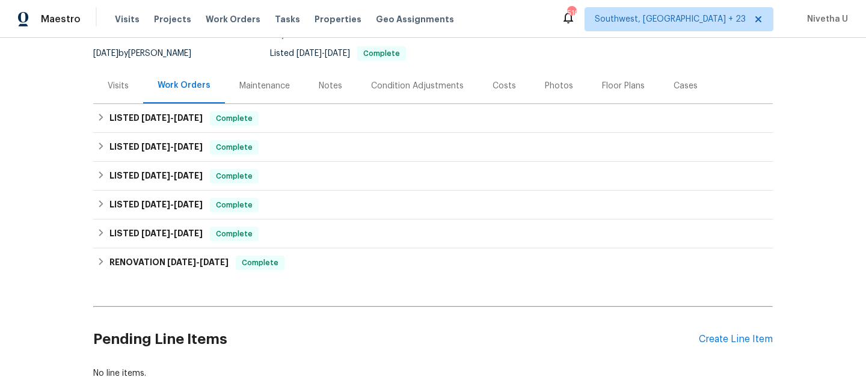
scroll to position [117, 0]
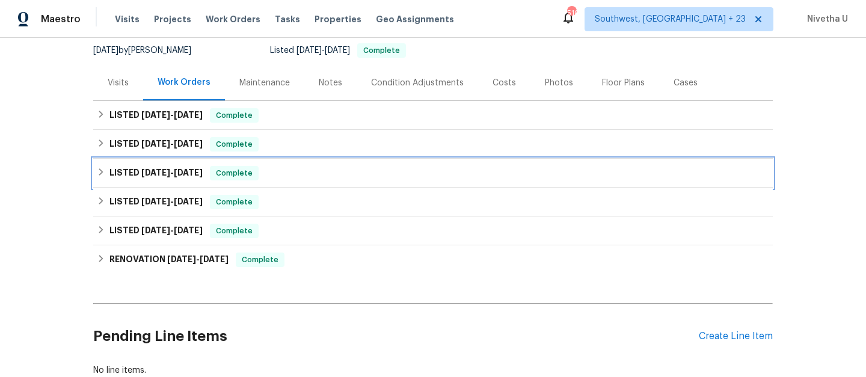
click at [280, 180] on div "LISTED 4/14/25 - 7/11/25 Complete" at bounding box center [433, 173] width 672 height 14
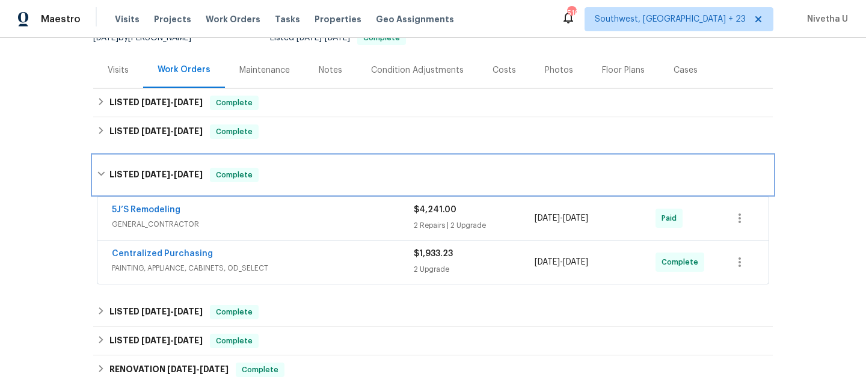
scroll to position [129, 0]
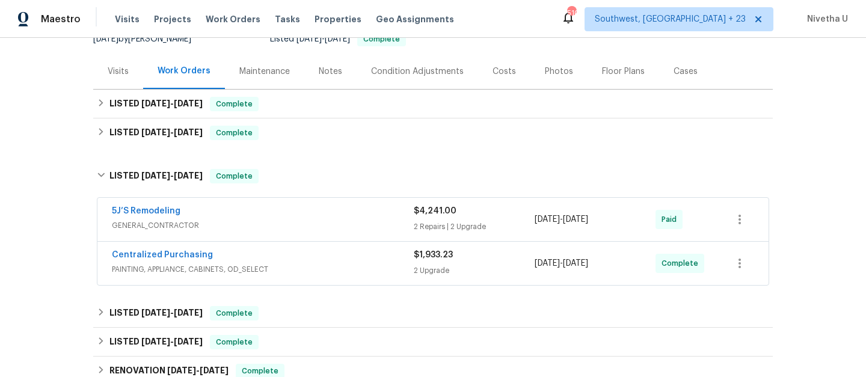
click at [298, 269] on span "PAINTING, APPLIANCE, CABINETS, OD_SELECT" at bounding box center [263, 269] width 302 height 12
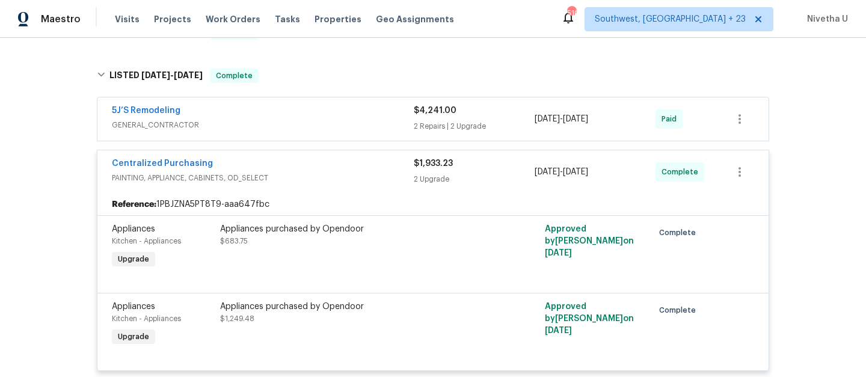
scroll to position [218, 0]
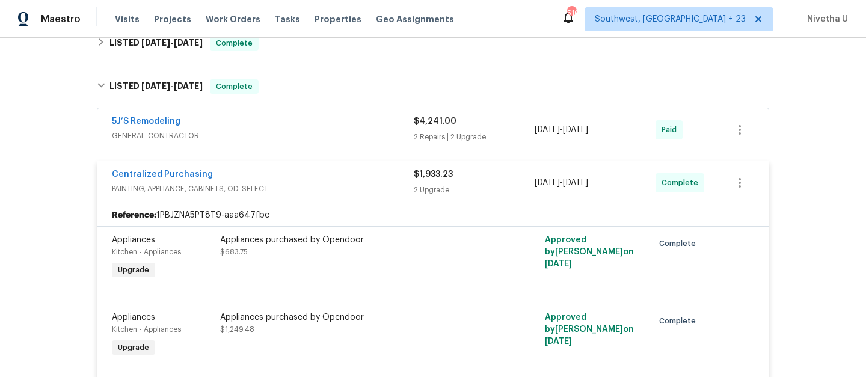
click at [287, 183] on span "PAINTING, APPLIANCE, CABINETS, OD_SELECT" at bounding box center [263, 189] width 302 height 12
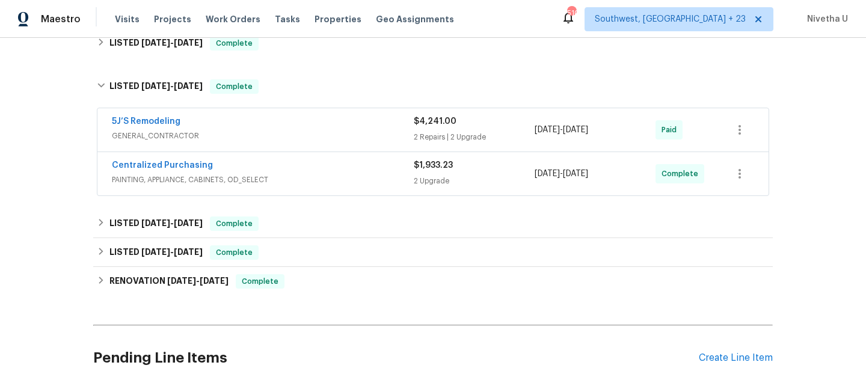
click at [284, 133] on span "GENERAL_CONTRACTOR" at bounding box center [263, 136] width 302 height 12
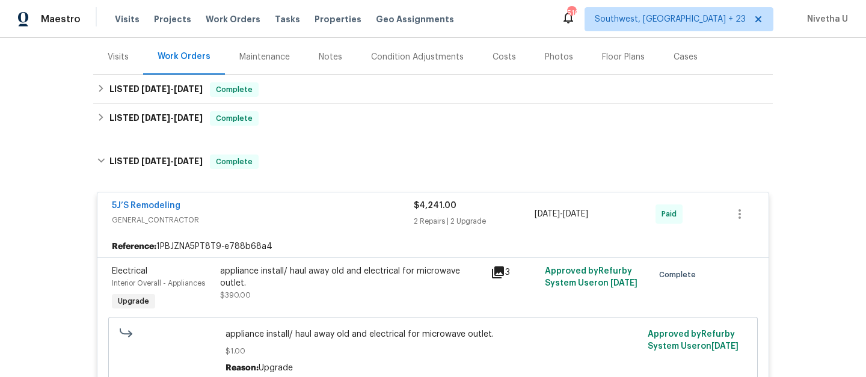
scroll to position [97, 0]
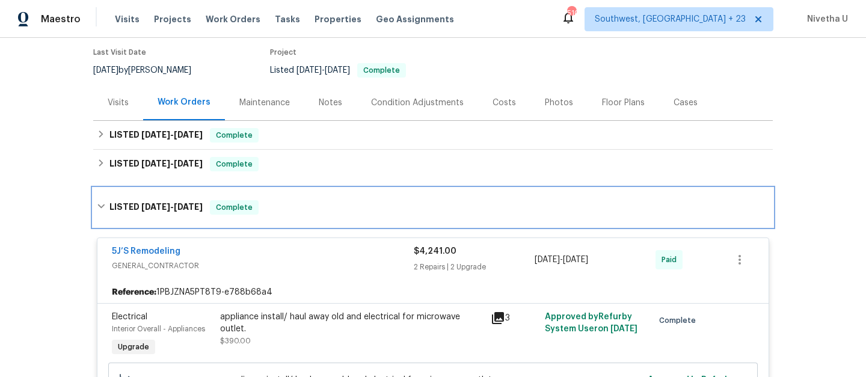
click at [274, 217] on div "LISTED 4/14/25 - 7/11/25 Complete" at bounding box center [432, 207] width 679 height 38
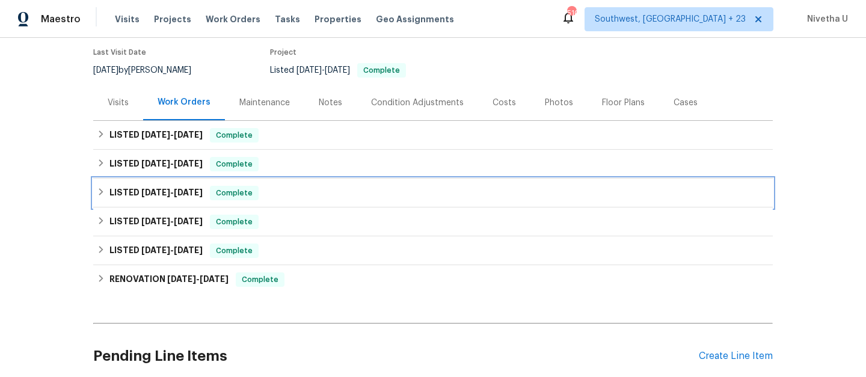
click at [269, 180] on div "LISTED 4/14/25 - 7/11/25 Complete" at bounding box center [432, 193] width 679 height 29
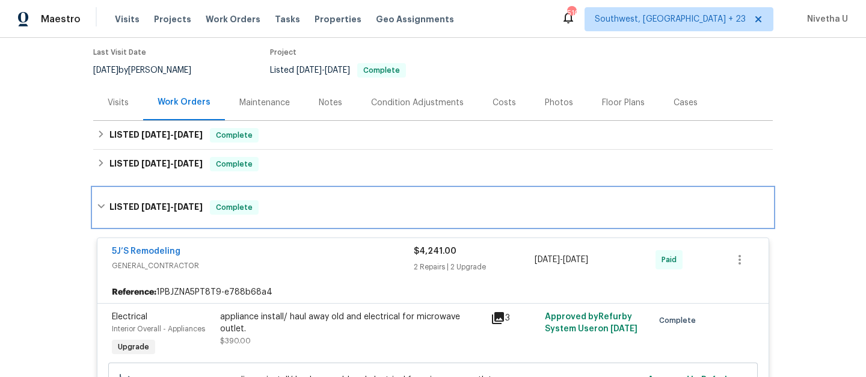
click at [272, 198] on div "LISTED 4/14/25 - 7/11/25 Complete" at bounding box center [432, 207] width 679 height 38
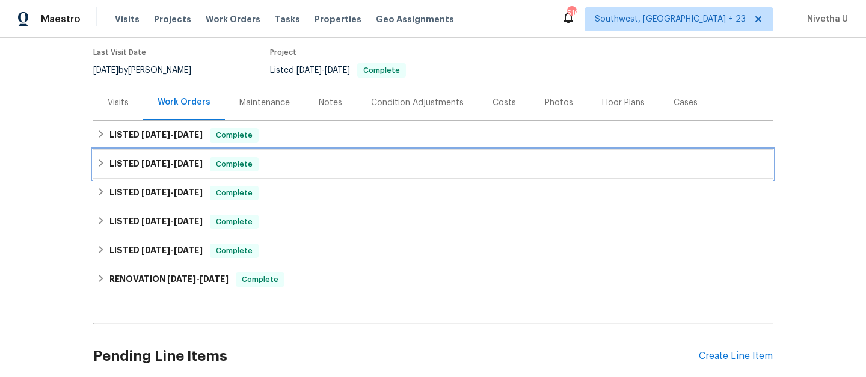
click at [272, 162] on div "LISTED 7/30/25 - 8/1/25 Complete" at bounding box center [433, 164] width 672 height 14
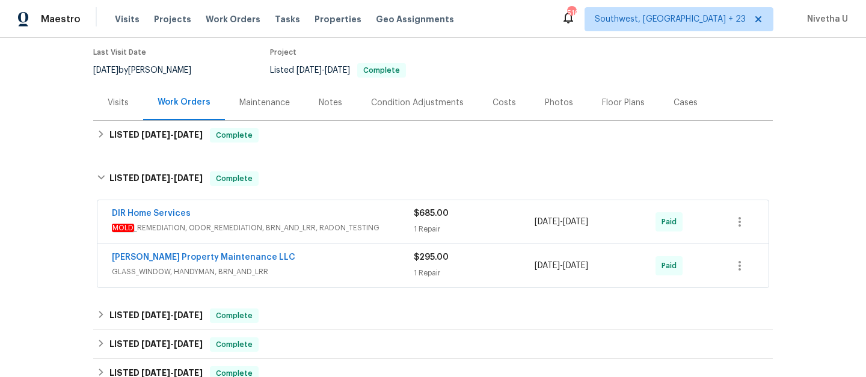
click at [329, 259] on div "Glen Property Maintenance LLC" at bounding box center [263, 258] width 302 height 14
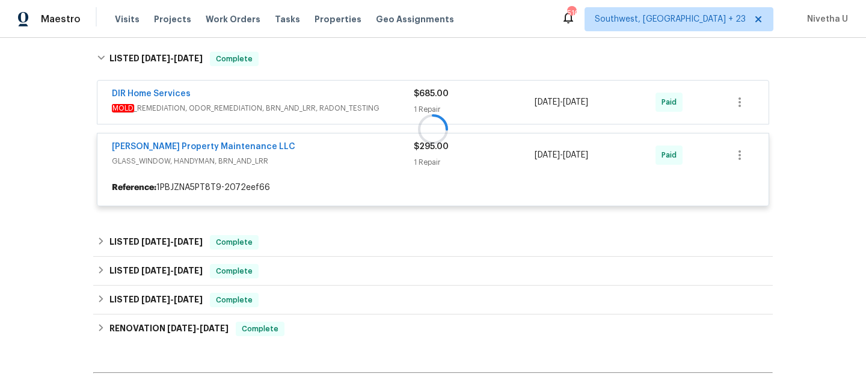
scroll to position [218, 0]
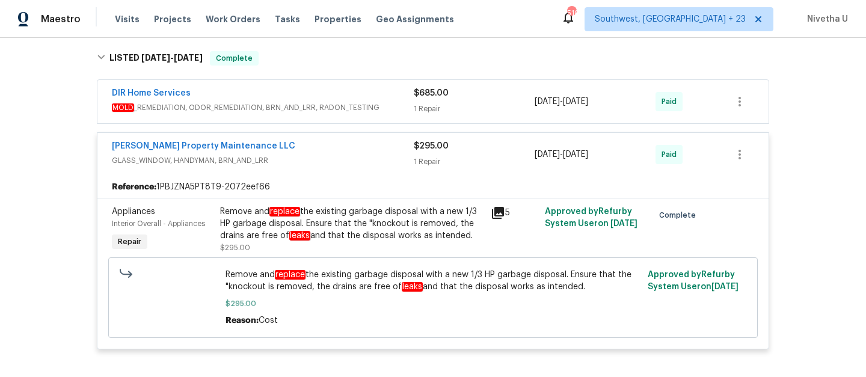
click at [387, 99] on div "DIR Home Services" at bounding box center [263, 94] width 302 height 14
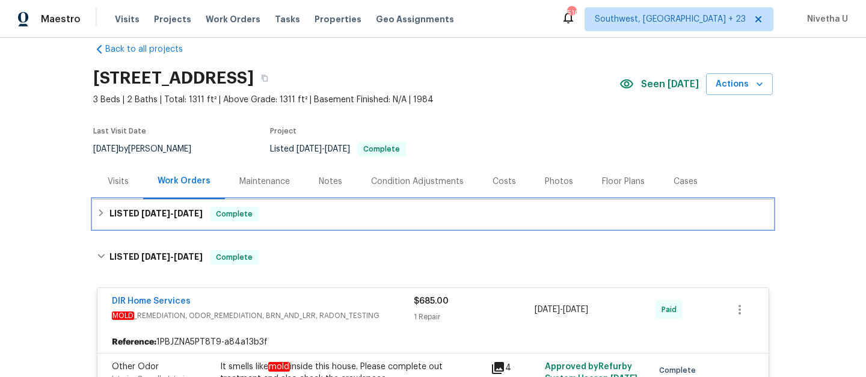
click at [373, 217] on div "LISTED 10/2/25 - 10/8/25 Complete" at bounding box center [433, 214] width 672 height 14
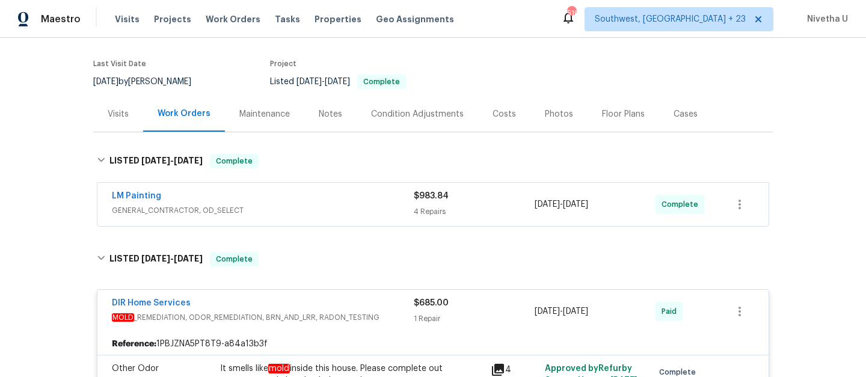
click at [360, 203] on div "LM Painting" at bounding box center [263, 197] width 302 height 14
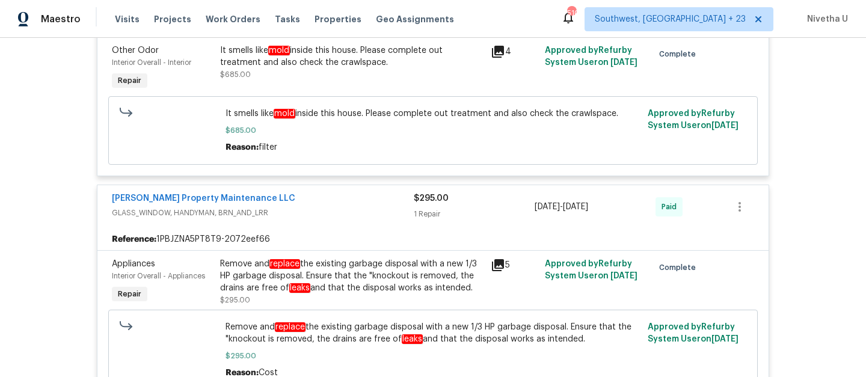
scroll to position [862, 0]
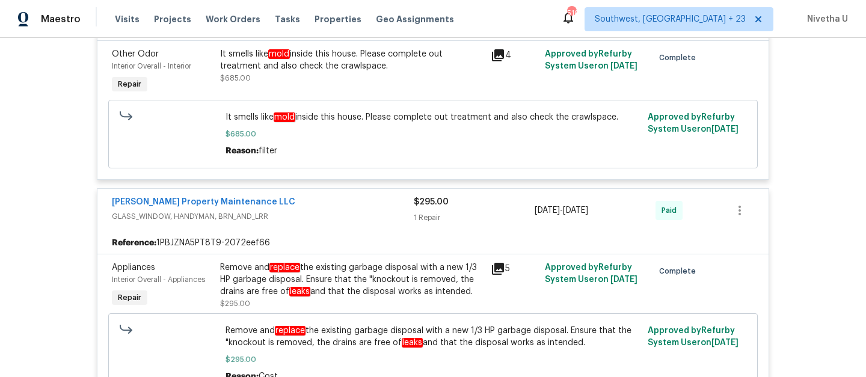
click at [335, 220] on span "GLASS_WINDOW, HANDYMAN, BRN_AND_LRR" at bounding box center [263, 216] width 302 height 12
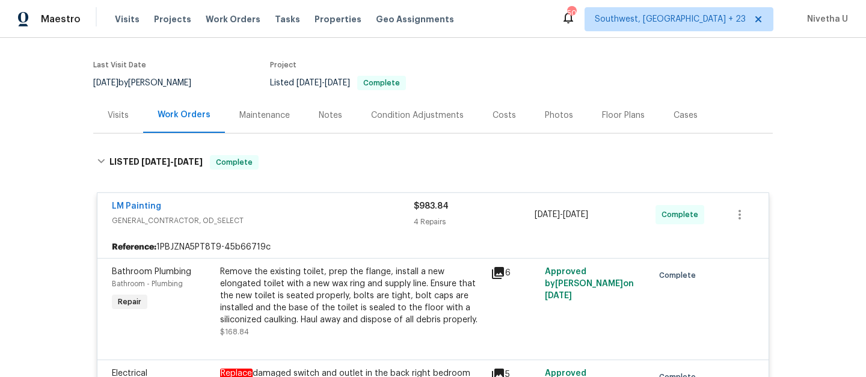
scroll to position [84, 0]
click at [277, 206] on div "LM Painting" at bounding box center [263, 208] width 302 height 14
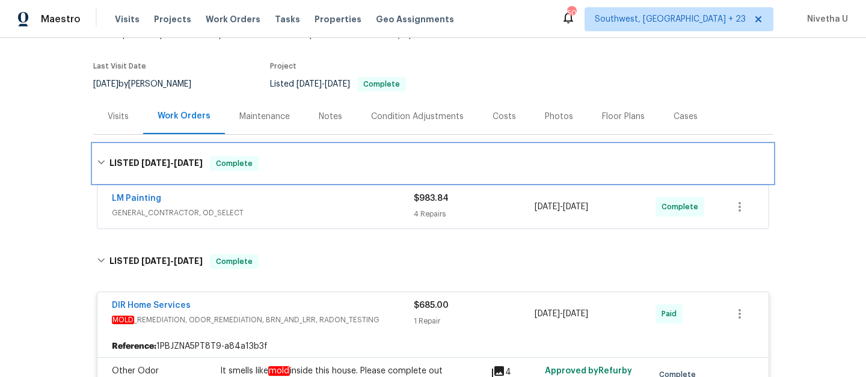
click at [268, 156] on div "LISTED 10/2/25 - 10/8/25 Complete" at bounding box center [432, 163] width 679 height 38
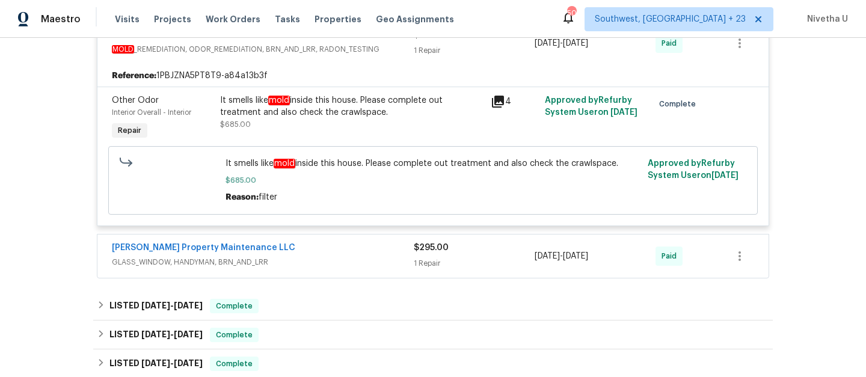
scroll to position [291, 0]
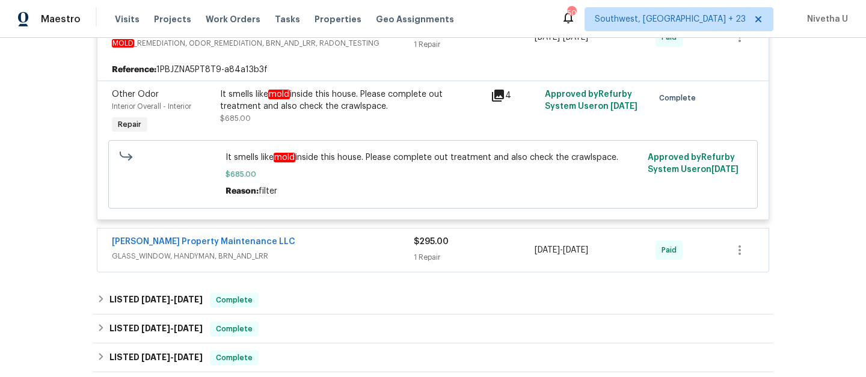
click at [302, 269] on div "Glen Property Maintenance LLC GLASS_WINDOW, HANDYMAN, BRN_AND_LRR $295.00 1 Rep…" at bounding box center [432, 249] width 671 height 43
click at [300, 265] on div "Glen Property Maintenance LLC GLASS_WINDOW, HANDYMAN, BRN_AND_LRR $295.00 1 Rep…" at bounding box center [432, 249] width 671 height 43
click at [291, 253] on span "GLASS_WINDOW, HANDYMAN, BRN_AND_LRR" at bounding box center [263, 256] width 302 height 12
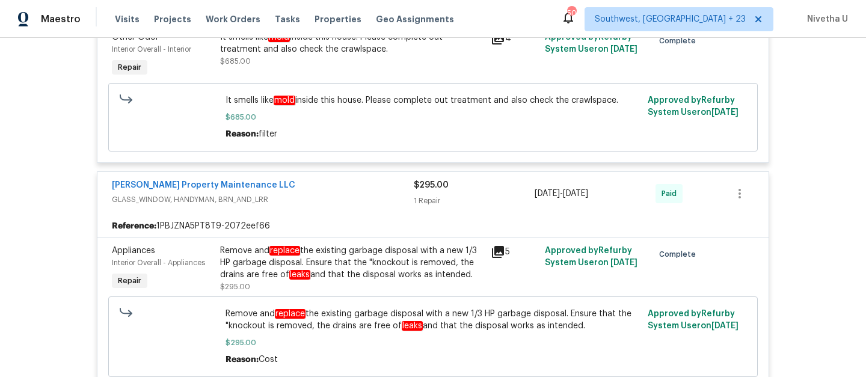
scroll to position [344, 0]
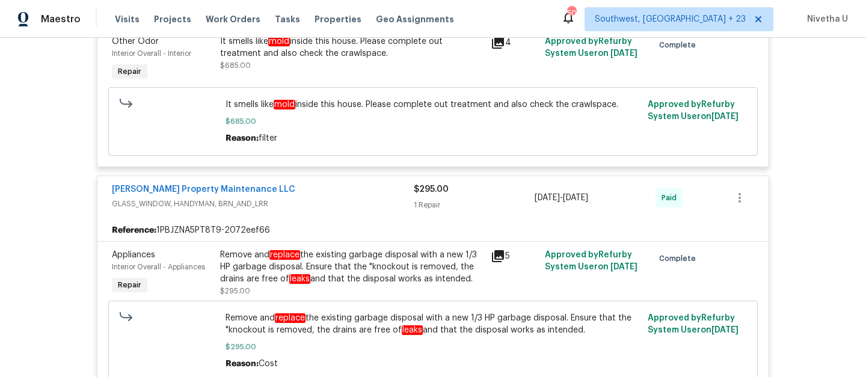
click at [274, 190] on div "Glen Property Maintenance LLC" at bounding box center [263, 190] width 302 height 14
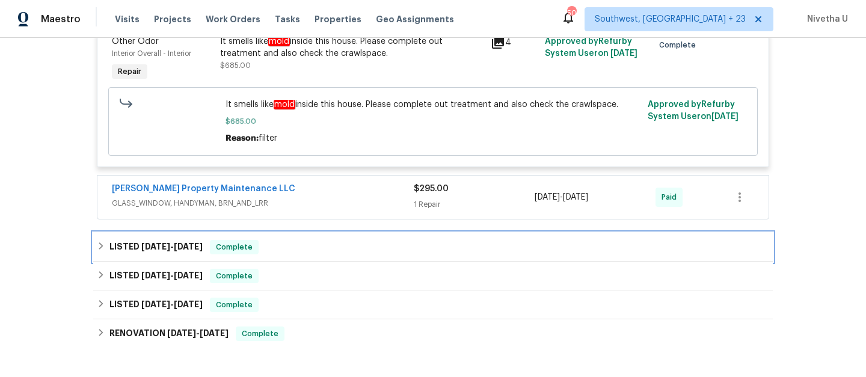
click at [274, 251] on div "LISTED 4/14/25 - 7/11/25 Complete" at bounding box center [433, 247] width 672 height 14
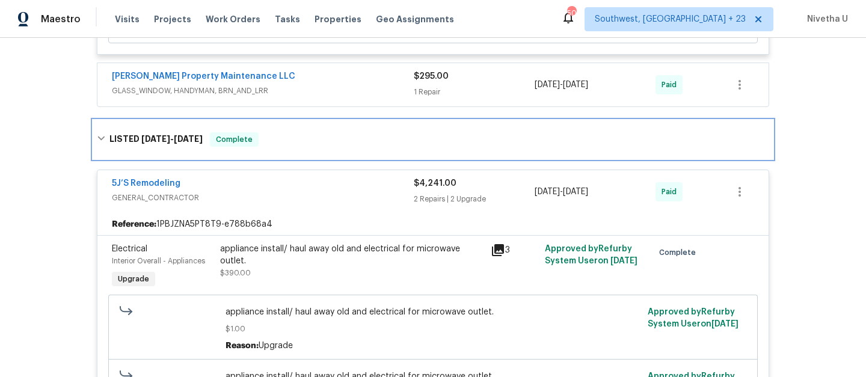
scroll to position [456, 0]
click at [254, 138] on span "Complete" at bounding box center [234, 140] width 46 height 12
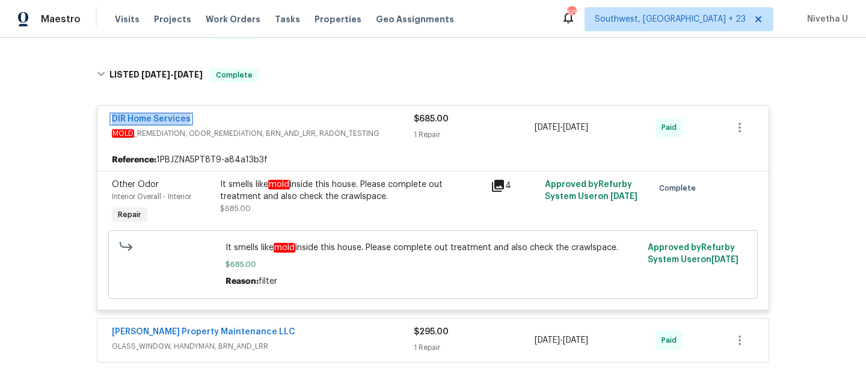
scroll to position [170, 0]
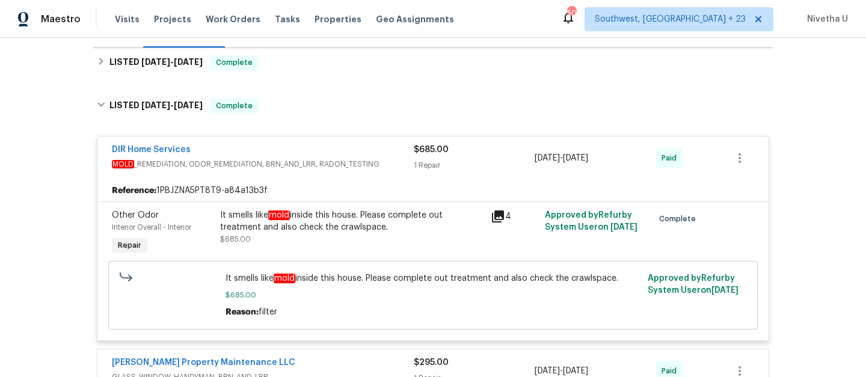
click at [222, 10] on div "Visits Projects Work Orders Tasks Properties Geo Assignments" at bounding box center [292, 19] width 354 height 24
click at [222, 19] on span "Work Orders" at bounding box center [233, 19] width 55 height 12
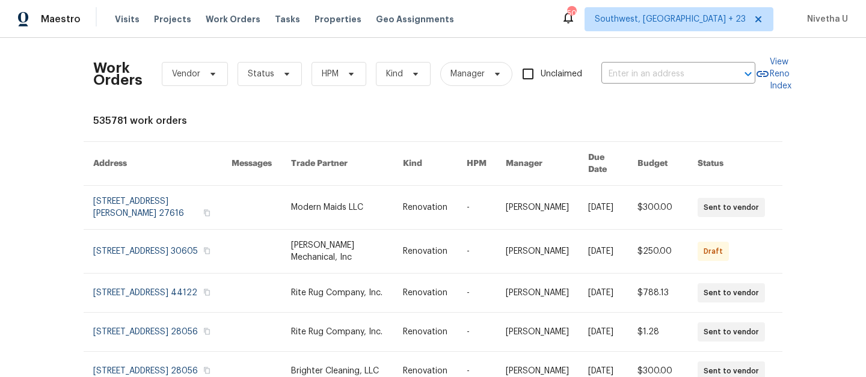
click at [660, 84] on div "Work Orders Vendor Status HPM Kind Manager Unclaimed ​" at bounding box center [424, 73] width 662 height 53
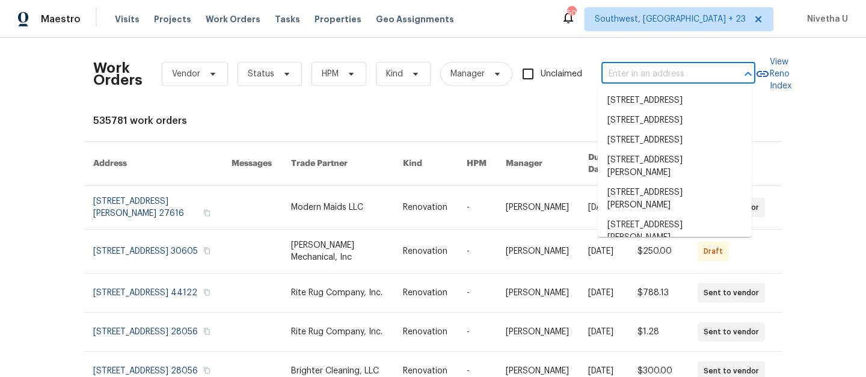
click at [654, 75] on input "text" at bounding box center [661, 74] width 120 height 19
paste input "12981 Dartmore Cir Alpharetta, GA 30005"
type input "12981 Dartmore Cir Alpharetta, GA 30005"
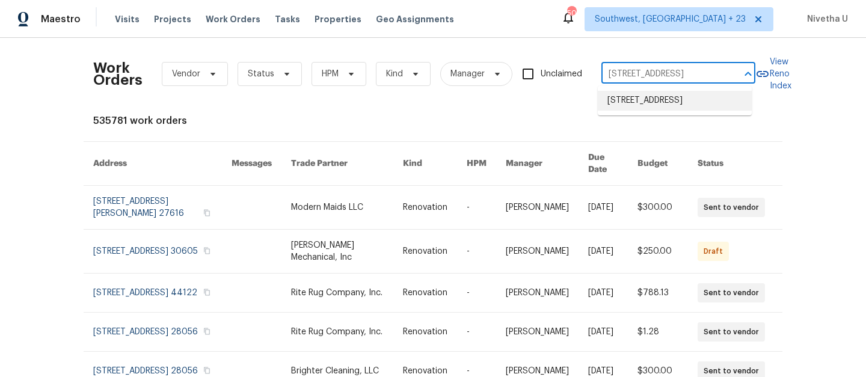
click at [668, 108] on li "12981 Dartmore Cir, Alpharetta, GA 30005" at bounding box center [675, 101] width 154 height 20
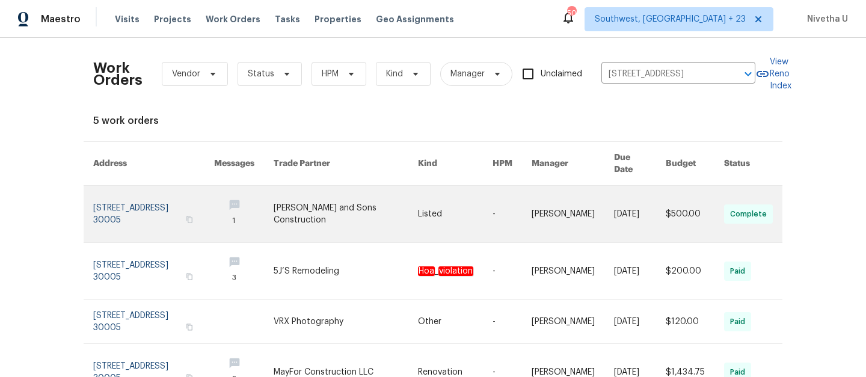
click at [101, 198] on link at bounding box center [153, 214] width 121 height 57
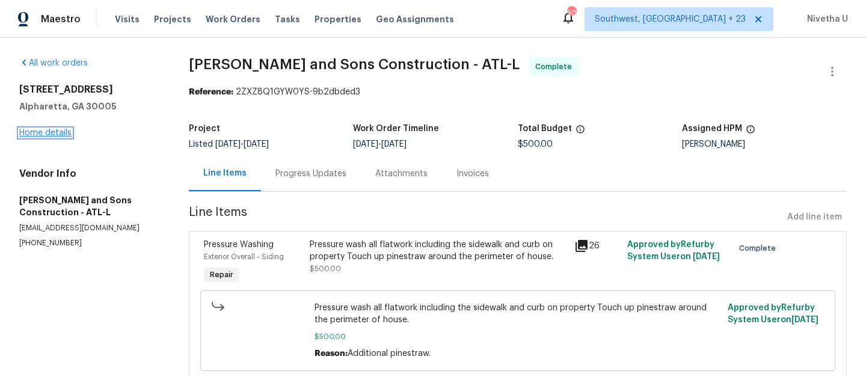
click at [35, 135] on link "Home details" at bounding box center [45, 133] width 52 height 8
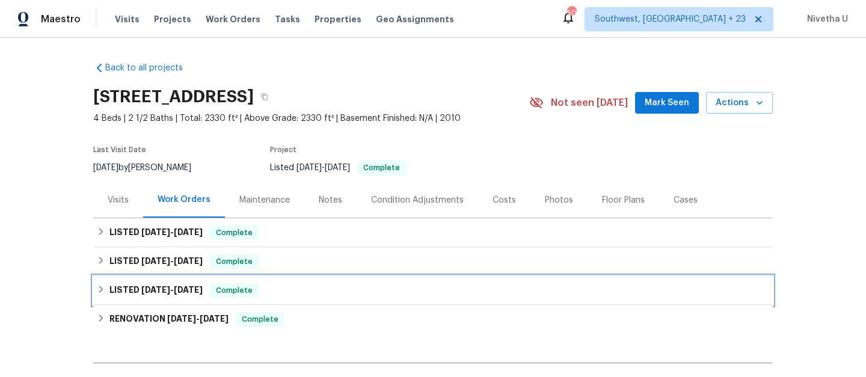
click at [272, 292] on div "LISTED 3/12/25 - 3/13/25 Complete" at bounding box center [433, 290] width 672 height 14
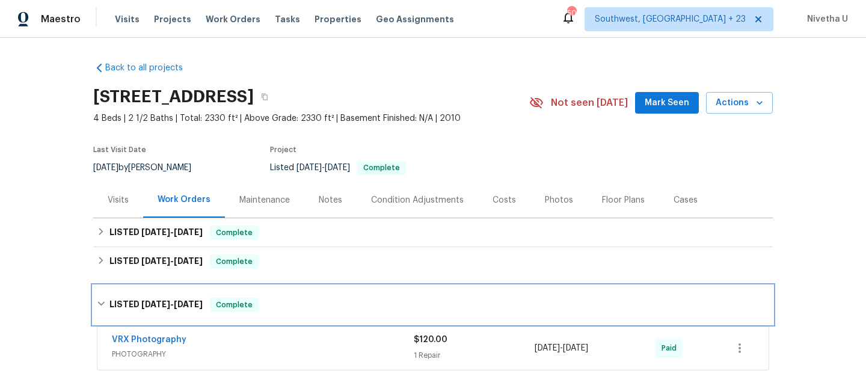
click at [272, 292] on div "LISTED 3/12/25 - 3/13/25 Complete" at bounding box center [432, 305] width 679 height 38
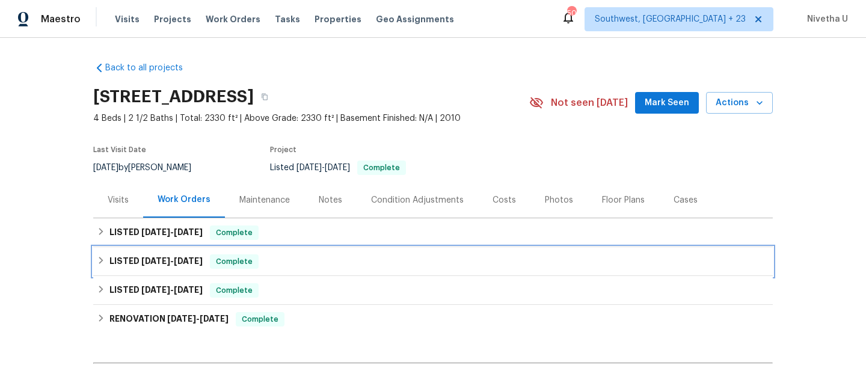
click at [278, 259] on div "LISTED 8/8/25 - 8/11/25 Complete" at bounding box center [433, 261] width 672 height 14
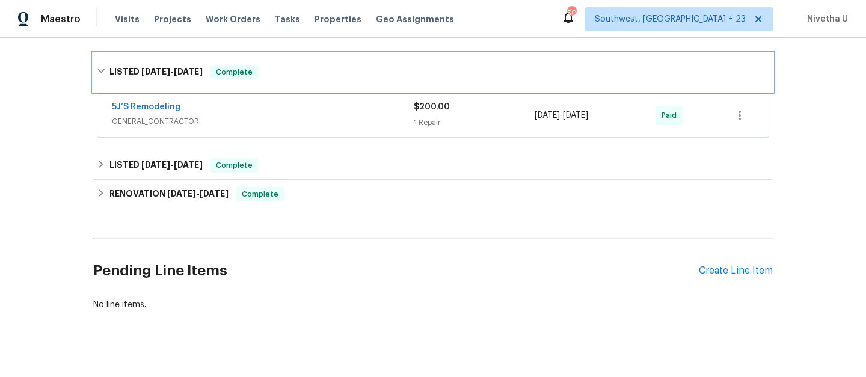
scroll to position [203, 0]
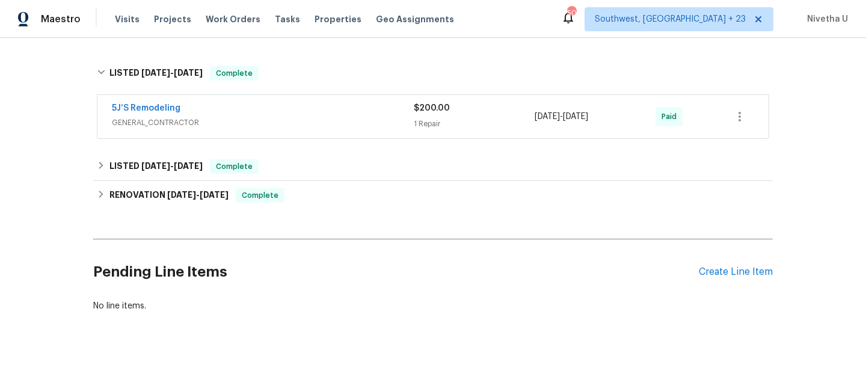
click at [277, 116] on div "5J’S Remodeling" at bounding box center [263, 109] width 302 height 14
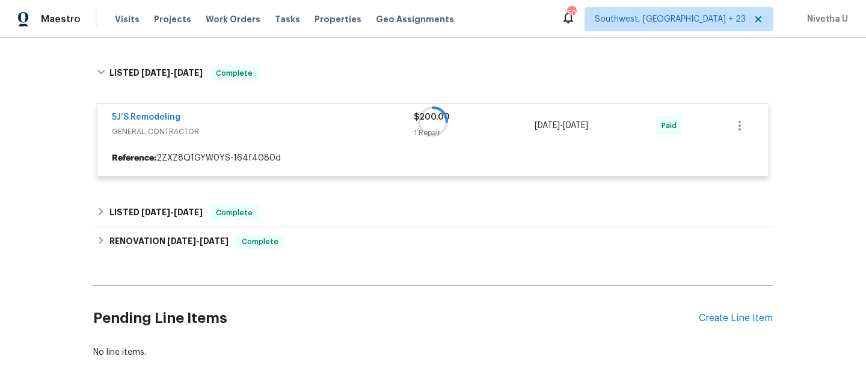
scroll to position [133, 0]
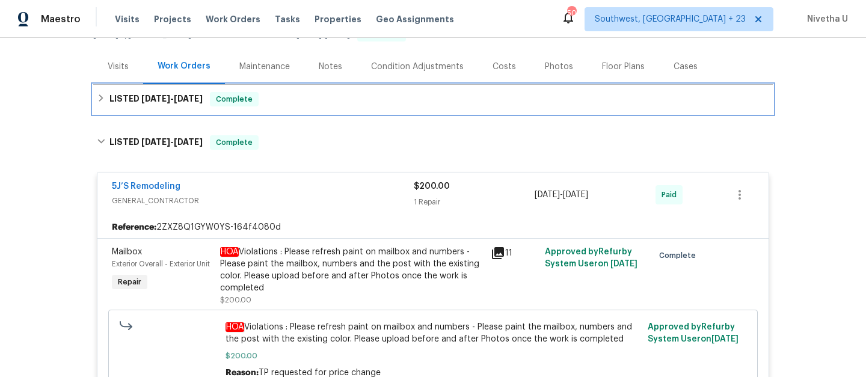
click at [274, 102] on div "LISTED 9/24/25 - 10/1/25 Complete" at bounding box center [433, 99] width 672 height 14
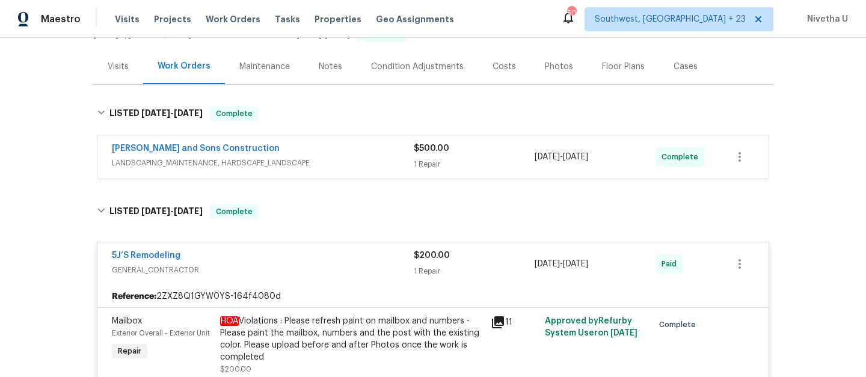
click at [324, 163] on span "LANDSCAPING_MAINTENANCE, HARDSCAPE_LANDSCAPE" at bounding box center [263, 163] width 302 height 12
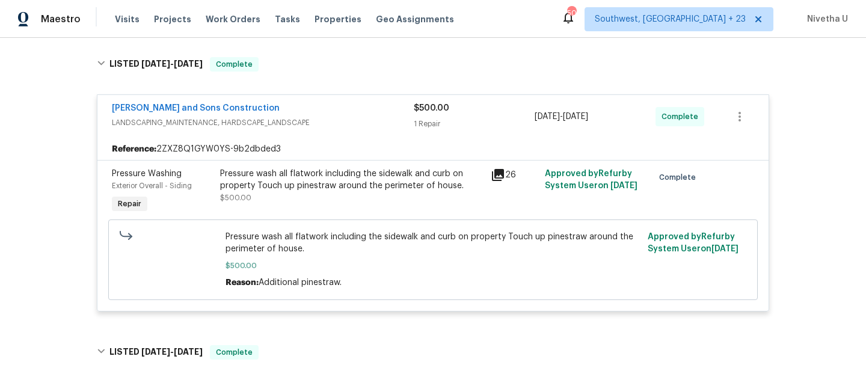
scroll to position [162, 0]
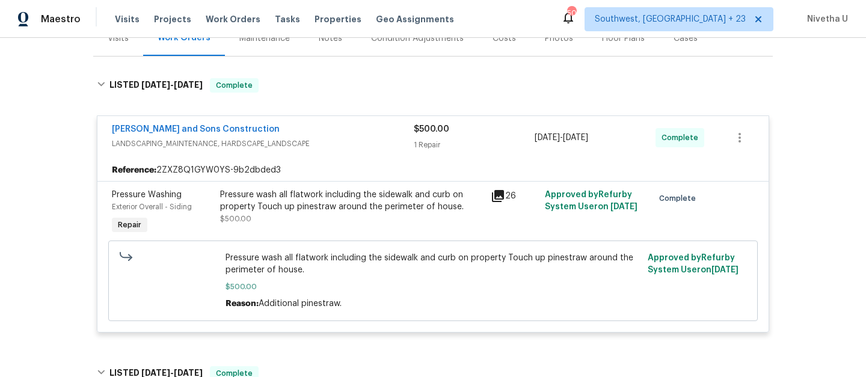
click at [360, 136] on div "Reyes and Sons Construction" at bounding box center [263, 130] width 302 height 14
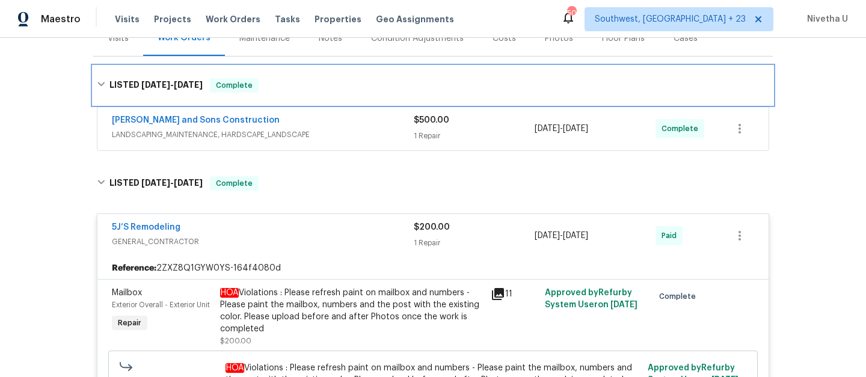
click at [338, 82] on div "LISTED 9/24/25 - 10/1/25 Complete" at bounding box center [433, 85] width 672 height 14
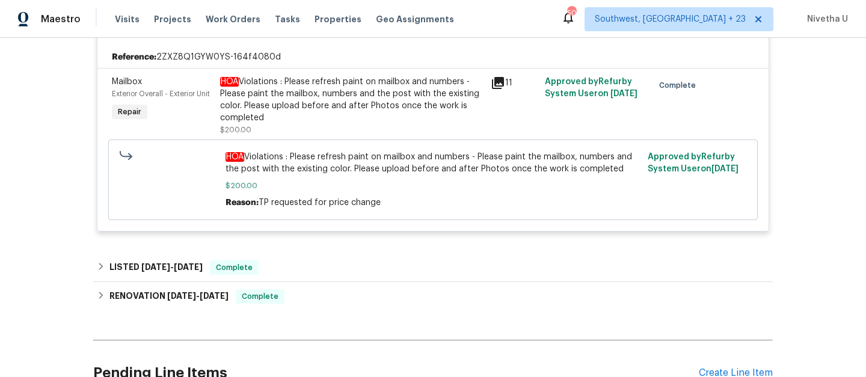
scroll to position [219, 0]
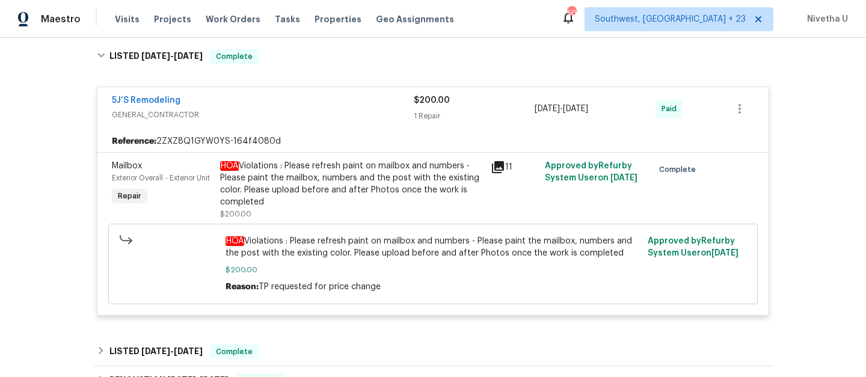
click at [328, 105] on div "5J’S Remodeling" at bounding box center [263, 101] width 302 height 14
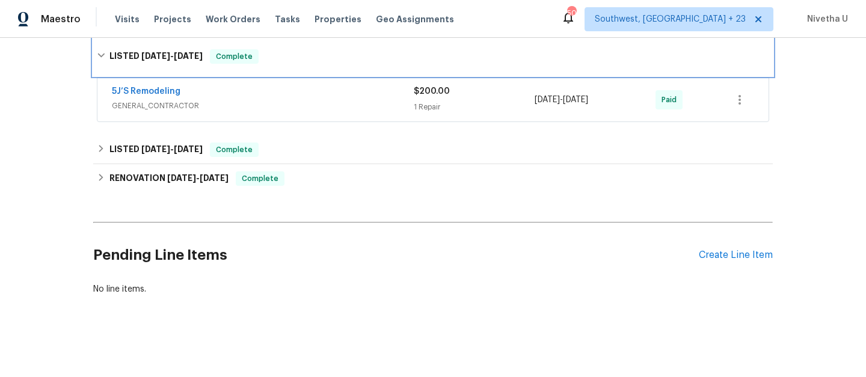
click at [322, 66] on div "LISTED 8/8/25 - 8/11/25 Complete" at bounding box center [432, 56] width 679 height 38
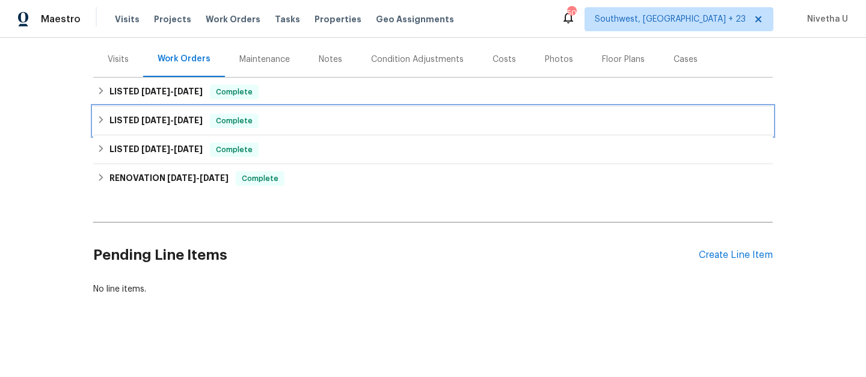
scroll to position [150, 0]
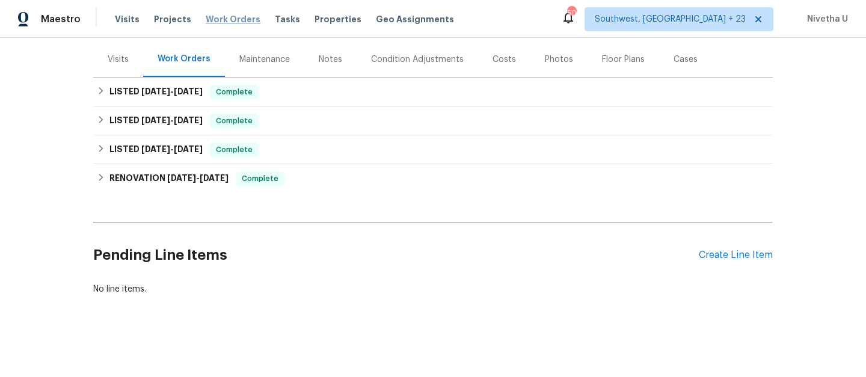
click at [229, 19] on span "Work Orders" at bounding box center [233, 19] width 55 height 12
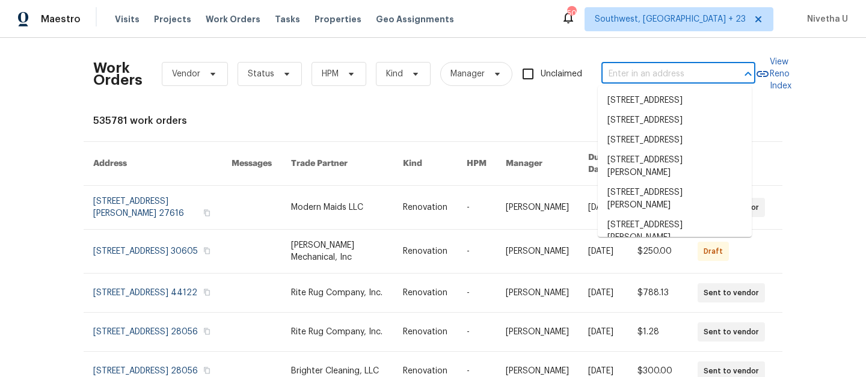
click at [652, 72] on input "text" at bounding box center [661, 74] width 120 height 19
paste input "1832 Glenwood Ln Snellville, GA 30078"
type input "1832 Glenwood Ln Snellville, GA 30078"
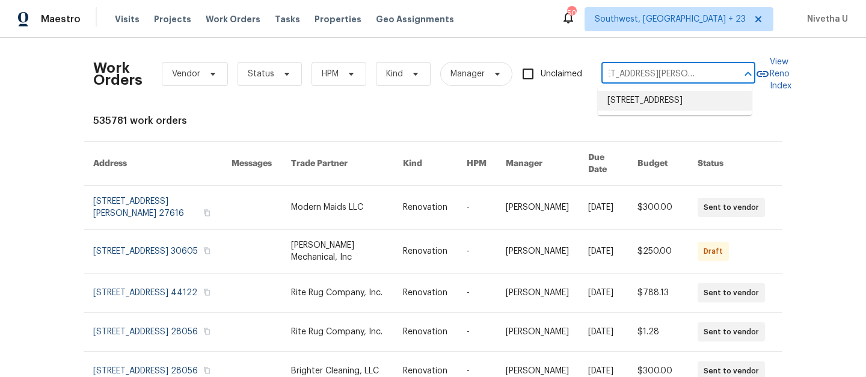
click at [666, 111] on li "1832 Glenwood Ln, Snellville, GA 30078" at bounding box center [675, 101] width 154 height 20
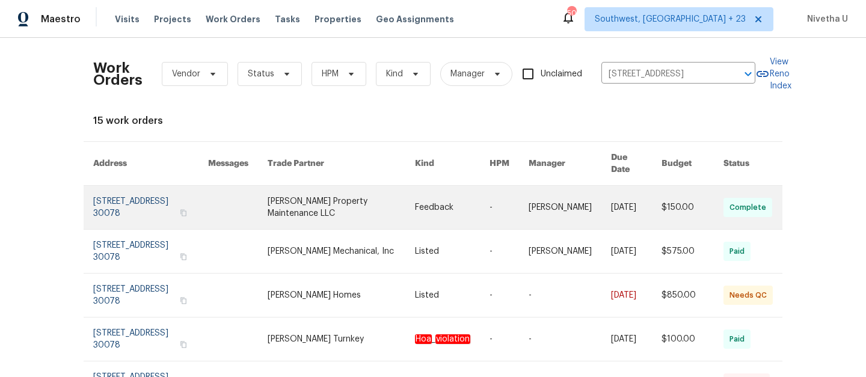
click at [118, 198] on link at bounding box center [150, 207] width 115 height 43
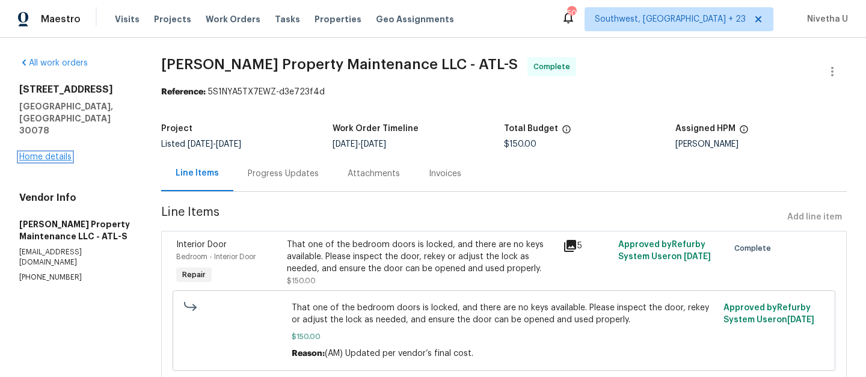
click at [50, 153] on link "Home details" at bounding box center [45, 157] width 52 height 8
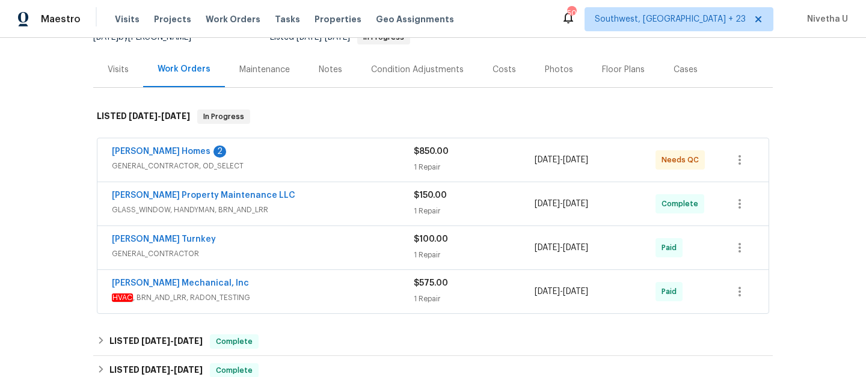
scroll to position [180, 0]
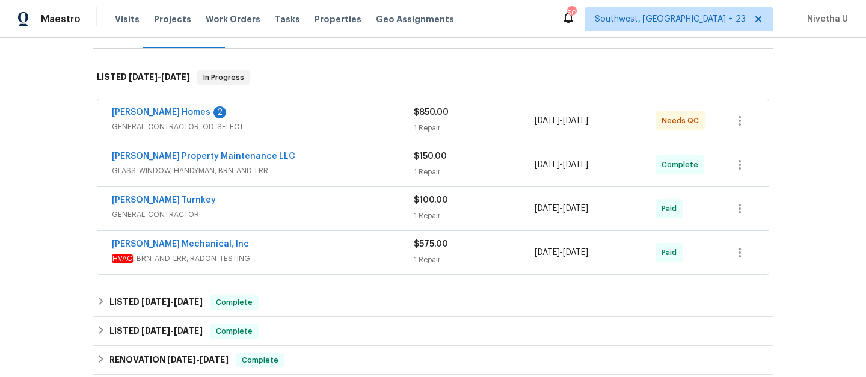
click at [328, 256] on span "HVAC , BRN_AND_LRR, RADON_TESTING" at bounding box center [263, 259] width 302 height 12
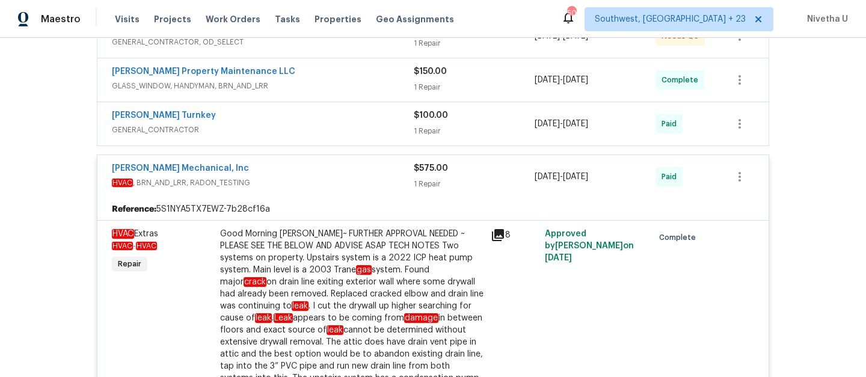
scroll to position [254, 0]
click at [367, 176] on div "JH Martin Mechanical, Inc" at bounding box center [263, 170] width 302 height 14
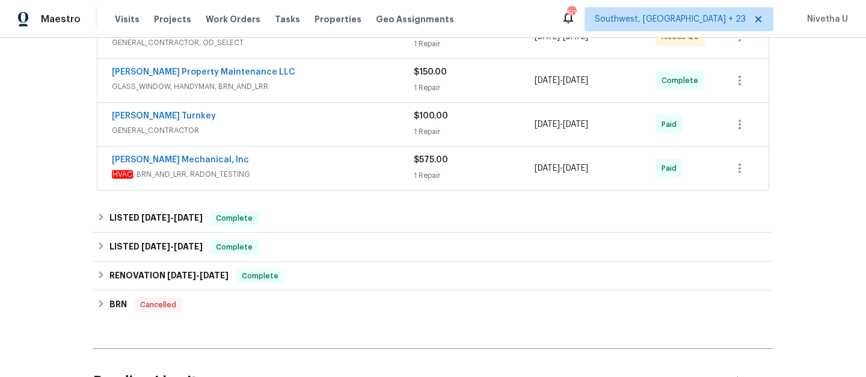
click at [350, 118] on div "Davis Turnkey" at bounding box center [263, 117] width 302 height 14
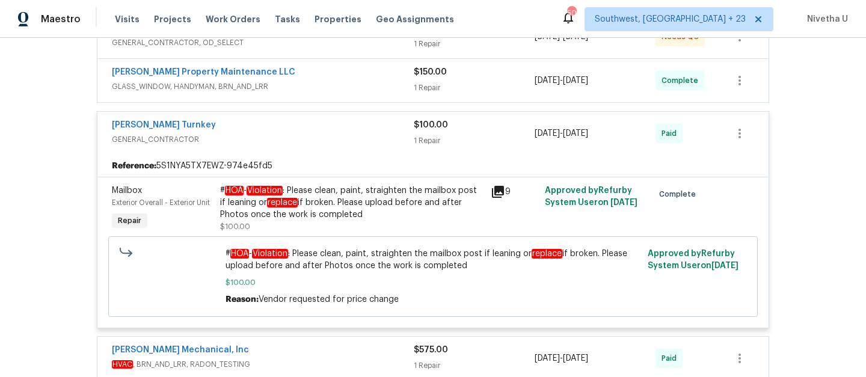
click at [338, 133] on div "Davis Turnkey" at bounding box center [263, 126] width 302 height 14
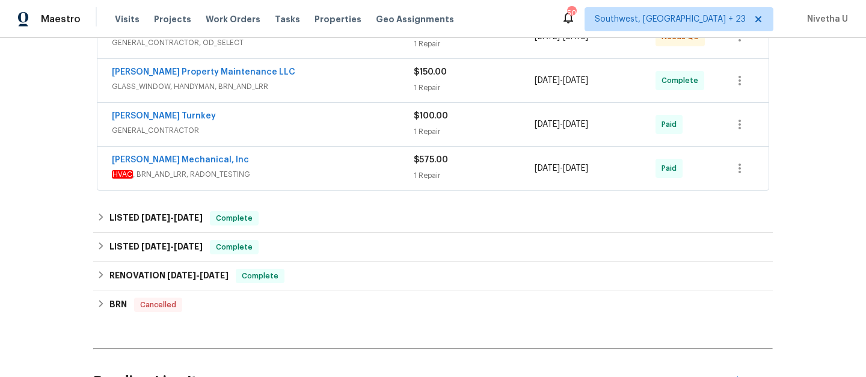
scroll to position [186, 0]
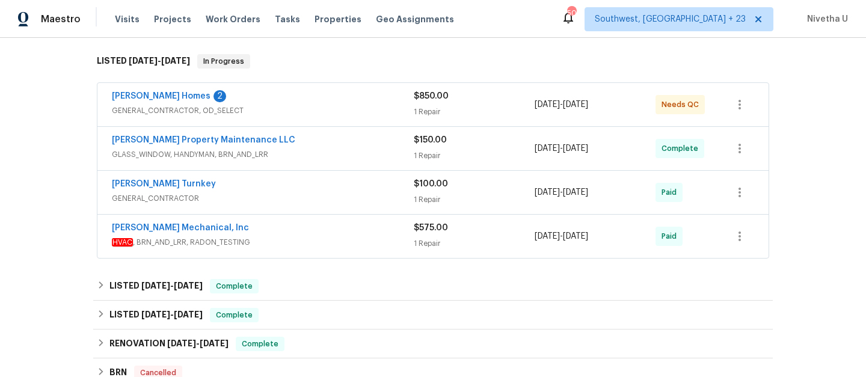
click at [337, 140] on div "Glen Property Maintenance LLC" at bounding box center [263, 141] width 302 height 14
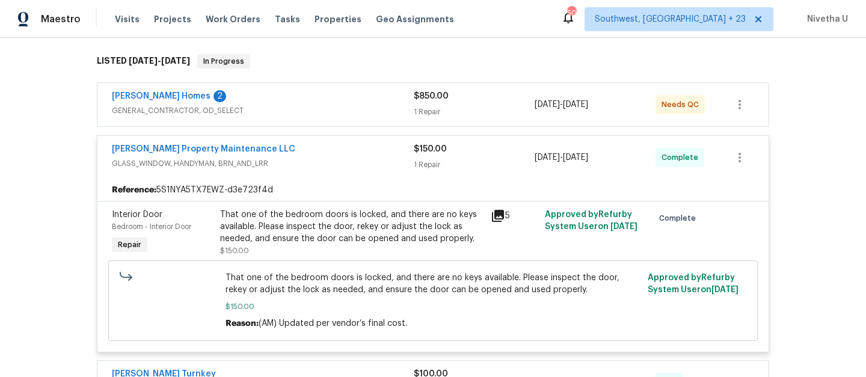
click at [347, 153] on div "Glen Property Maintenance LLC" at bounding box center [263, 150] width 302 height 14
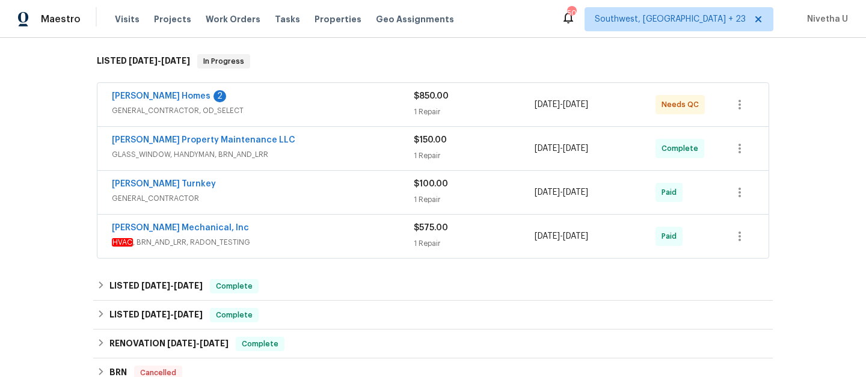
click at [337, 91] on div "Therrien Homes 2" at bounding box center [263, 97] width 302 height 14
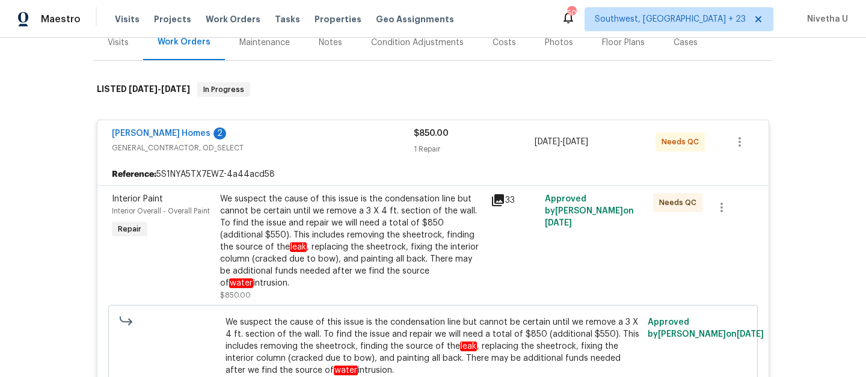
scroll to position [156, 0]
click at [332, 156] on div "Therrien Homes 2 GENERAL_CONTRACTOR, OD_SELECT" at bounding box center [263, 143] width 302 height 29
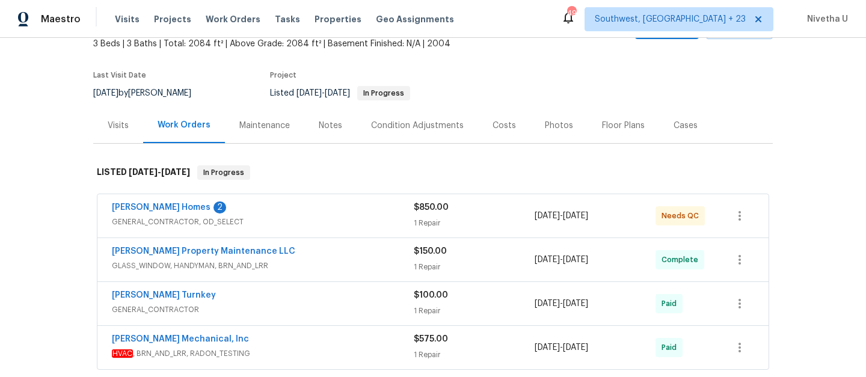
scroll to position [0, 0]
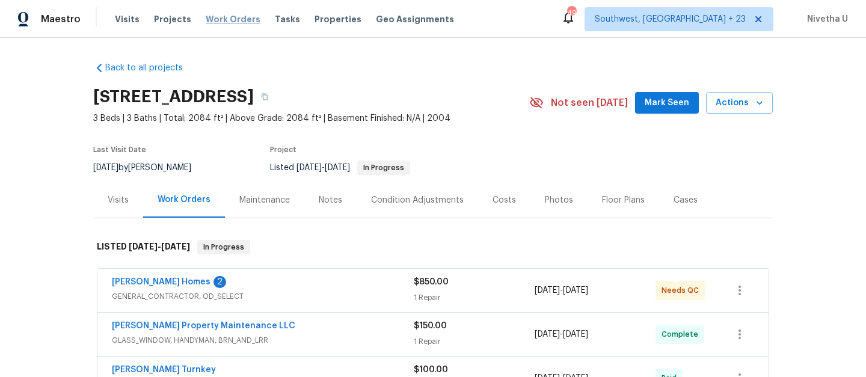
click at [212, 25] on span "Work Orders" at bounding box center [233, 19] width 55 height 12
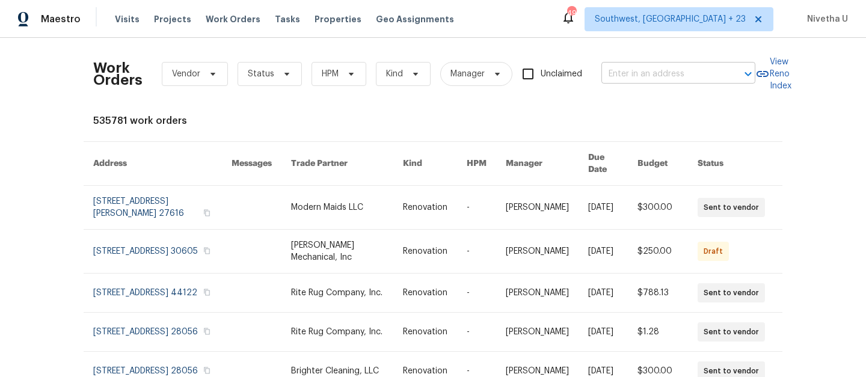
click at [622, 82] on input "text" at bounding box center [661, 74] width 120 height 19
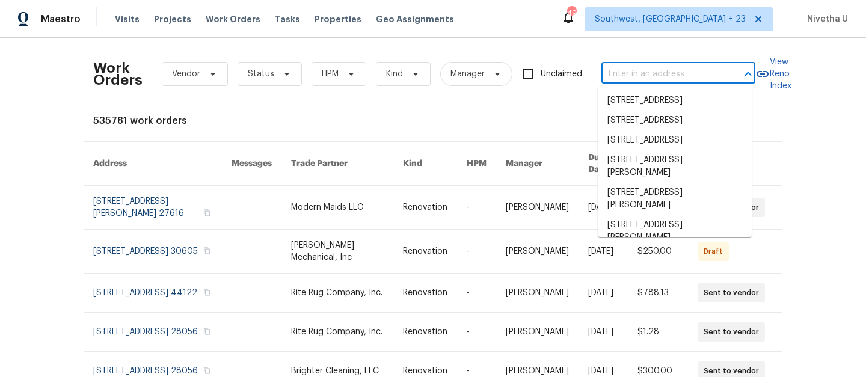
paste input "136 Victor Cir NW Atlanta, GA 30314"
type input "136 Victor Cir NW Atlanta, GA 30314"
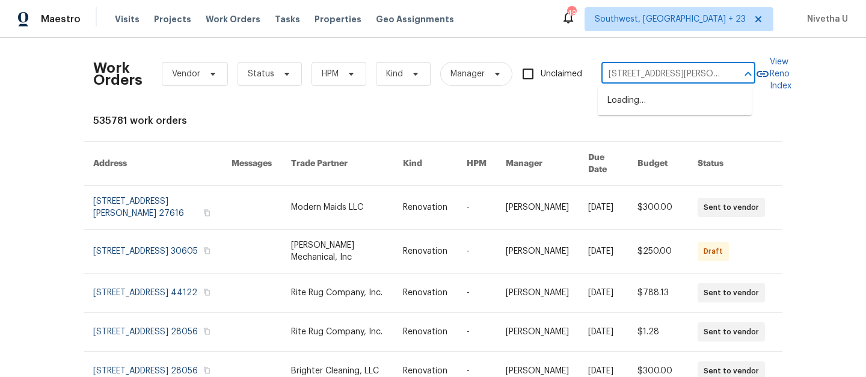
scroll to position [0, 29]
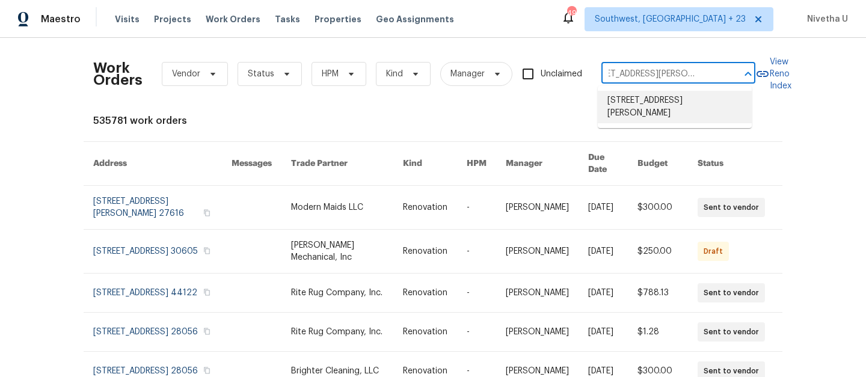
click at [641, 103] on li "136 Victor Cir NW, Atlanta, GA 30314" at bounding box center [675, 107] width 154 height 32
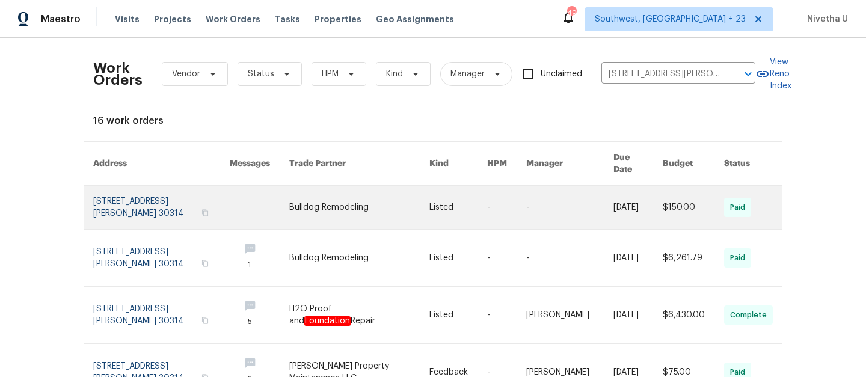
click at [100, 195] on link at bounding box center [161, 207] width 136 height 43
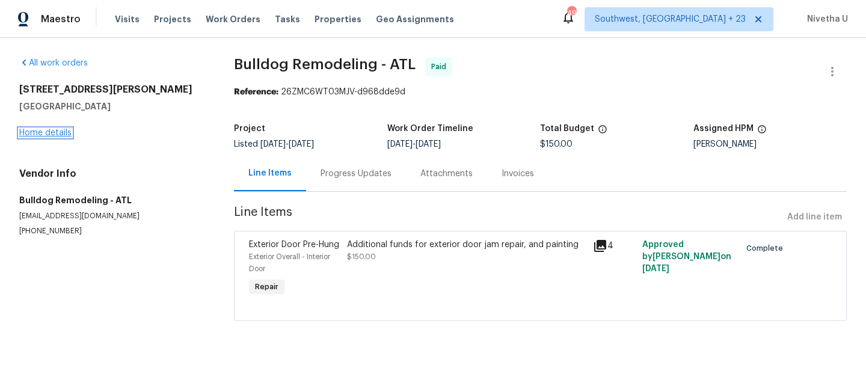
click at [61, 136] on link "Home details" at bounding box center [45, 133] width 52 height 8
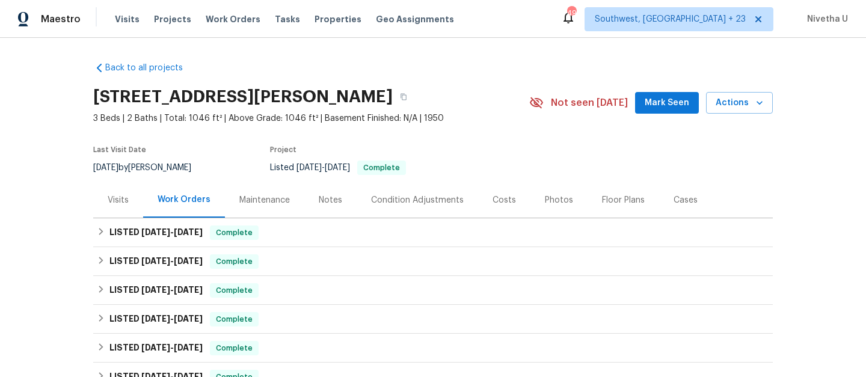
scroll to position [82, 0]
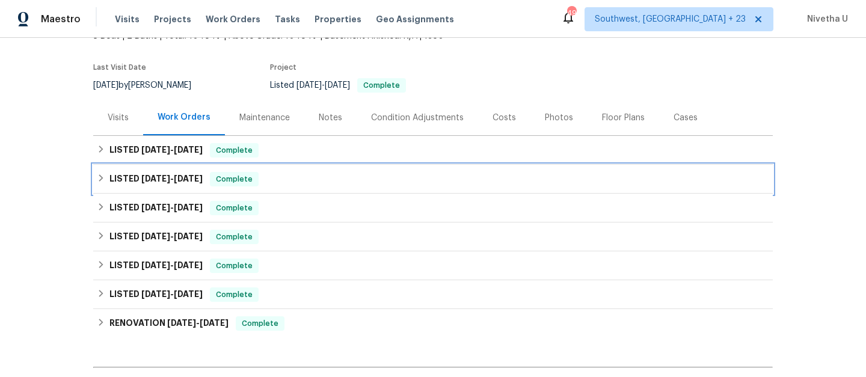
click at [269, 182] on div "LISTED 6/26/25 - 8/18/25 Complete" at bounding box center [433, 179] width 672 height 14
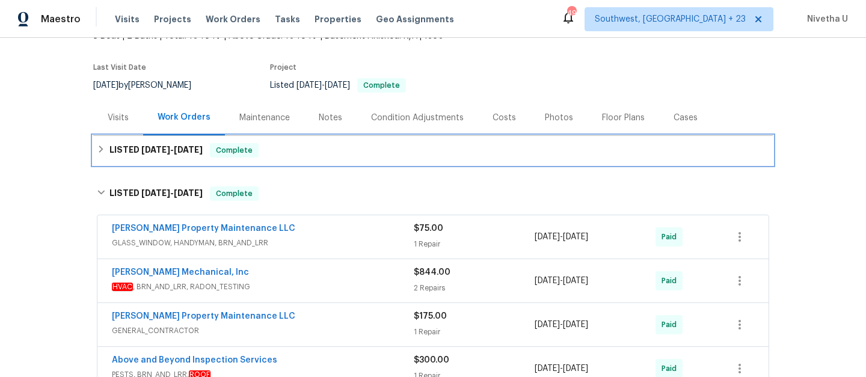
click at [362, 150] on div "LISTED 9/17/25 - 9/26/25 Complete" at bounding box center [433, 150] width 672 height 14
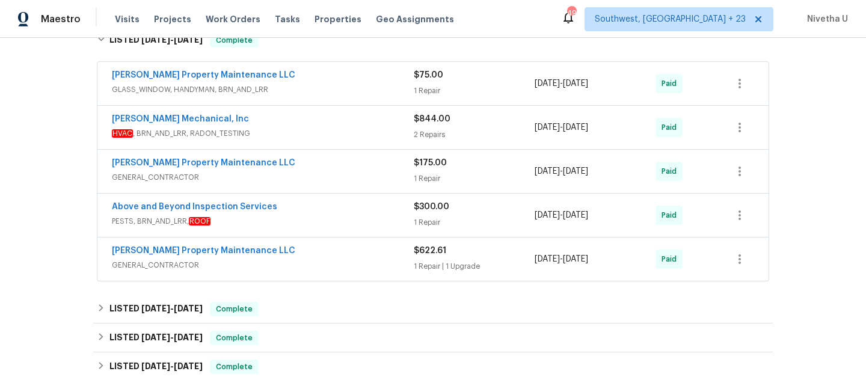
scroll to position [393, 0]
click at [346, 262] on span "GENERAL_CONTRACTOR" at bounding box center [263, 265] width 302 height 12
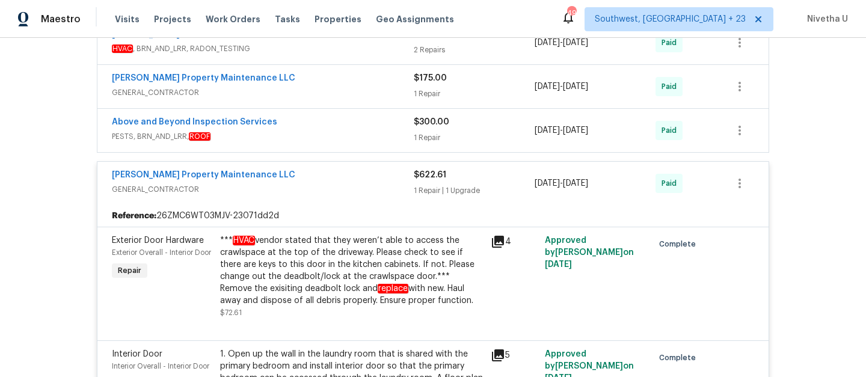
scroll to position [473, 0]
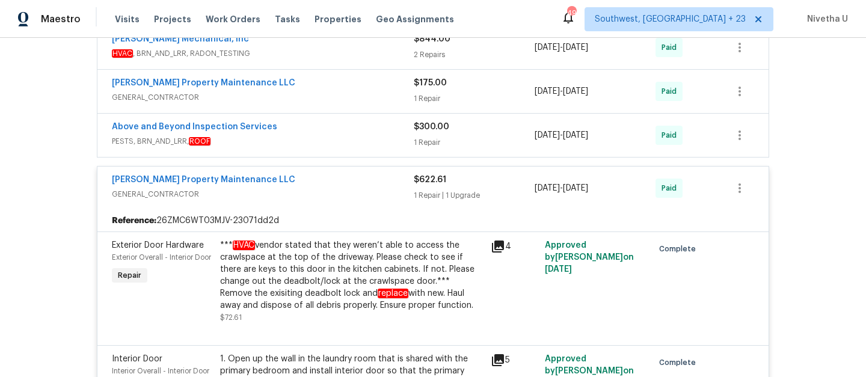
click at [314, 182] on div "Glen Property Maintenance LLC" at bounding box center [263, 181] width 302 height 14
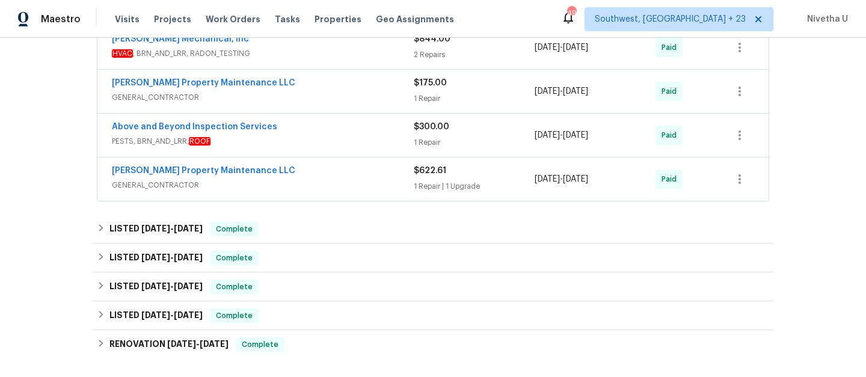
click at [302, 132] on div "Above and Beyond Inspection Services" at bounding box center [263, 128] width 302 height 14
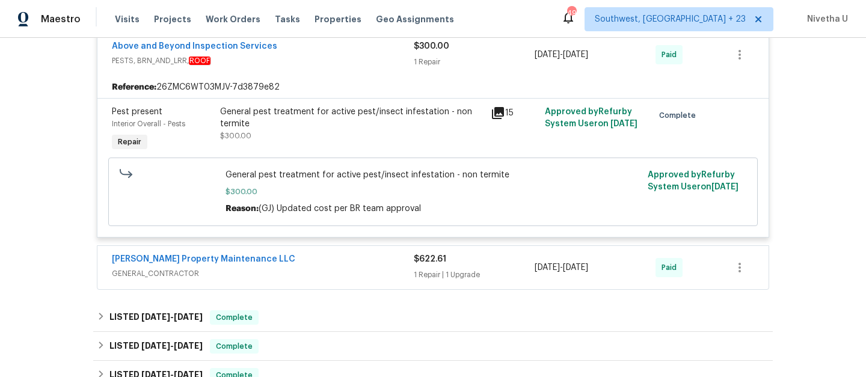
scroll to position [426, 0]
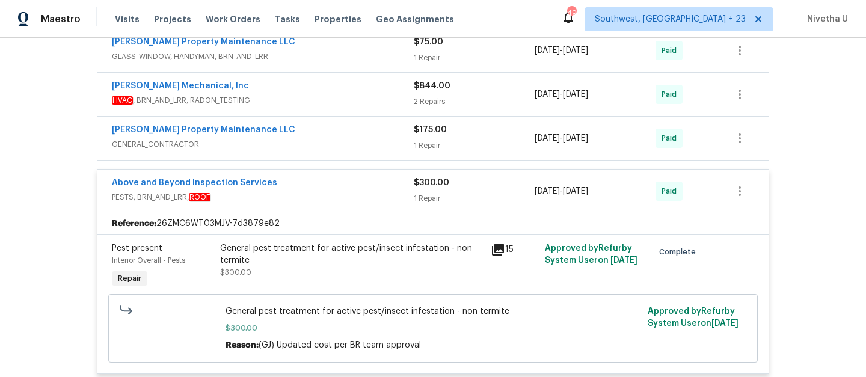
click at [373, 203] on span "PESTS, BRN_AND_LRR, ROOF" at bounding box center [263, 197] width 302 height 12
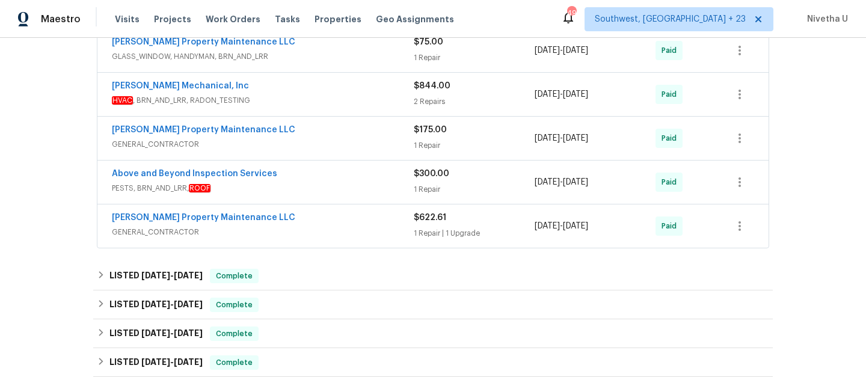
click at [351, 144] on span "GENERAL_CONTRACTOR" at bounding box center [263, 144] width 302 height 12
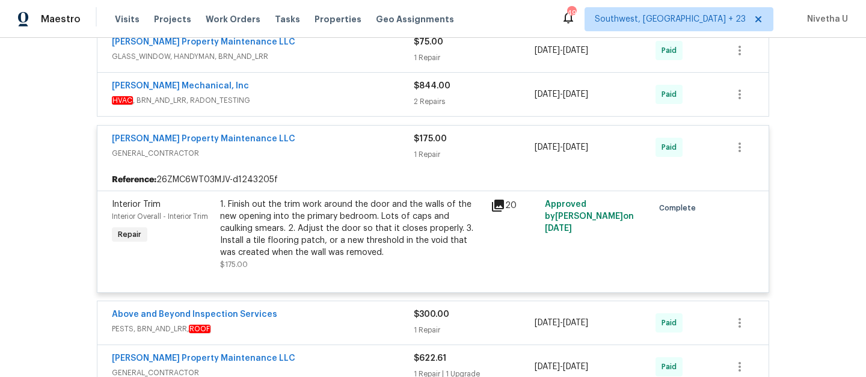
click at [349, 148] on span "GENERAL_CONTRACTOR" at bounding box center [263, 153] width 302 height 12
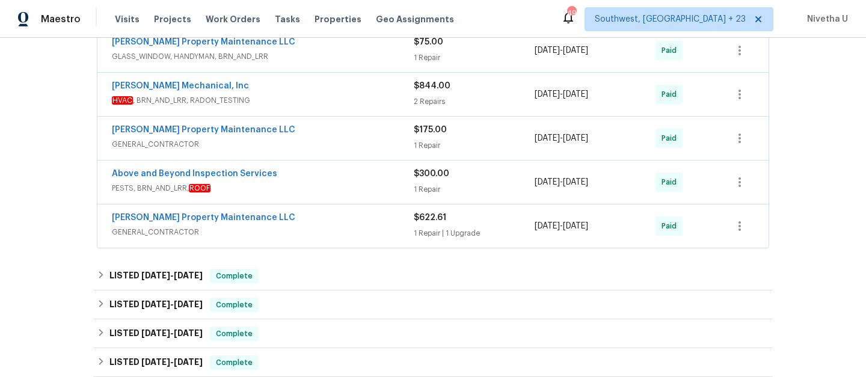
click at [345, 97] on span "HVAC , BRN_AND_LRR, RADON_TESTING" at bounding box center [263, 100] width 302 height 12
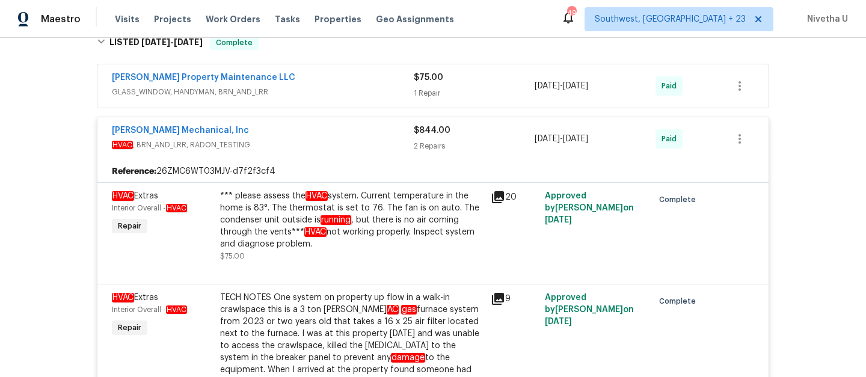
scroll to position [386, 0]
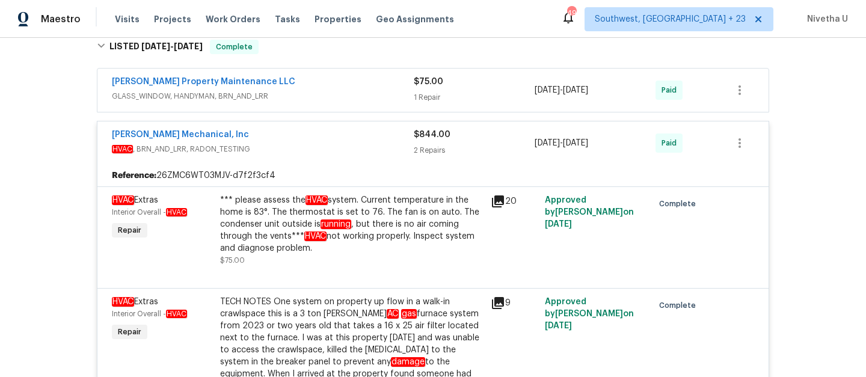
click at [342, 150] on span "HVAC , BRN_AND_LRR, RADON_TESTING" at bounding box center [263, 149] width 302 height 12
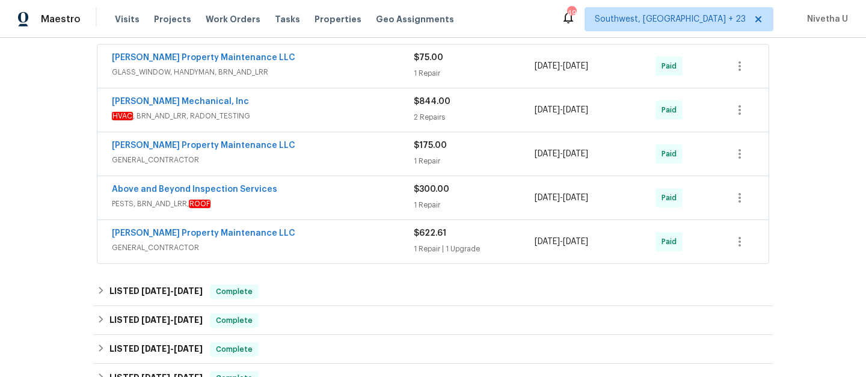
scroll to position [411, 0]
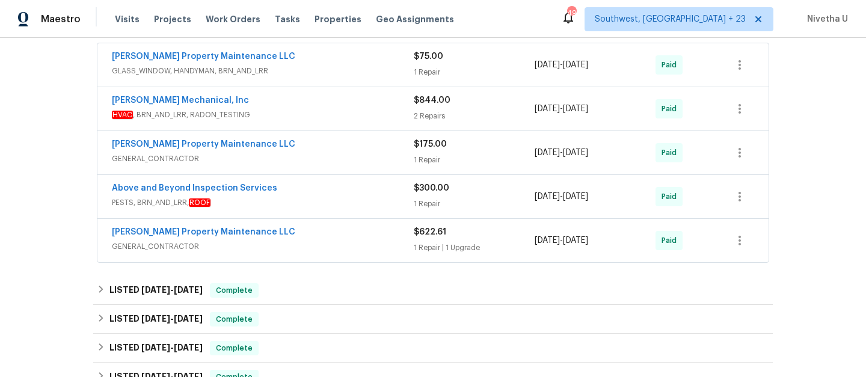
click at [303, 204] on span "PESTS, BRN_AND_LRR, ROOF" at bounding box center [263, 203] width 302 height 12
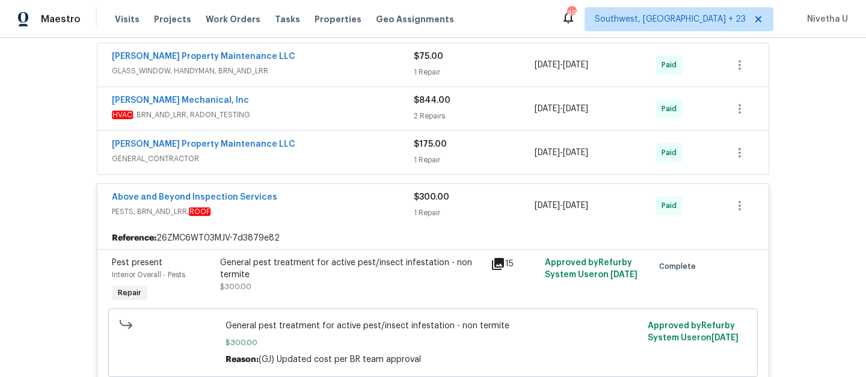
click at [302, 200] on div "Above and Beyond Inspection Services" at bounding box center [263, 198] width 302 height 14
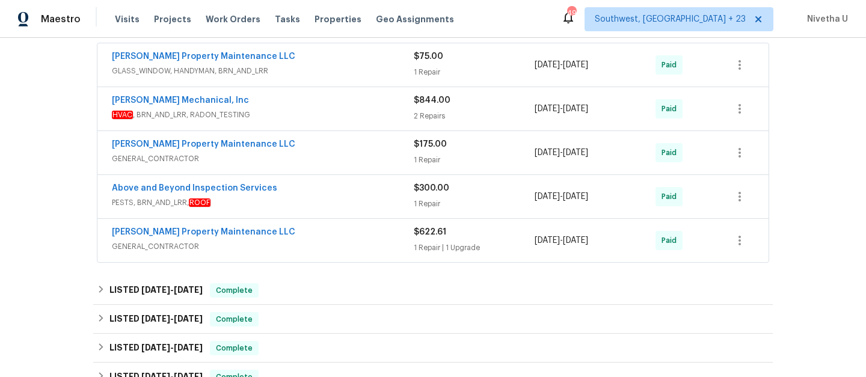
click at [298, 164] on span "GENERAL_CONTRACTOR" at bounding box center [263, 159] width 302 height 12
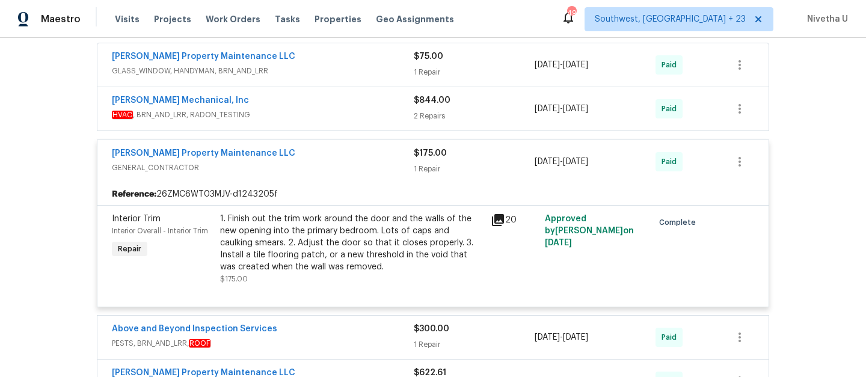
click at [298, 164] on span "GENERAL_CONTRACTOR" at bounding box center [263, 168] width 302 height 12
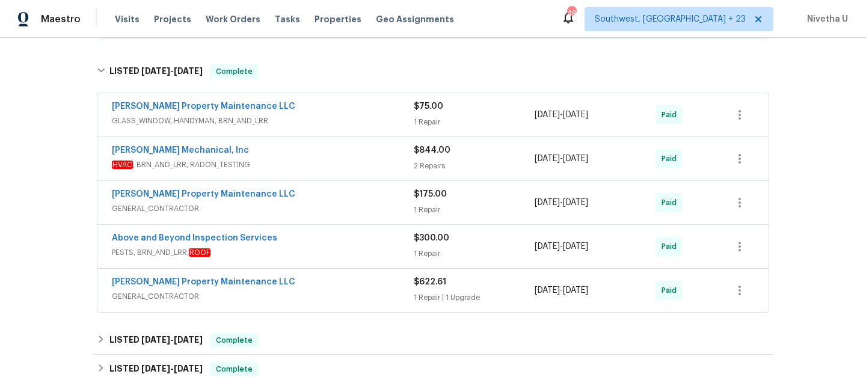
scroll to position [339, 0]
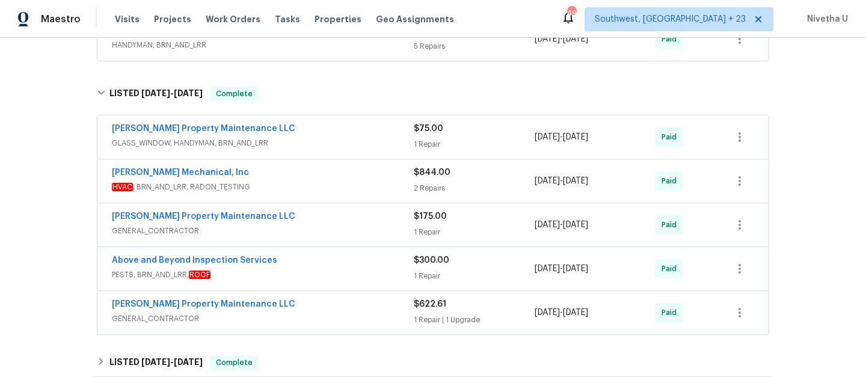
click at [295, 139] on span "GLASS_WINDOW, HANDYMAN, BRN_AND_LRR" at bounding box center [263, 143] width 302 height 12
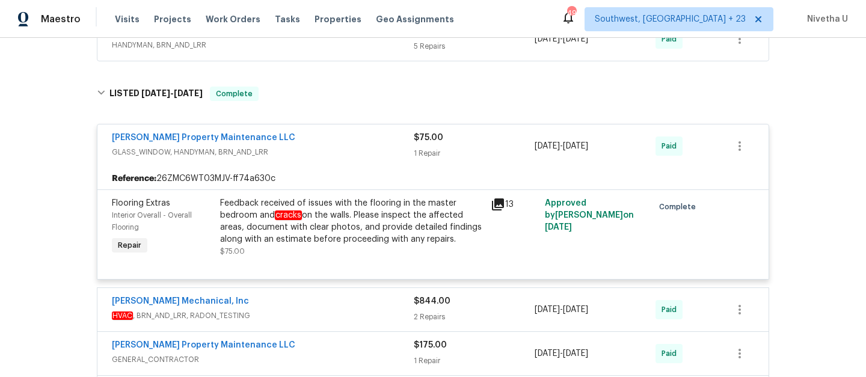
click at [295, 139] on div "Glen Property Maintenance LLC" at bounding box center [263, 139] width 302 height 14
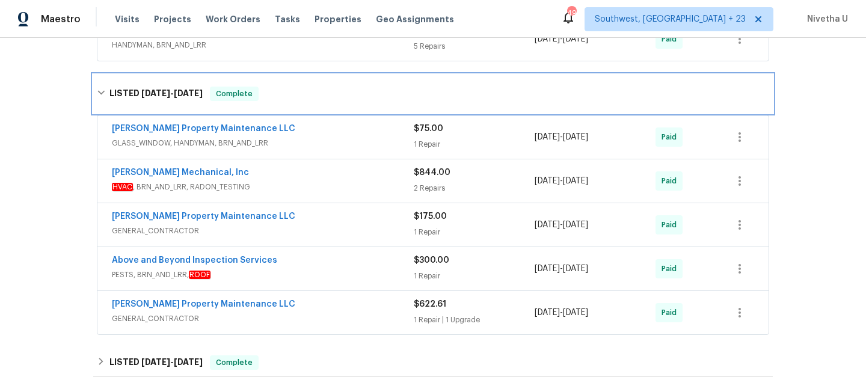
click at [283, 95] on div "LISTED 6/26/25 - 8/18/25 Complete" at bounding box center [433, 94] width 672 height 14
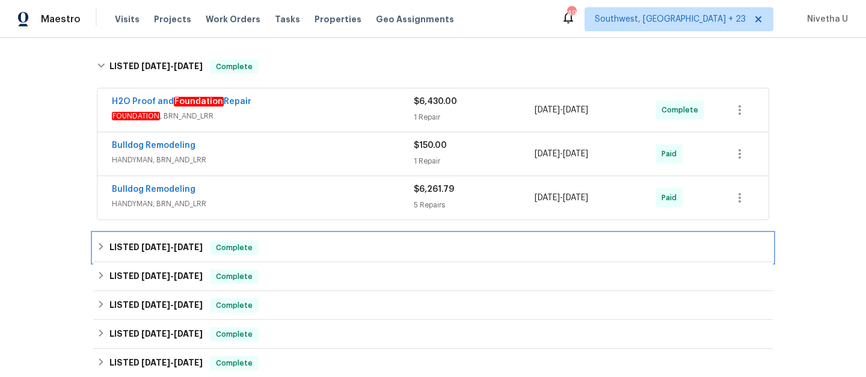
scroll to position [180, 0]
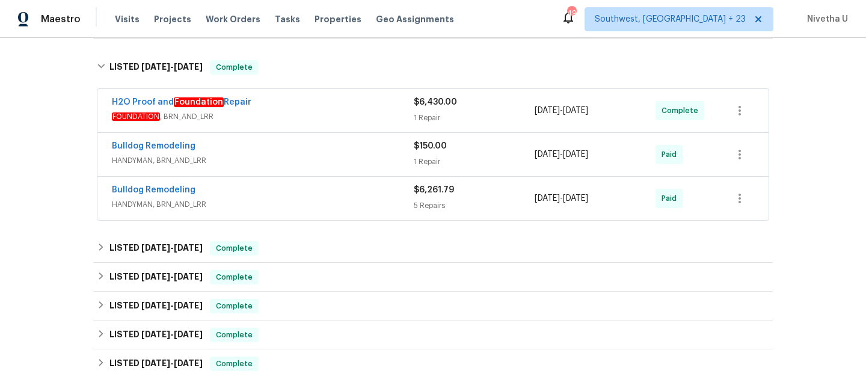
click at [289, 198] on span "HANDYMAN, BRN_AND_LRR" at bounding box center [263, 204] width 302 height 12
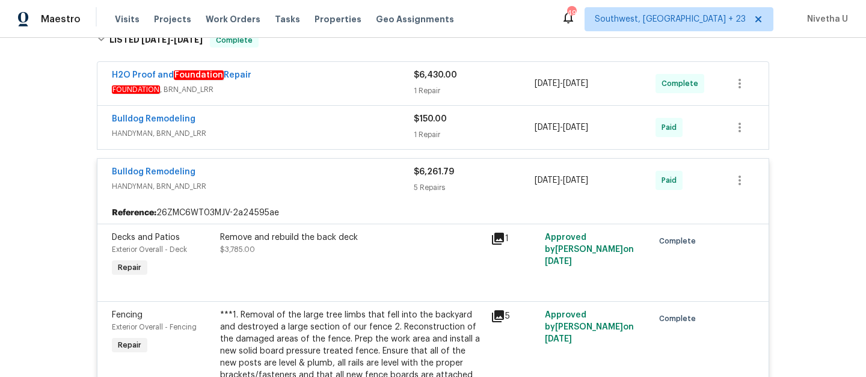
scroll to position [206, 0]
click at [340, 190] on span "HANDYMAN, BRN_AND_LRR" at bounding box center [263, 188] width 302 height 12
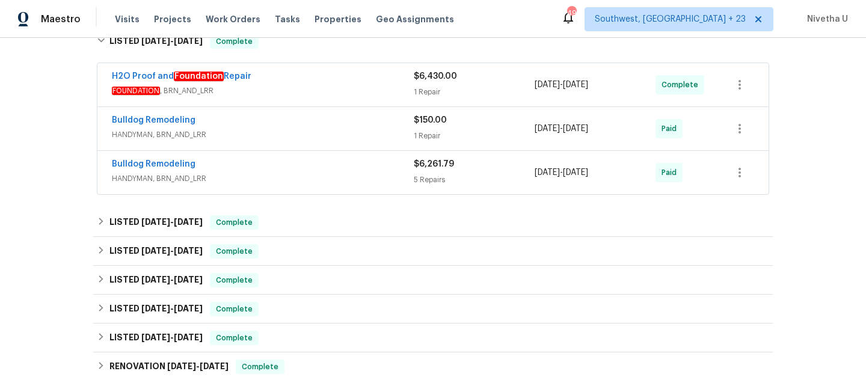
click at [319, 147] on div "Bulldog Remodeling HANDYMAN, BRN_AND_LRR $150.00 1 Repair 9/26/2025 - 9/26/2025…" at bounding box center [432, 128] width 671 height 43
click at [311, 133] on span "HANDYMAN, BRN_AND_LRR" at bounding box center [263, 135] width 302 height 12
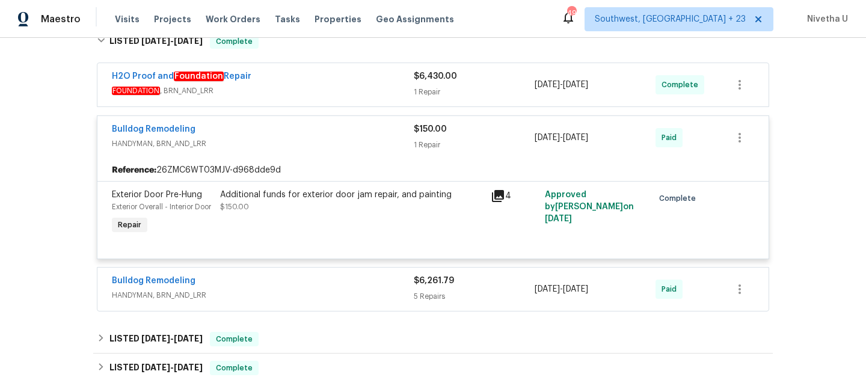
click at [311, 133] on div "Bulldog Remodeling" at bounding box center [263, 130] width 302 height 14
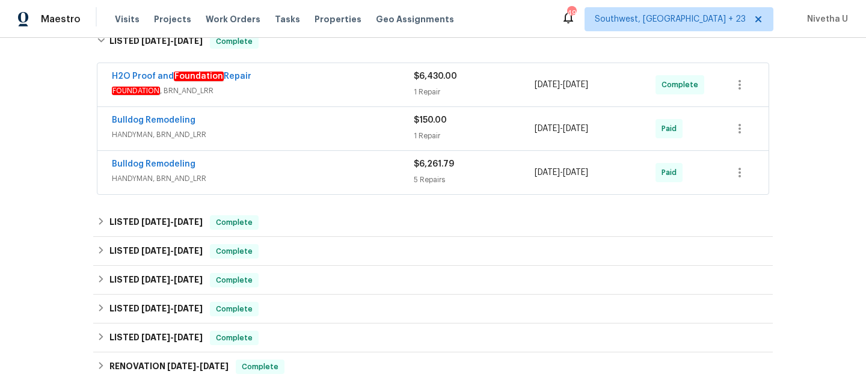
click at [324, 71] on div "H2O Proof and Foundation Repair" at bounding box center [263, 77] width 302 height 14
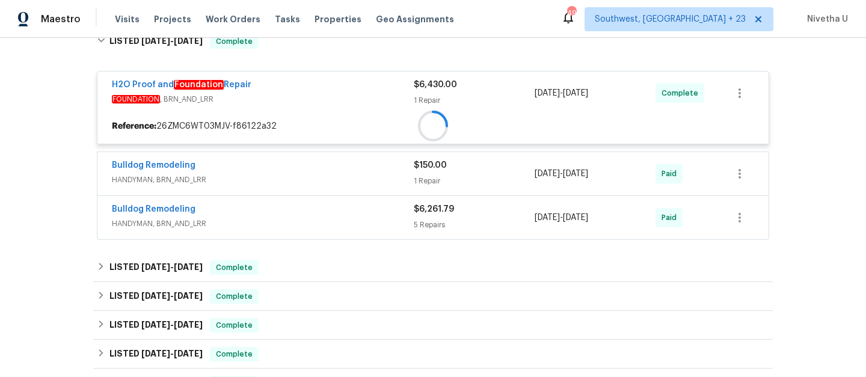
click at [324, 79] on div "H2O Proof and Foundation Repair" at bounding box center [263, 86] width 302 height 14
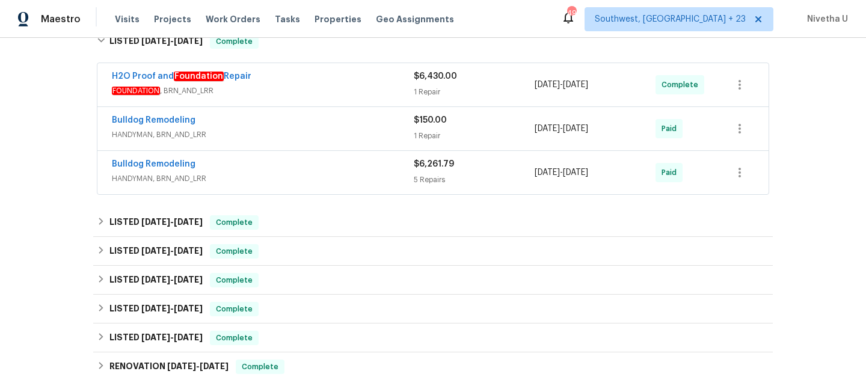
click at [324, 79] on div "H2O Proof and Foundation Repair" at bounding box center [263, 77] width 302 height 14
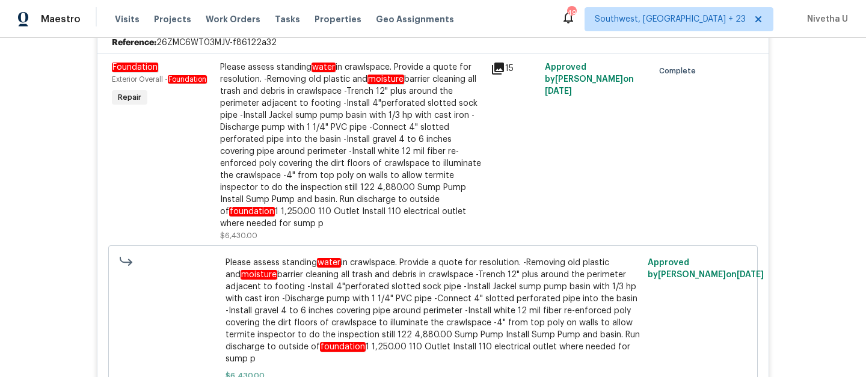
scroll to position [215, 0]
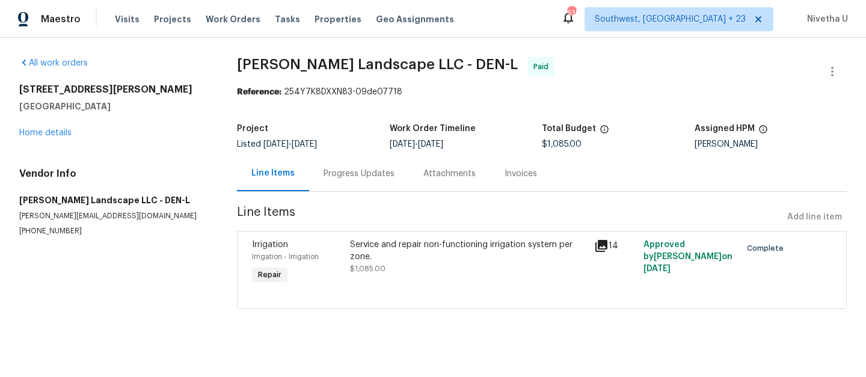
click at [340, 176] on div "Progress Updates" at bounding box center [358, 174] width 71 height 12
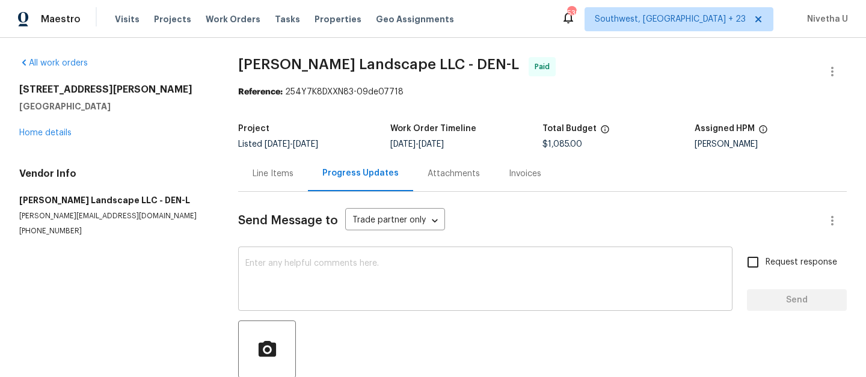
scroll to position [79, 0]
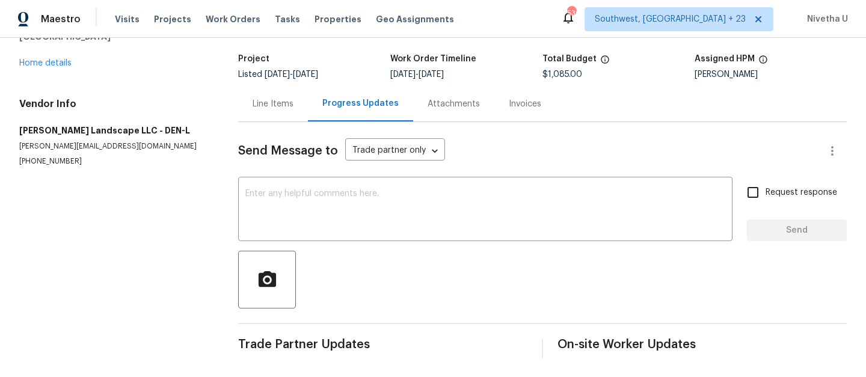
click at [271, 98] on div "Line Items" at bounding box center [273, 104] width 41 height 12
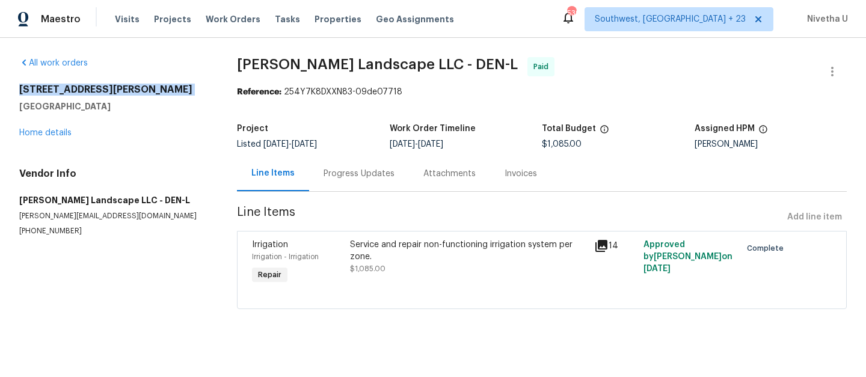
drag, startPoint x: 134, startPoint y: 82, endPoint x: 138, endPoint y: 99, distance: 16.6
click at [138, 99] on div "All work orders 10674 Cherrington St Highlands Ranch, CO 80126 Home details Ven…" at bounding box center [113, 146] width 189 height 179
copy h2 "[STREET_ADDRESS][PERSON_NAME]"
click at [480, 322] on section "Dalia Landscape LLC - DEN-L Paid Reference: 254Y7K8DXXN83-09de07718 Project Lis…" at bounding box center [542, 190] width 610 height 266
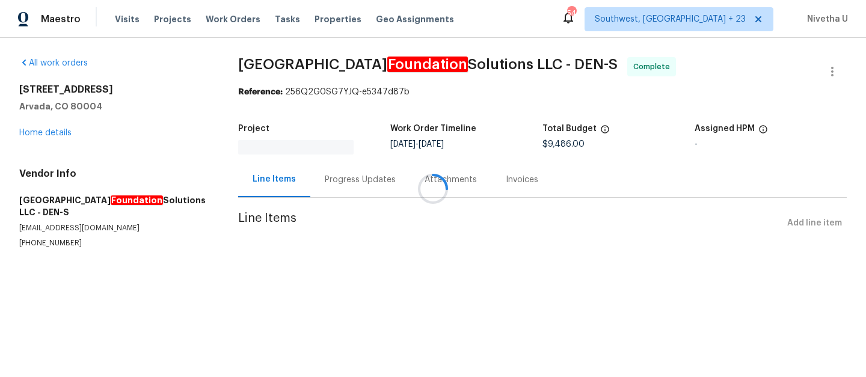
click at [373, 178] on div at bounding box center [433, 188] width 866 height 377
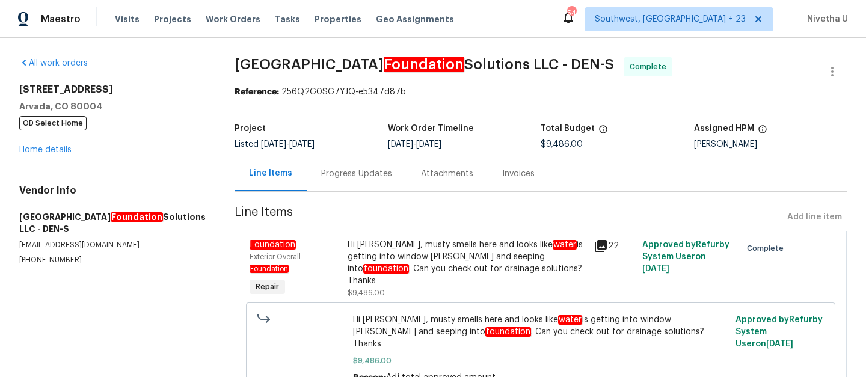
click at [321, 176] on div "Progress Updates" at bounding box center [356, 174] width 71 height 12
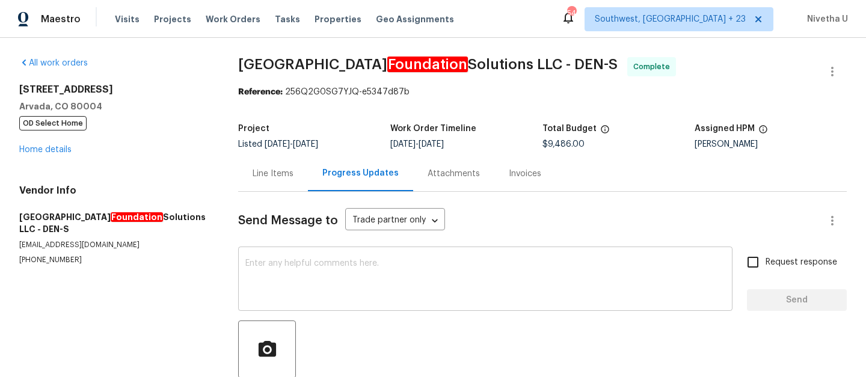
scroll to position [79, 0]
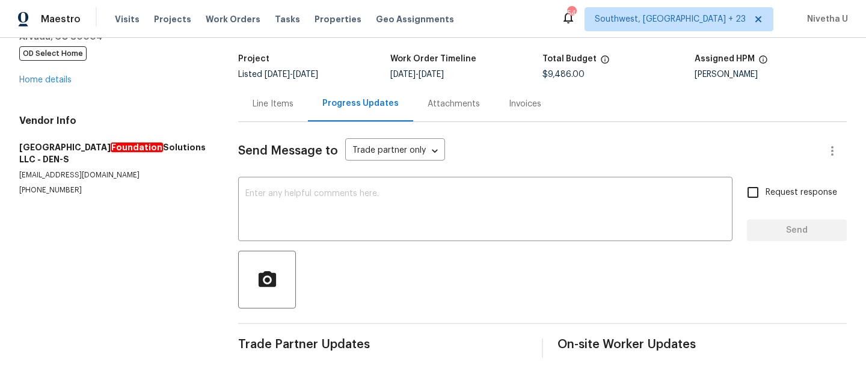
click at [267, 102] on div "Line Items" at bounding box center [273, 103] width 70 height 35
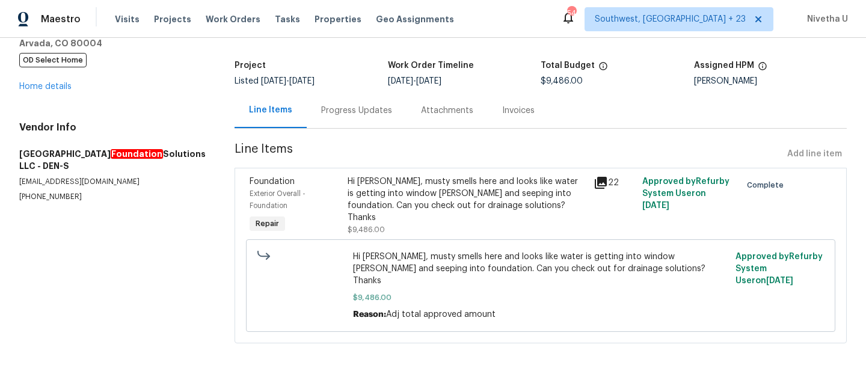
scroll to position [49, 0]
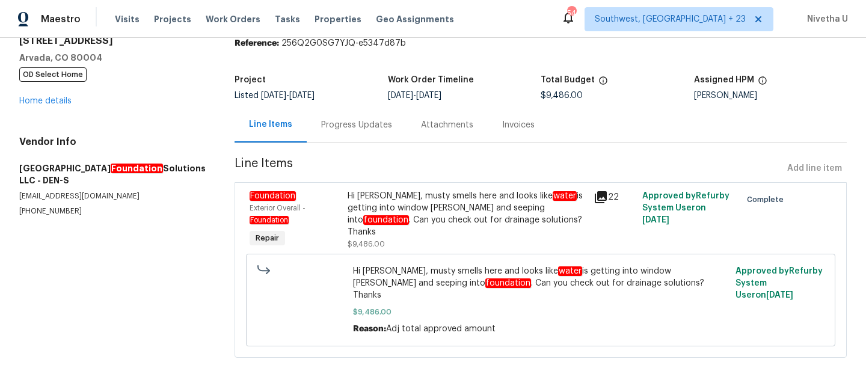
click at [307, 133] on div "Progress Updates" at bounding box center [357, 124] width 100 height 35
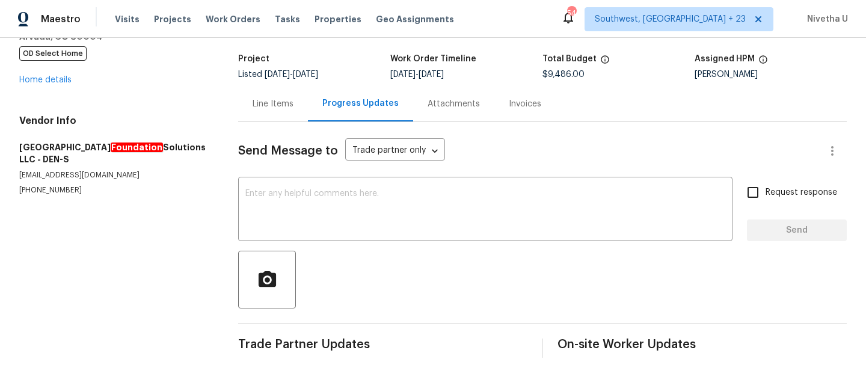
click at [435, 102] on div "Attachments" at bounding box center [453, 103] width 81 height 35
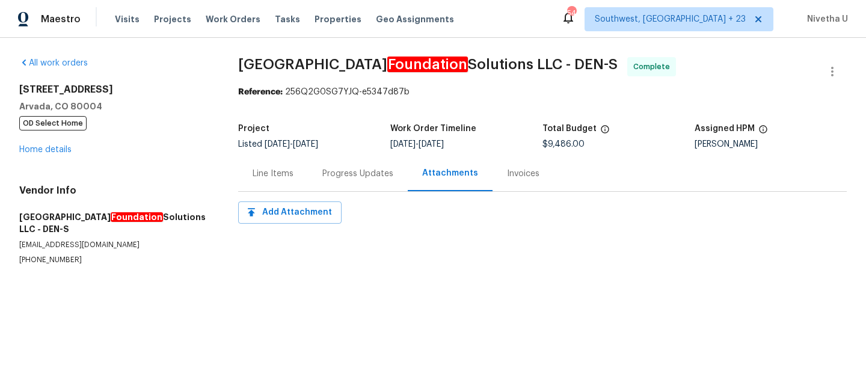
click at [513, 183] on div "Invoices" at bounding box center [522, 173] width 61 height 35
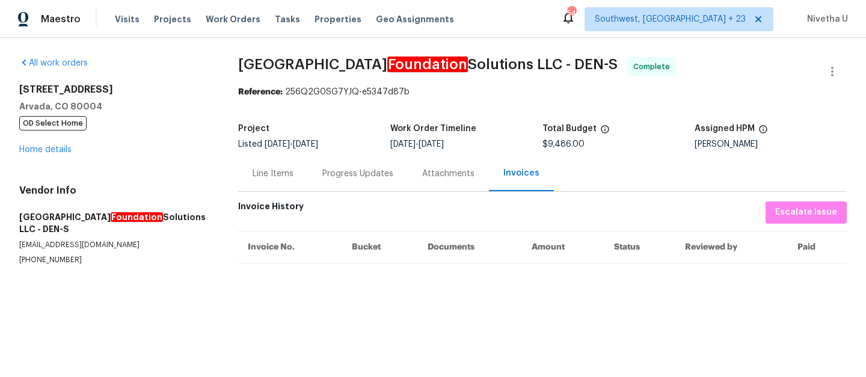
click at [253, 188] on div "Line Items" at bounding box center [273, 173] width 70 height 35
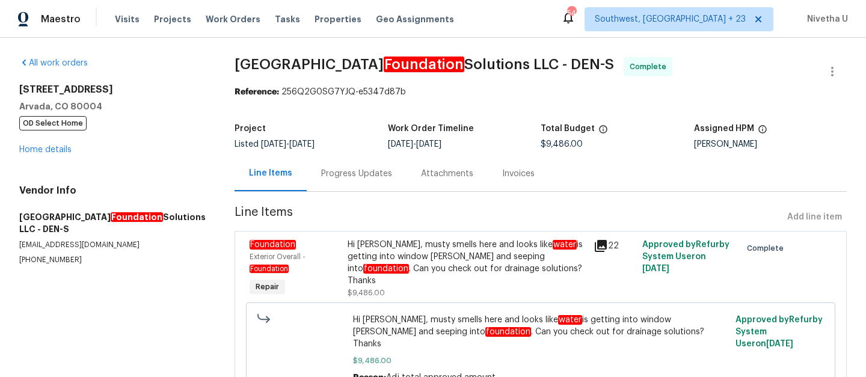
click at [321, 179] on div "Progress Updates" at bounding box center [356, 174] width 71 height 12
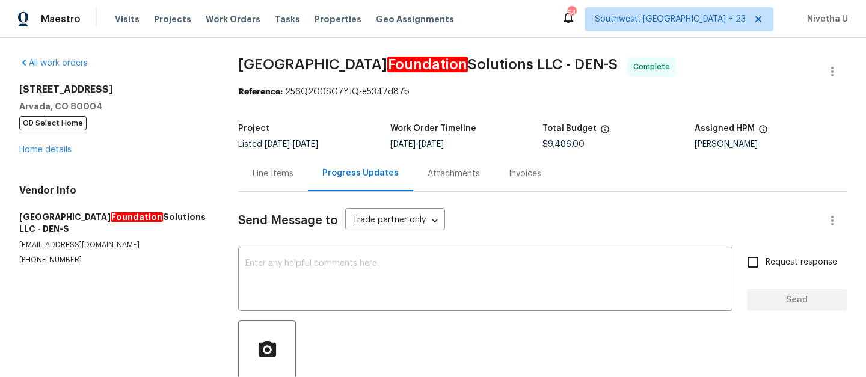
click at [276, 173] on div "Line Items" at bounding box center [273, 174] width 41 height 12
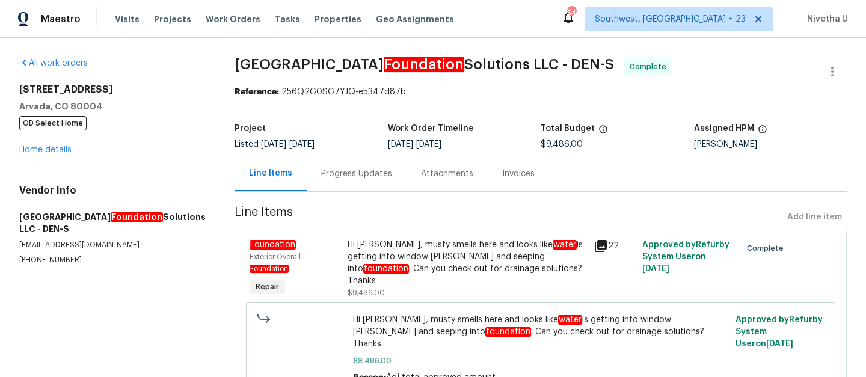
scroll to position [49, 0]
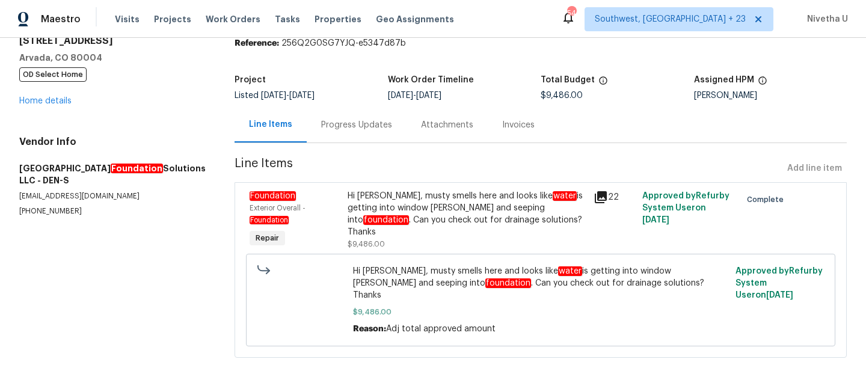
click at [321, 130] on div "Progress Updates" at bounding box center [356, 125] width 71 height 12
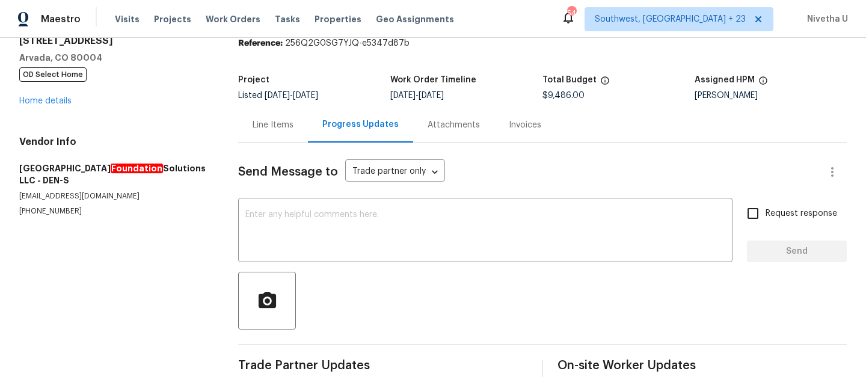
click at [266, 141] on div "Line Items" at bounding box center [273, 124] width 70 height 35
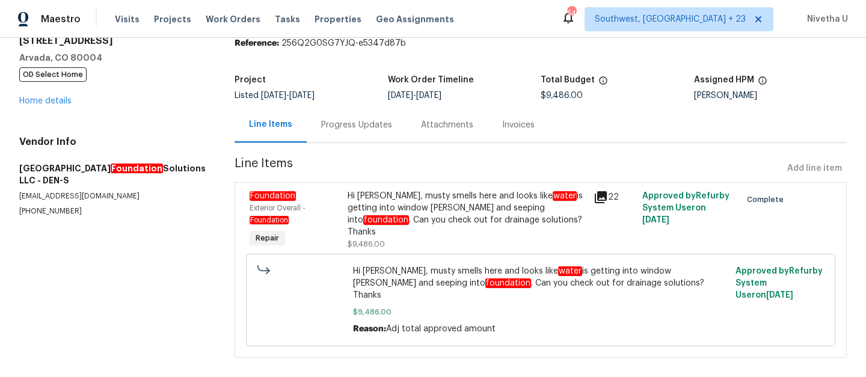
click at [507, 210] on div "Hi Tony, musty smells here and looks like water is getting into window wells an…" at bounding box center [467, 214] width 238 height 48
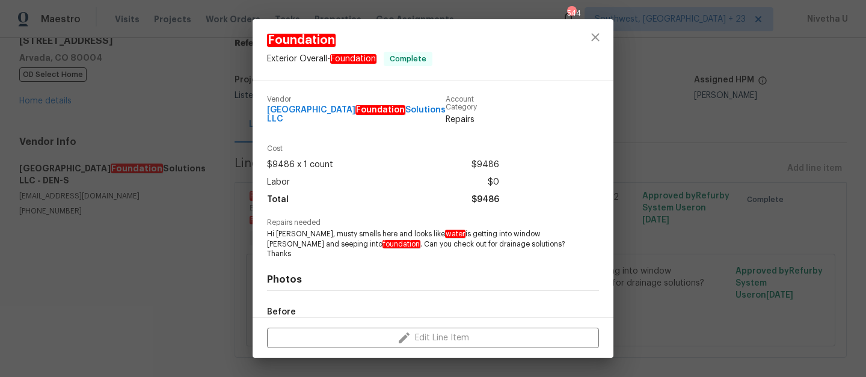
scroll to position [126, 0]
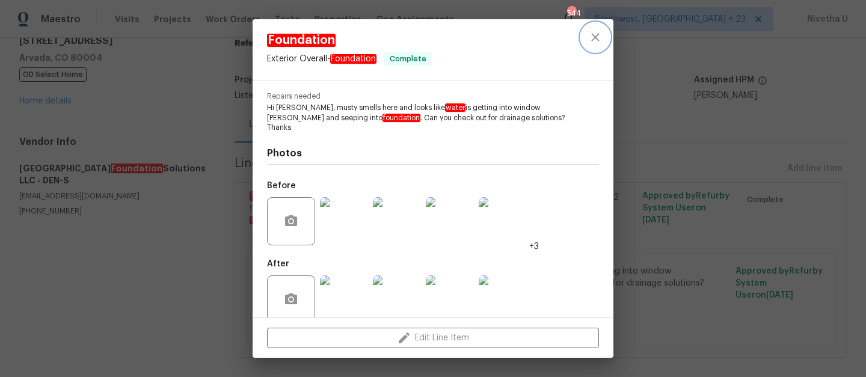
click at [595, 35] on icon "close" at bounding box center [595, 37] width 14 height 14
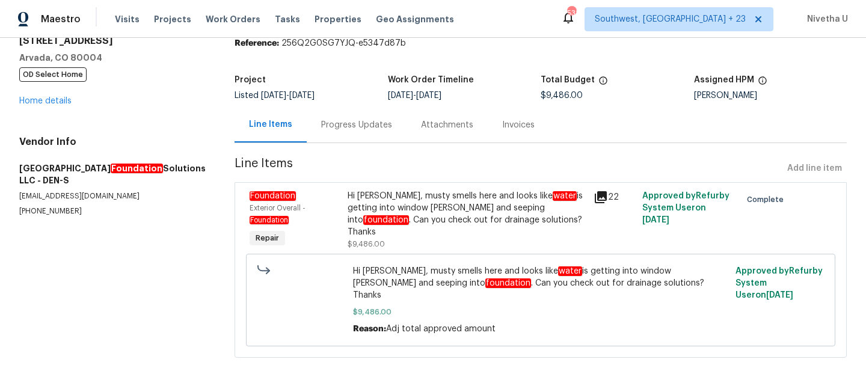
scroll to position [0, 0]
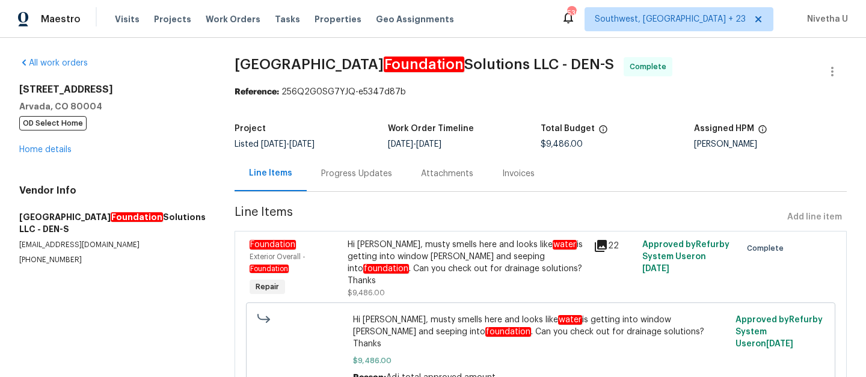
click at [111, 74] on div "All work orders 6616 Zang Cir Arvada, CO 80004 OD Select Home Home details Vend…" at bounding box center [112, 161] width 186 height 208
click at [99, 106] on h5 "Arvada, CO 80004" at bounding box center [112, 106] width 186 height 12
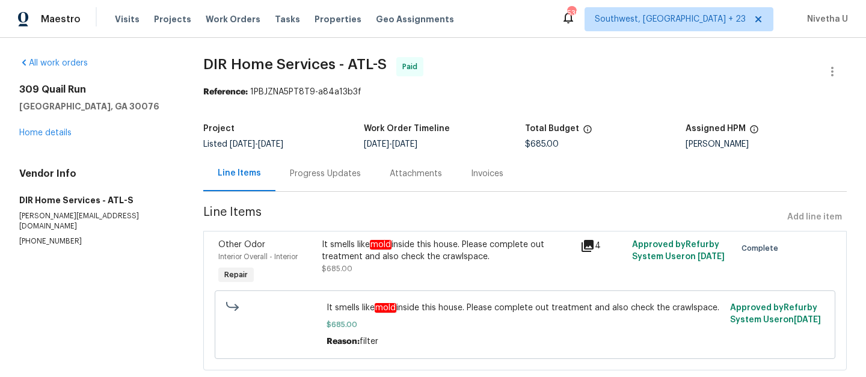
click at [313, 170] on div "Progress Updates" at bounding box center [325, 174] width 71 height 12
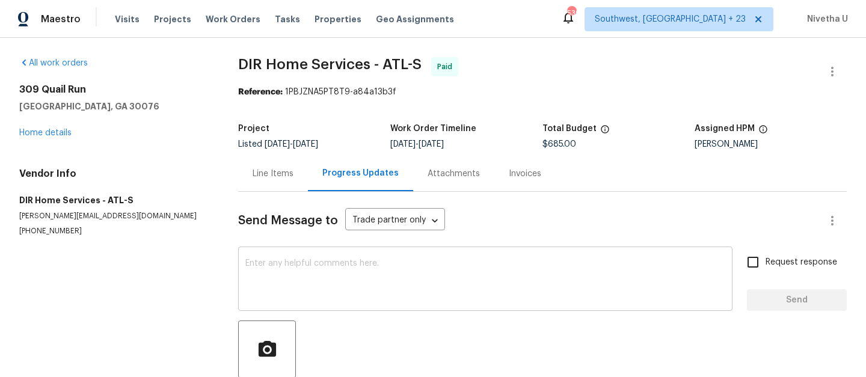
scroll to position [185, 0]
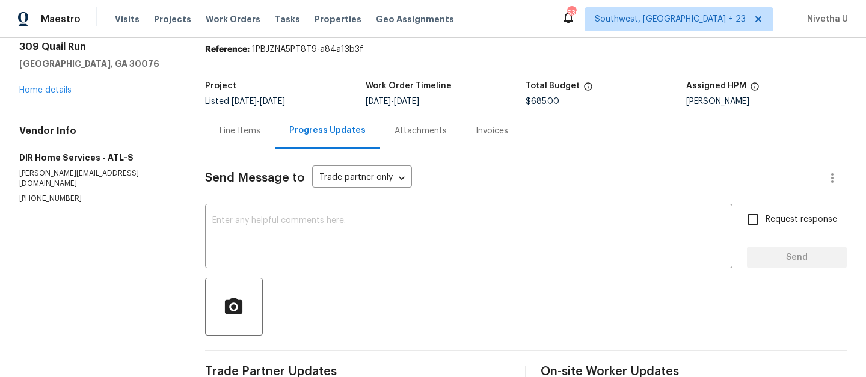
click at [248, 148] on div "Line Items" at bounding box center [240, 130] width 70 height 35
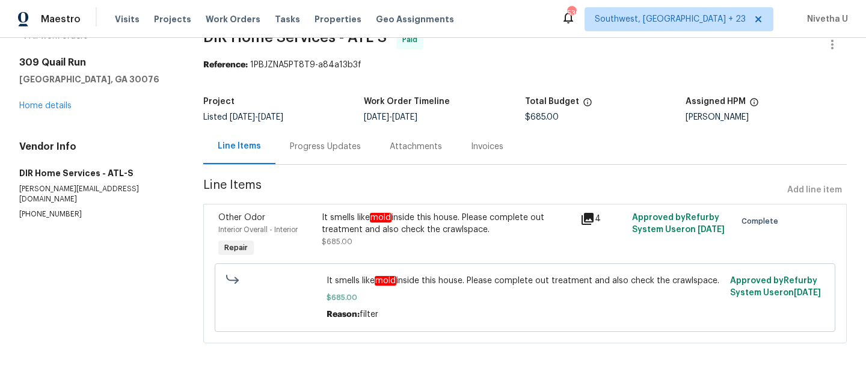
click at [368, 235] on div "It smells like mold inside this house. Please complete out treatment and also c…" at bounding box center [447, 230] width 251 height 36
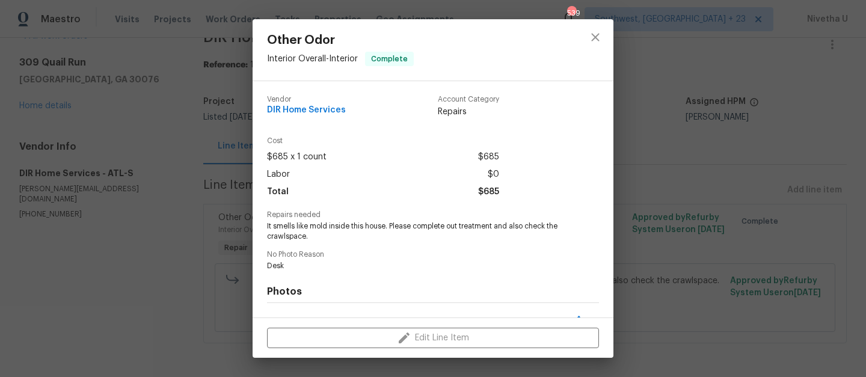
scroll to position [156, 0]
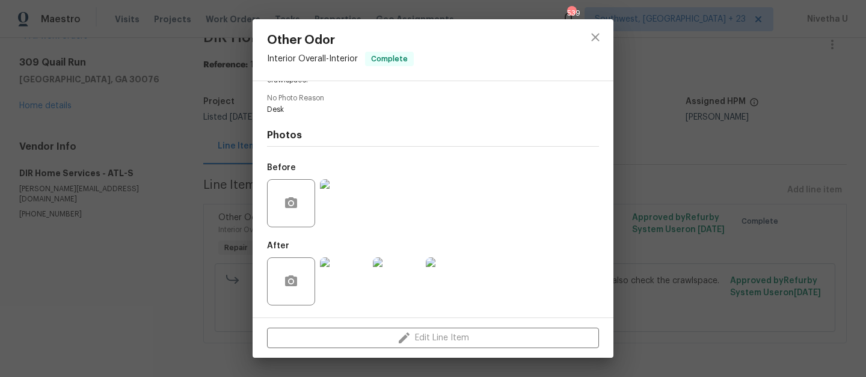
click at [342, 210] on img at bounding box center [344, 203] width 48 height 48
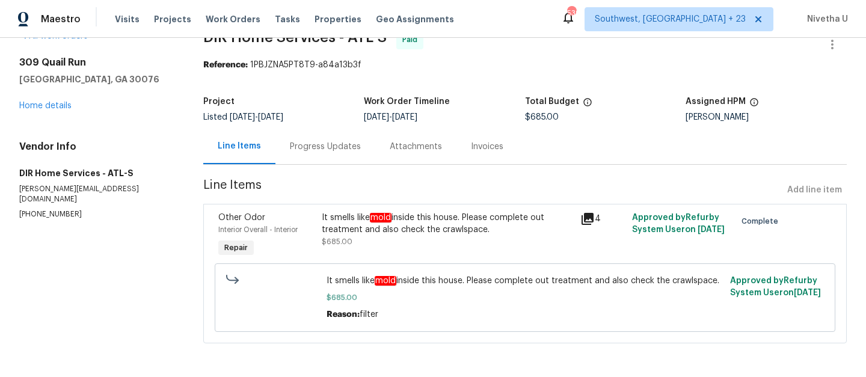
click at [360, 137] on div "Progress Updates" at bounding box center [325, 146] width 100 height 35
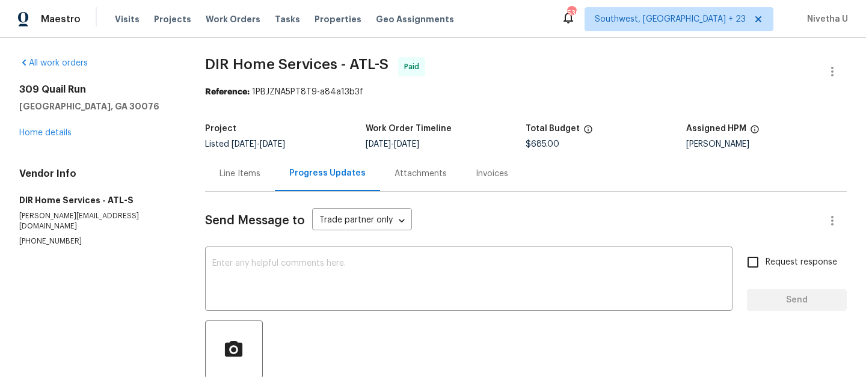
click at [250, 166] on div "Line Items" at bounding box center [240, 173] width 70 height 35
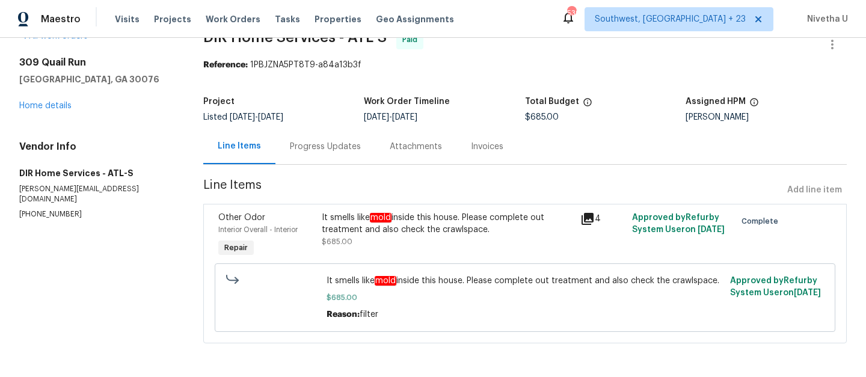
scroll to position [36, 0]
click at [323, 141] on div "Progress Updates" at bounding box center [325, 147] width 71 height 12
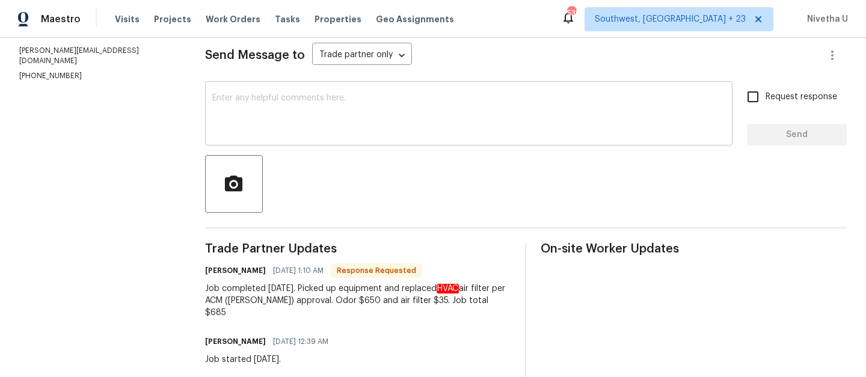
scroll to position [185, 0]
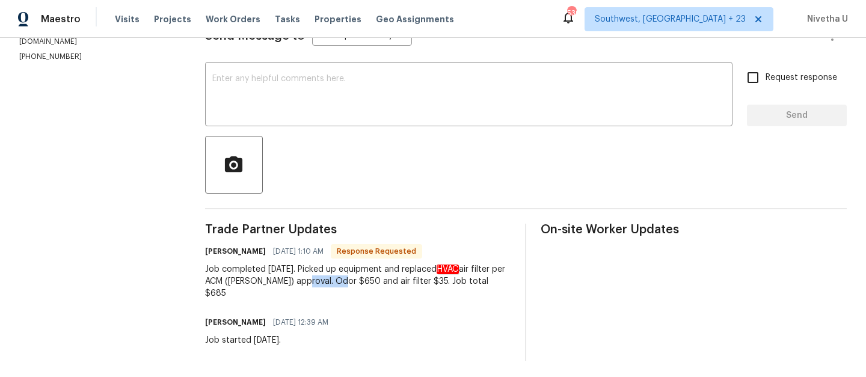
drag, startPoint x: 329, startPoint y: 284, endPoint x: 375, endPoint y: 286, distance: 45.7
click at [375, 285] on div "Job completed 7/31/2025. Picked up equipment and replaced HVAC air filter per A…" at bounding box center [358, 281] width 306 height 36
drag, startPoint x: 390, startPoint y: 284, endPoint x: 445, endPoint y: 284, distance: 54.7
click at [445, 284] on div "Job completed 7/31/2025. Picked up equipment and replaced HVAC air filter per A…" at bounding box center [358, 281] width 306 height 36
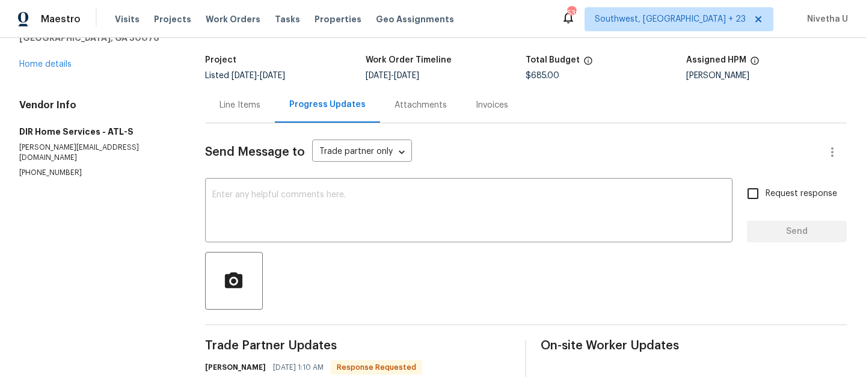
scroll to position [63, 0]
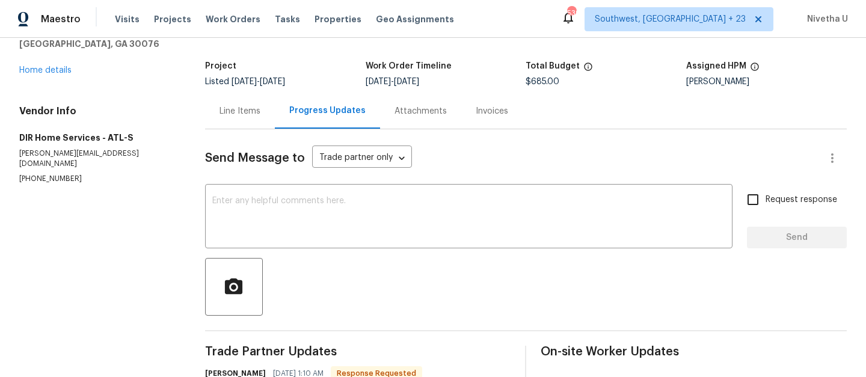
click at [272, 145] on div "Send Message to Trade partner only Trade partner only ​" at bounding box center [511, 158] width 613 height 29
click at [254, 119] on div "Line Items" at bounding box center [240, 110] width 70 height 35
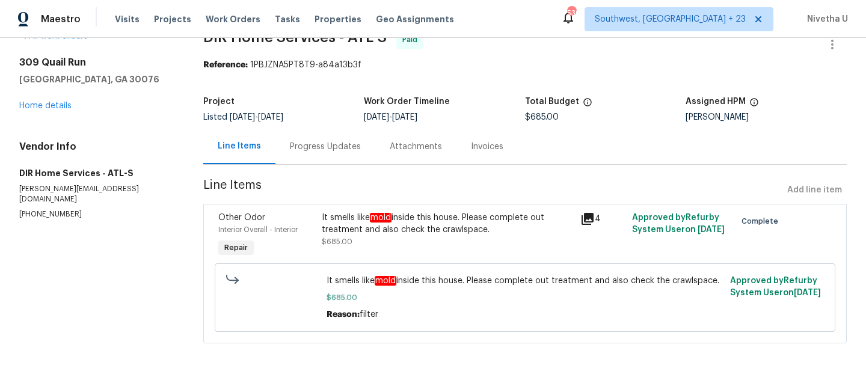
click at [352, 208] on div "It smells like mold inside this house. Please complete out treatment and also c…" at bounding box center [447, 235] width 259 height 55
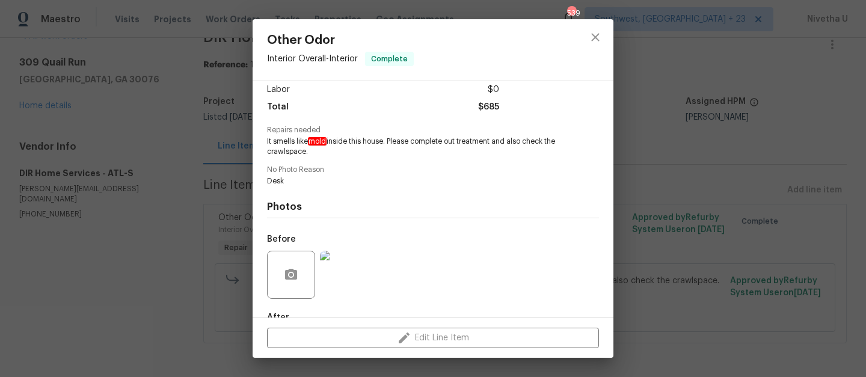
scroll to position [156, 0]
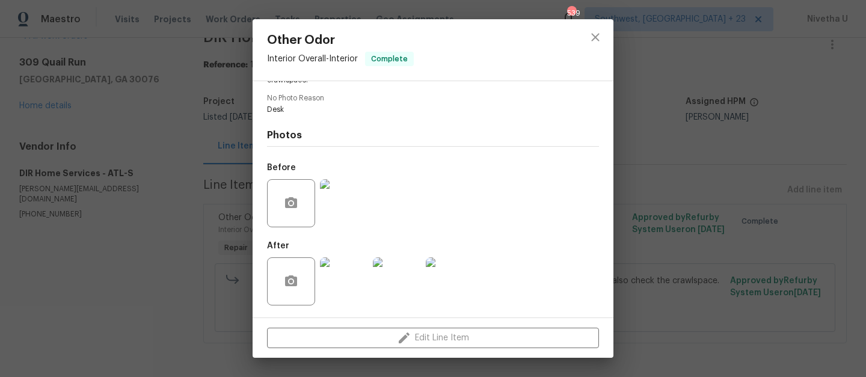
click at [349, 200] on img at bounding box center [344, 203] width 48 height 48
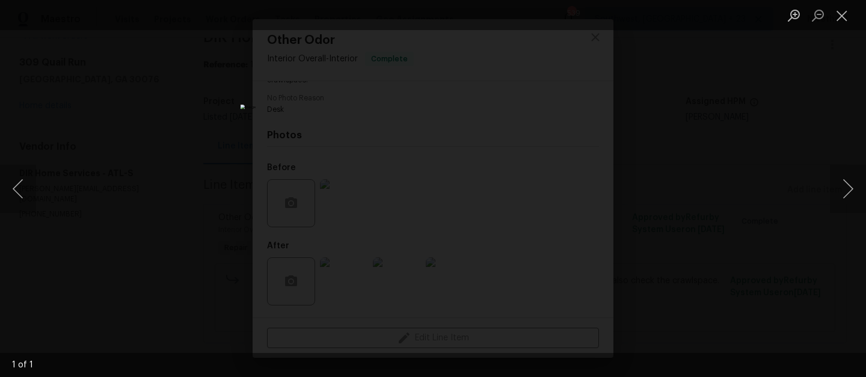
click at [678, 207] on div "Lightbox" at bounding box center [433, 188] width 866 height 377
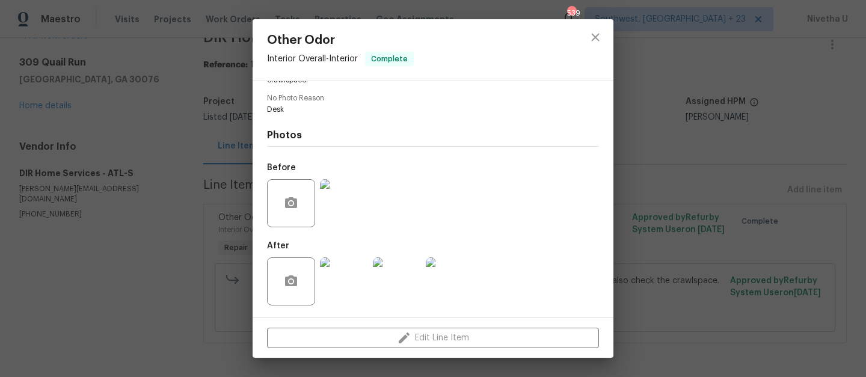
click at [689, 234] on div "Other Odor Interior Overall - Interior Complete Vendor DIR Home Services Accoun…" at bounding box center [433, 188] width 866 height 377
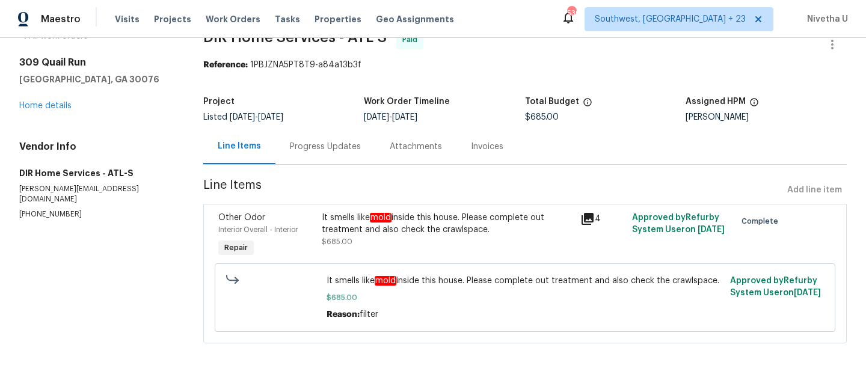
click at [325, 145] on div "Progress Updates" at bounding box center [325, 146] width 100 height 35
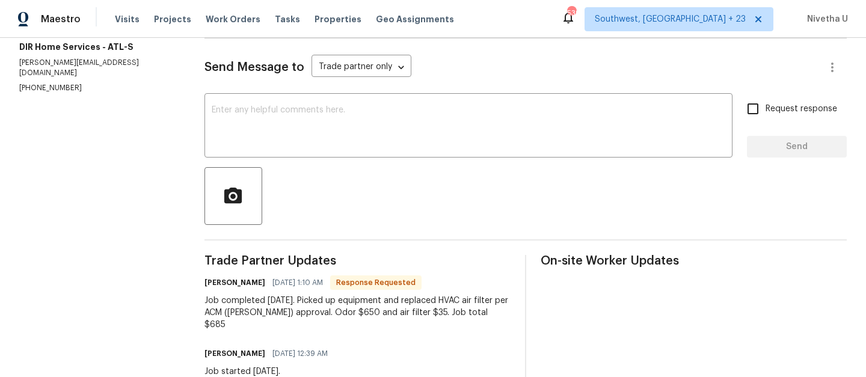
scroll to position [185, 0]
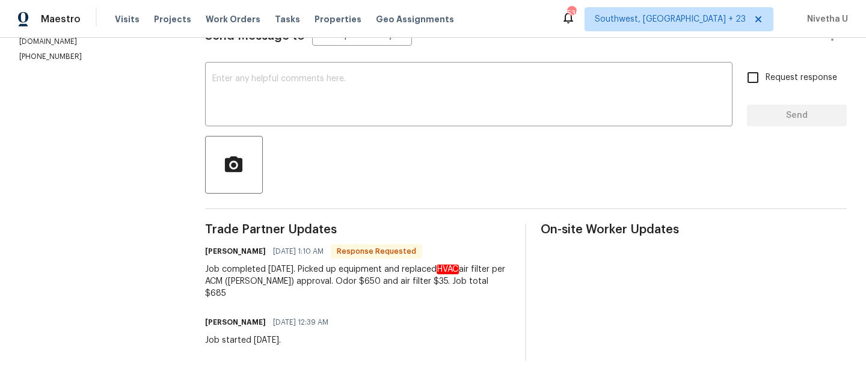
click at [357, 287] on div "Job completed 7/31/2025. Picked up equipment and replaced HVAC air filter per A…" at bounding box center [358, 281] width 306 height 36
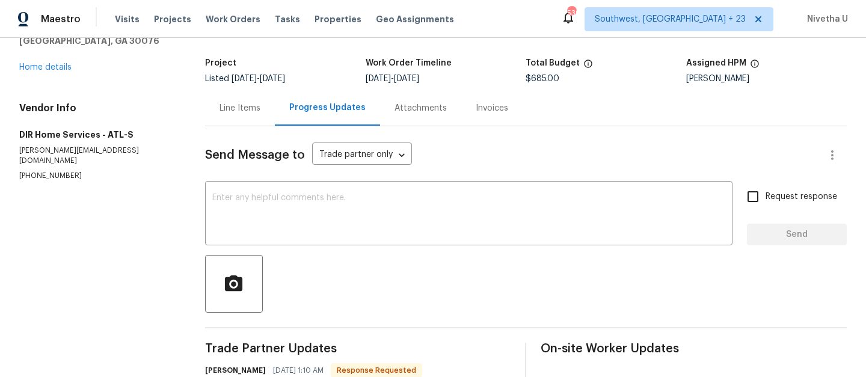
scroll to position [0, 0]
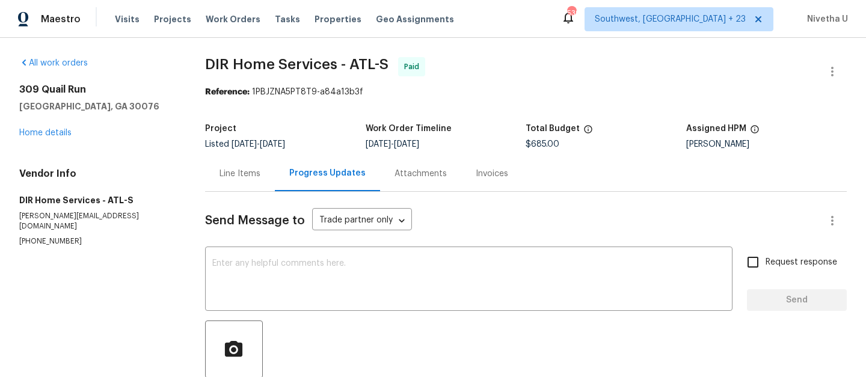
click at [229, 168] on div "Line Items" at bounding box center [239, 174] width 41 height 12
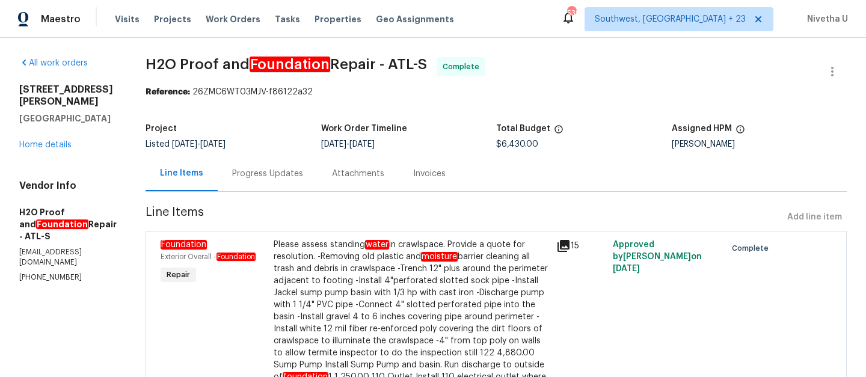
click at [222, 167] on div "Progress Updates" at bounding box center [268, 173] width 100 height 35
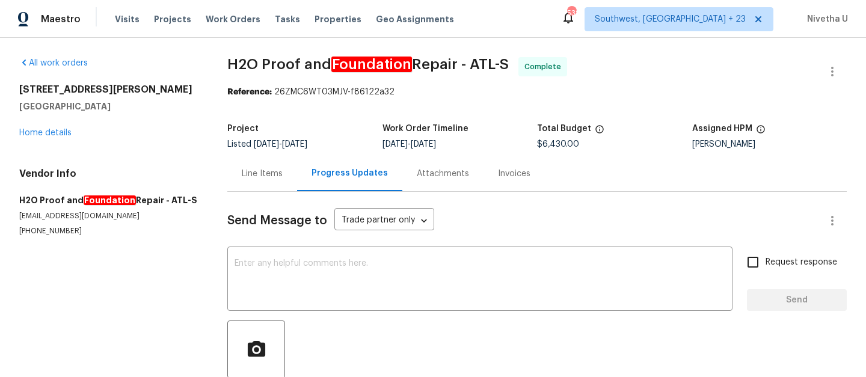
click at [302, 188] on div "Progress Updates" at bounding box center [349, 173] width 105 height 35
click at [261, 182] on div "Line Items" at bounding box center [262, 173] width 70 height 35
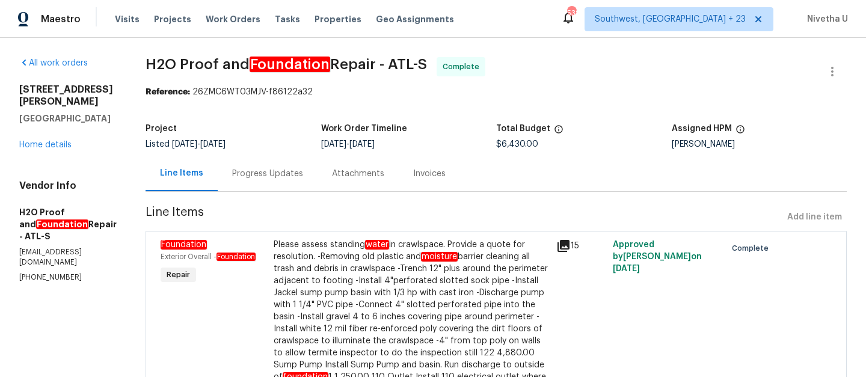
click at [237, 174] on div "Progress Updates" at bounding box center [267, 174] width 71 height 12
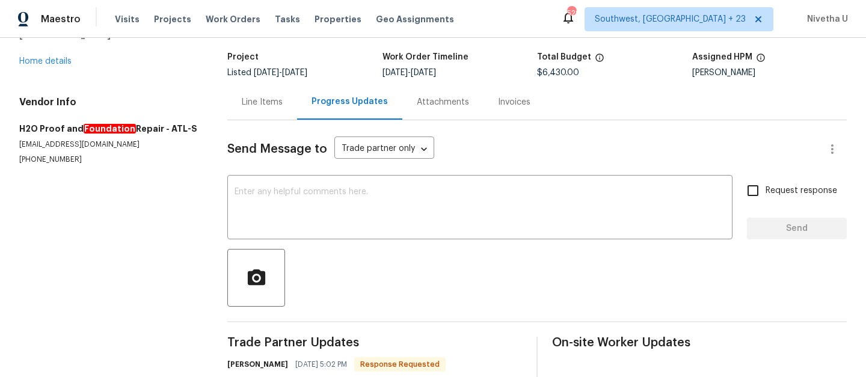
scroll to position [70, 0]
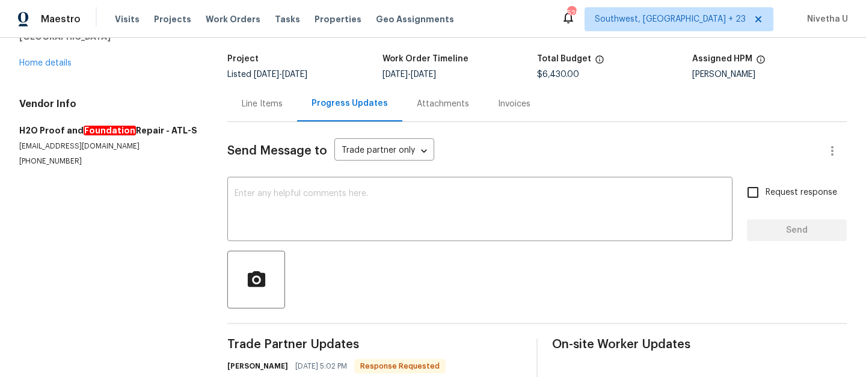
click at [483, 111] on div "Invoices" at bounding box center [513, 103] width 61 height 35
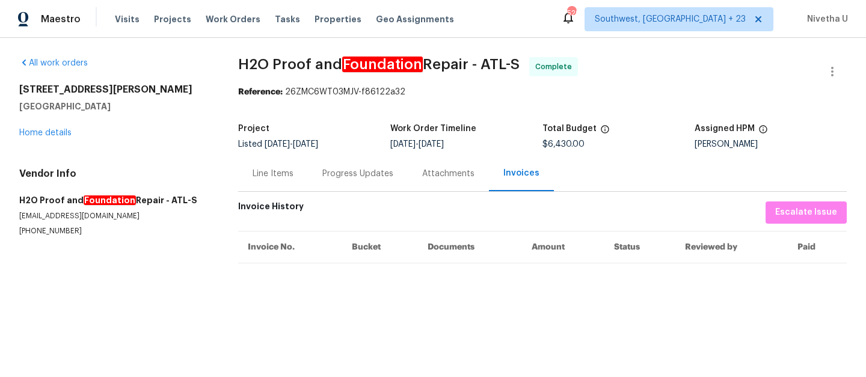
click at [455, 185] on div "Attachments" at bounding box center [448, 173] width 81 height 35
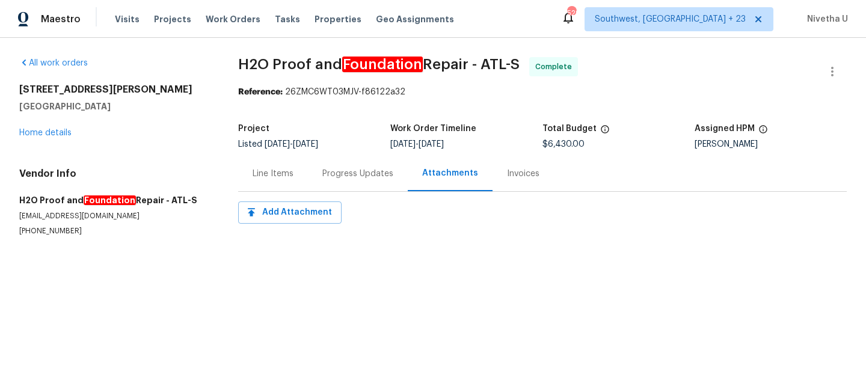
click at [277, 176] on div "Line Items" at bounding box center [273, 174] width 41 height 12
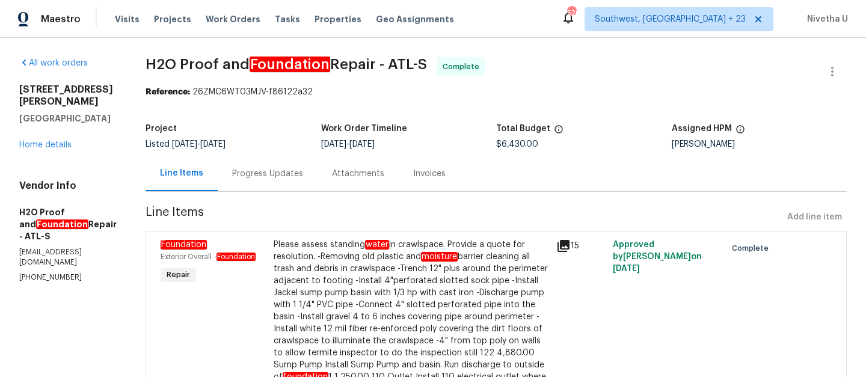
scroll to position [103, 0]
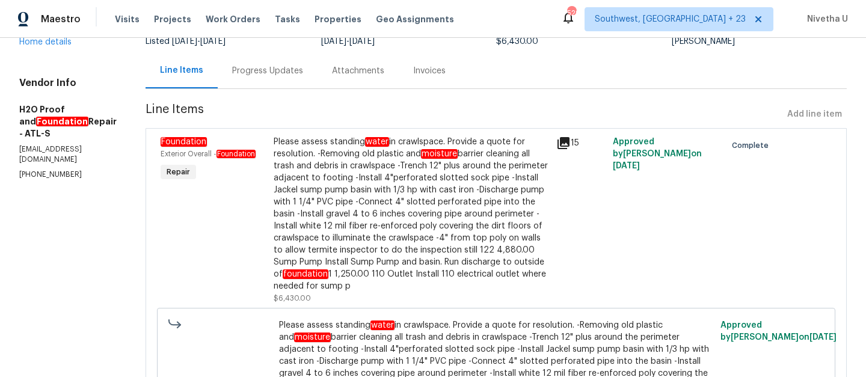
click at [374, 206] on div "Please assess standing water in crawlspace. Provide a quote for resolution. -Re…" at bounding box center [411, 214] width 275 height 156
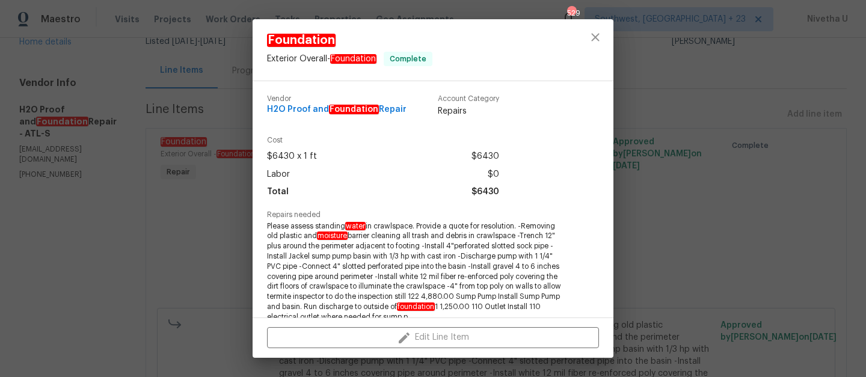
scroll to position [237, 0]
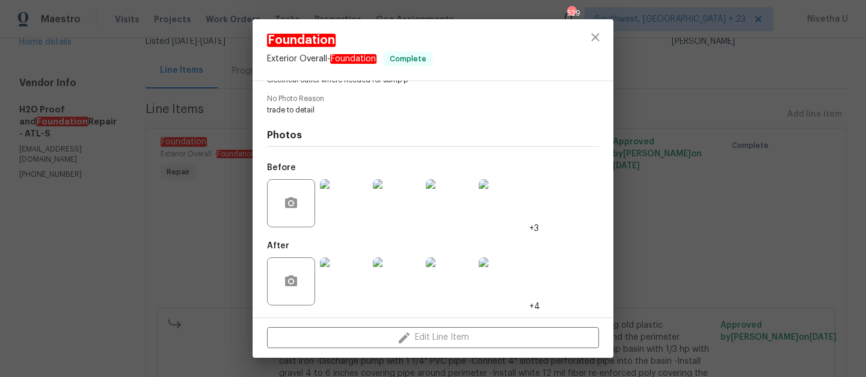
click at [333, 203] on img at bounding box center [344, 203] width 48 height 48
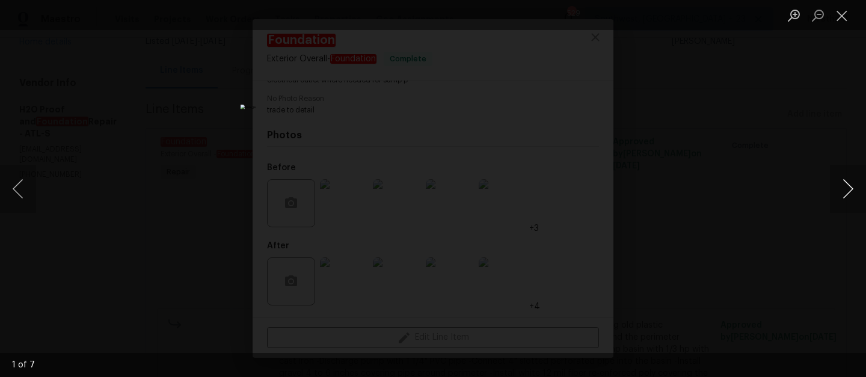
click at [839, 190] on button "Next image" at bounding box center [848, 189] width 36 height 48
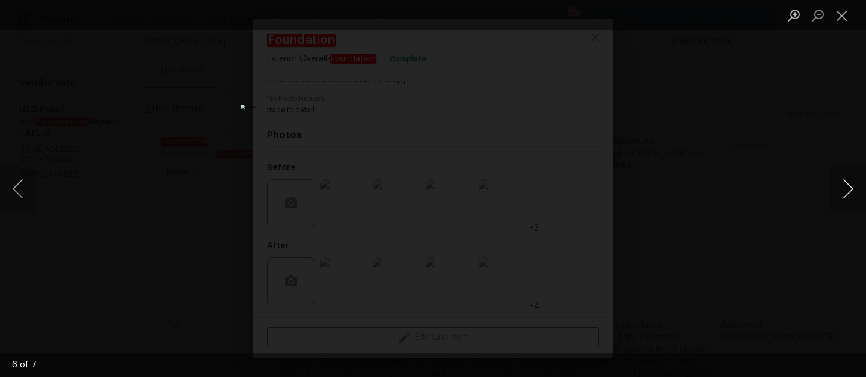
click at [839, 190] on button "Next image" at bounding box center [848, 189] width 36 height 48
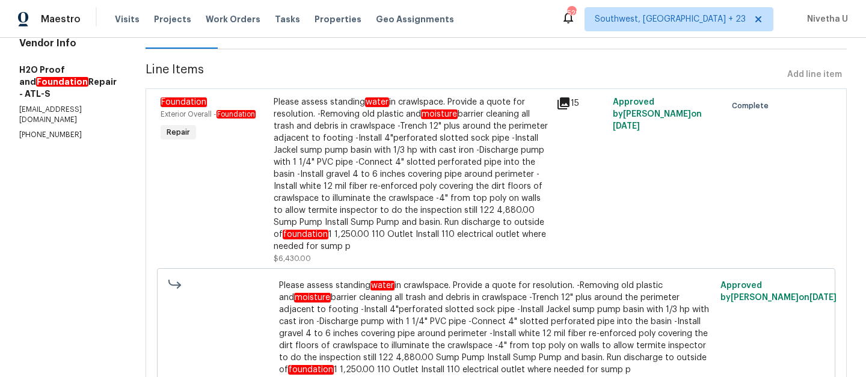
scroll to position [133, 0]
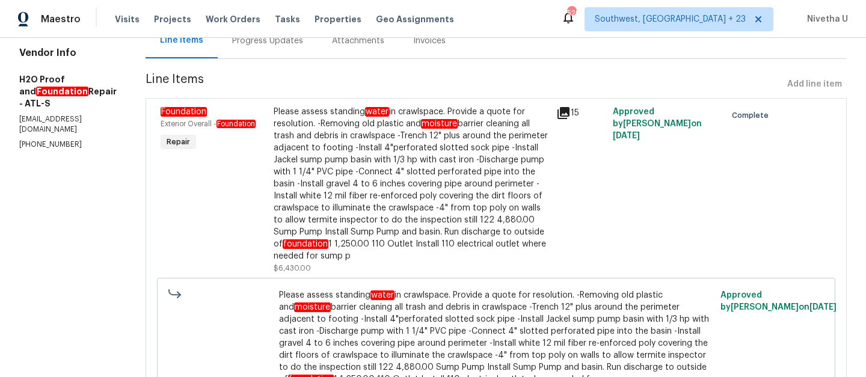
click at [221, 52] on div "Progress Updates" at bounding box center [268, 40] width 100 height 35
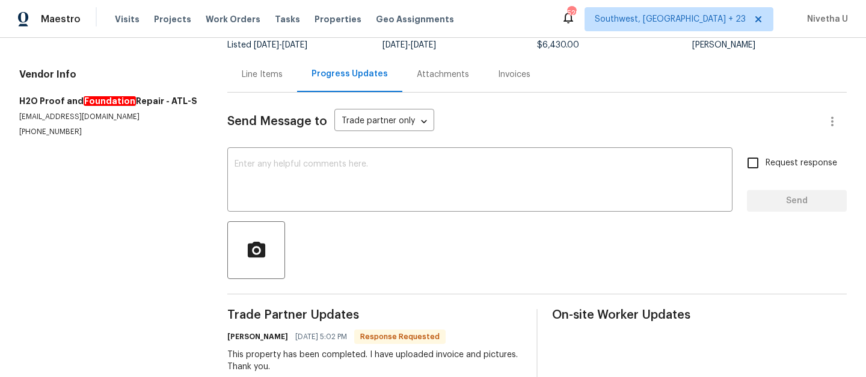
scroll to position [88, 0]
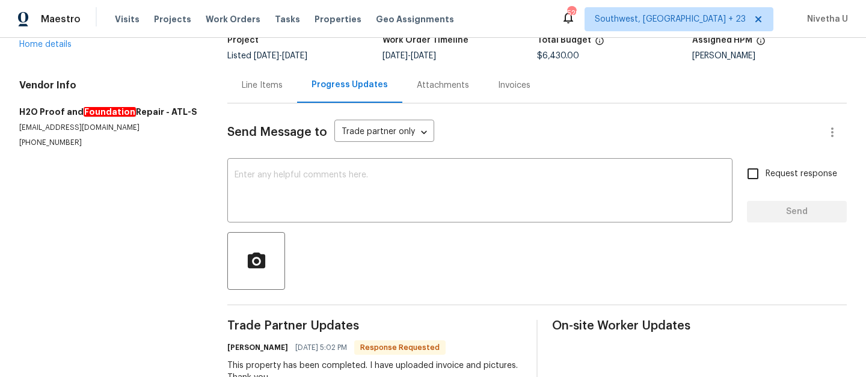
click at [486, 93] on div "Invoices" at bounding box center [513, 84] width 61 height 35
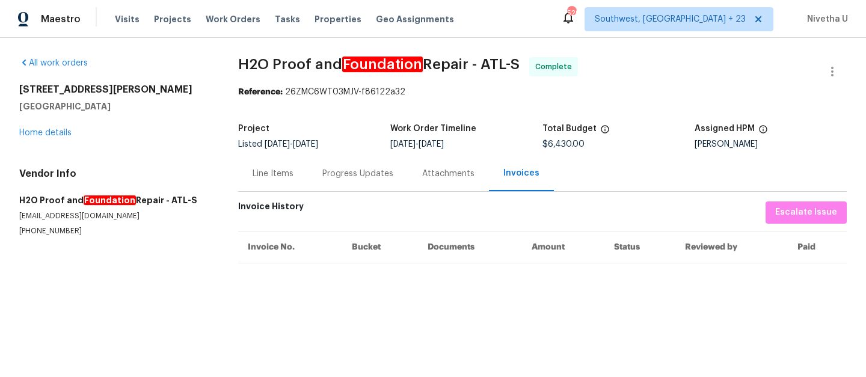
click at [285, 188] on div "Line Items" at bounding box center [273, 173] width 70 height 35
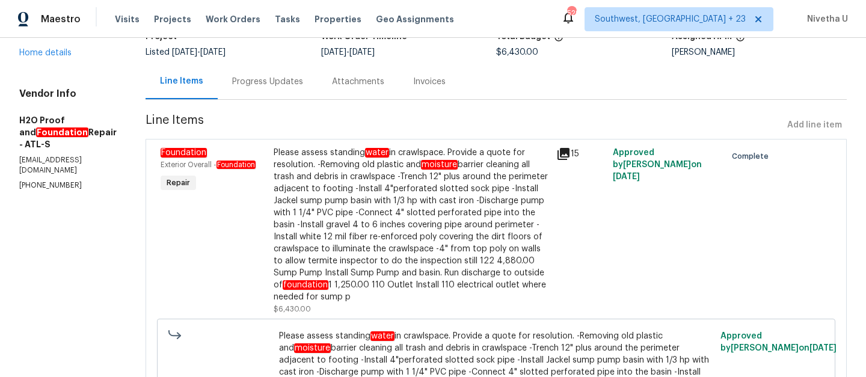
scroll to position [109, 0]
